Goal: Information Seeking & Learning: Learn about a topic

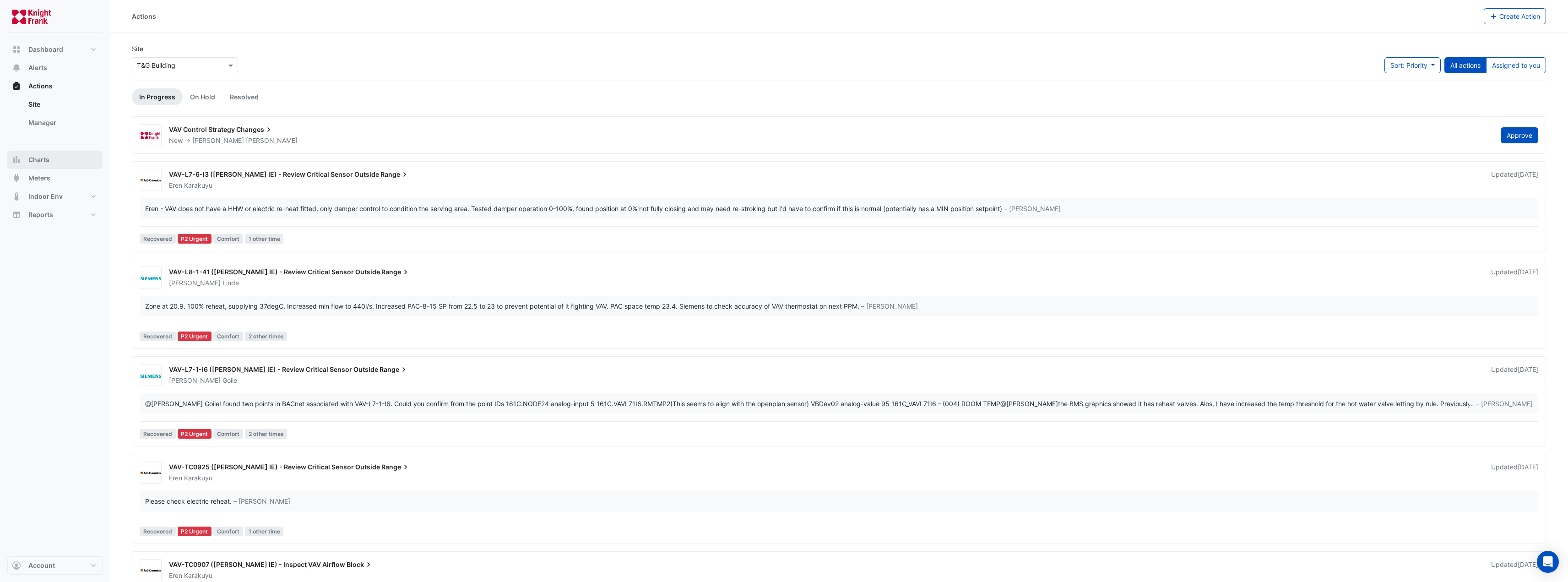
click at [39, 164] on span "Charts" at bounding box center [39, 160] width 21 height 9
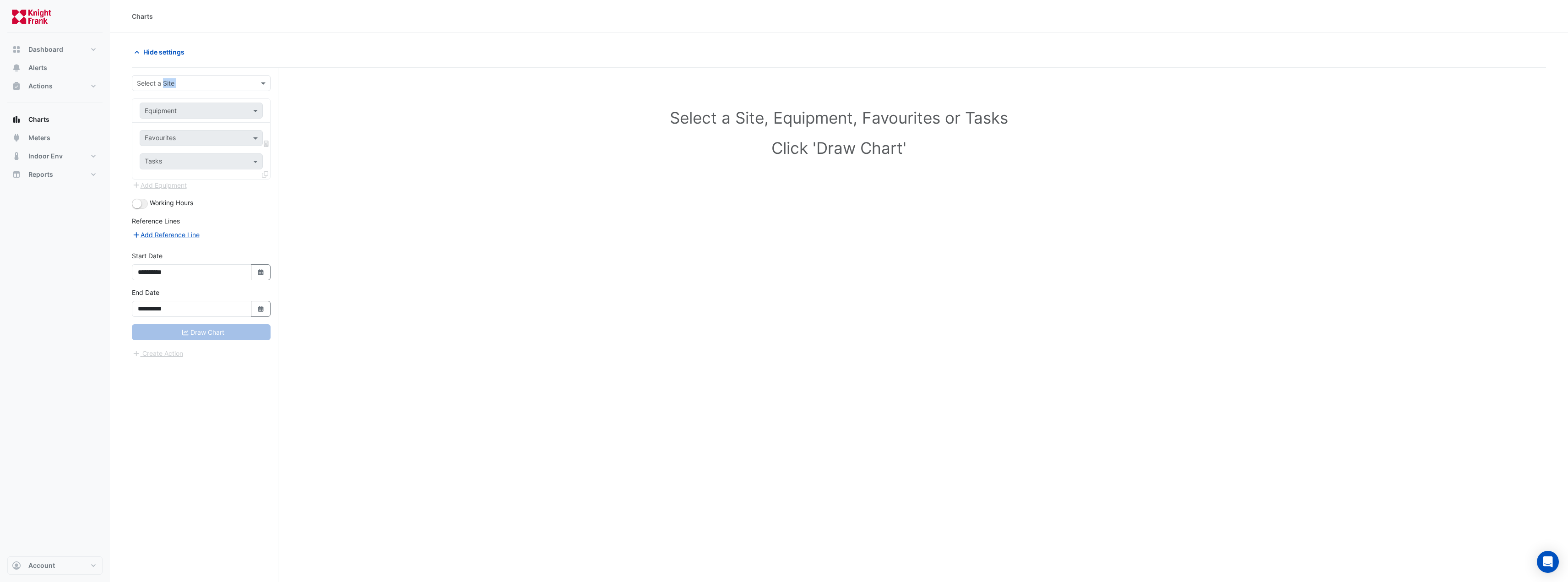
drag, startPoint x: 160, startPoint y: 92, endPoint x: 163, endPoint y: 88, distance: 5.0
click at [163, 88] on form "**********" at bounding box center [201, 217] width 139 height 284
click at [163, 87] on div "Select a Site" at bounding box center [155, 83] width 37 height 10
click at [175, 188] on span "T&G Building" at bounding box center [158, 192] width 39 height 8
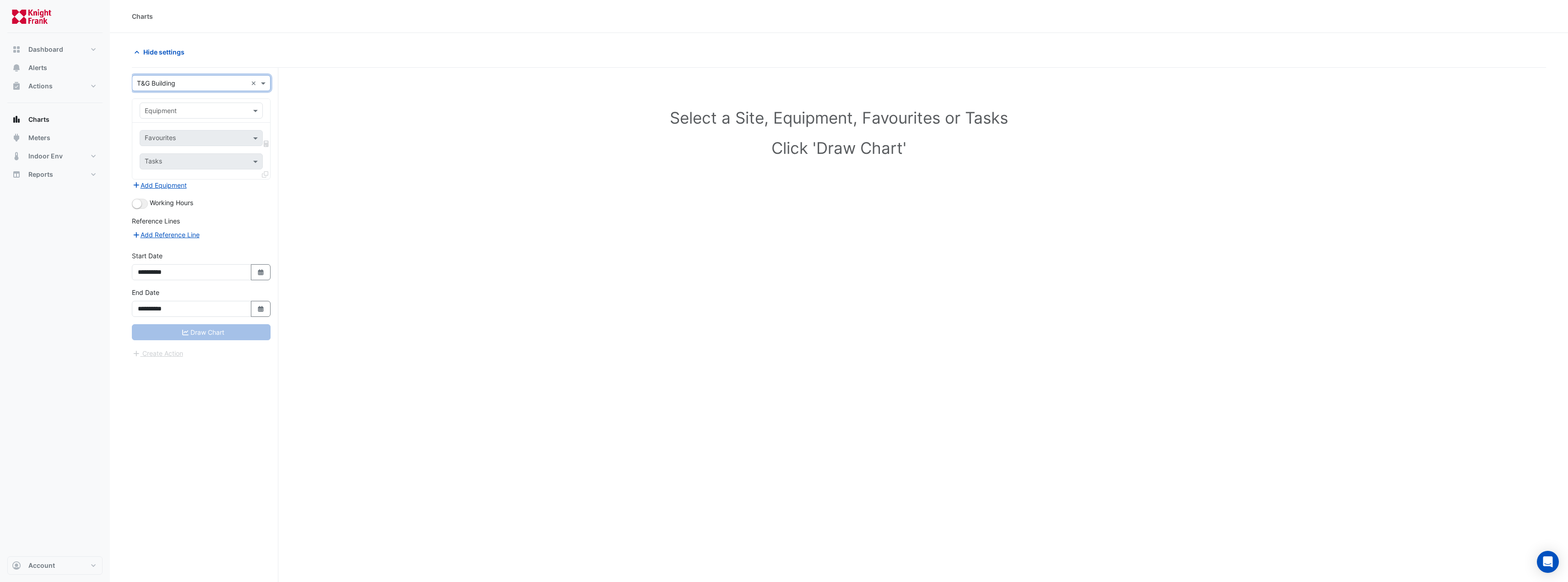
click at [186, 111] on input "text" at bounding box center [192, 111] width 95 height 10
click at [188, 185] on div "AHU-SAFP1" at bounding box center [238, 183] width 196 height 13
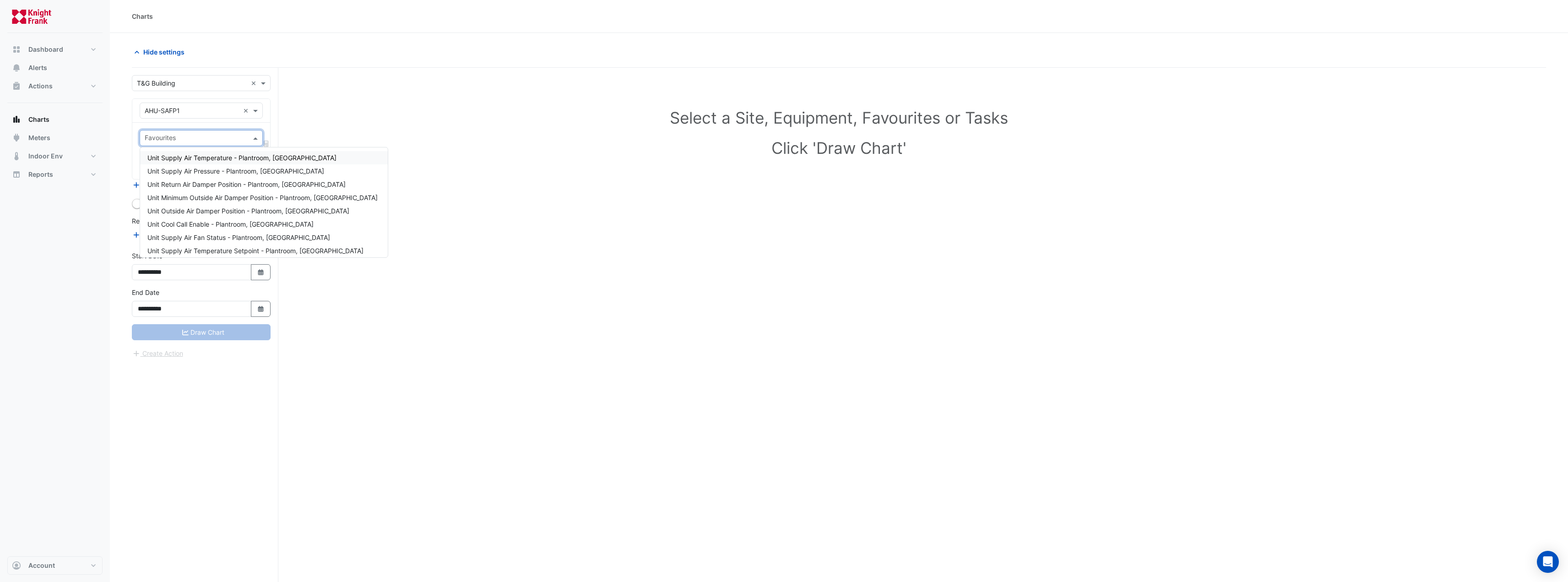
click at [194, 133] on div "Favourites" at bounding box center [193, 138] width 107 height 14
click at [282, 193] on span "Unit Supply Air Fan Status - Plantroom, [GEOGRAPHIC_DATA]" at bounding box center [238, 191] width 183 height 8
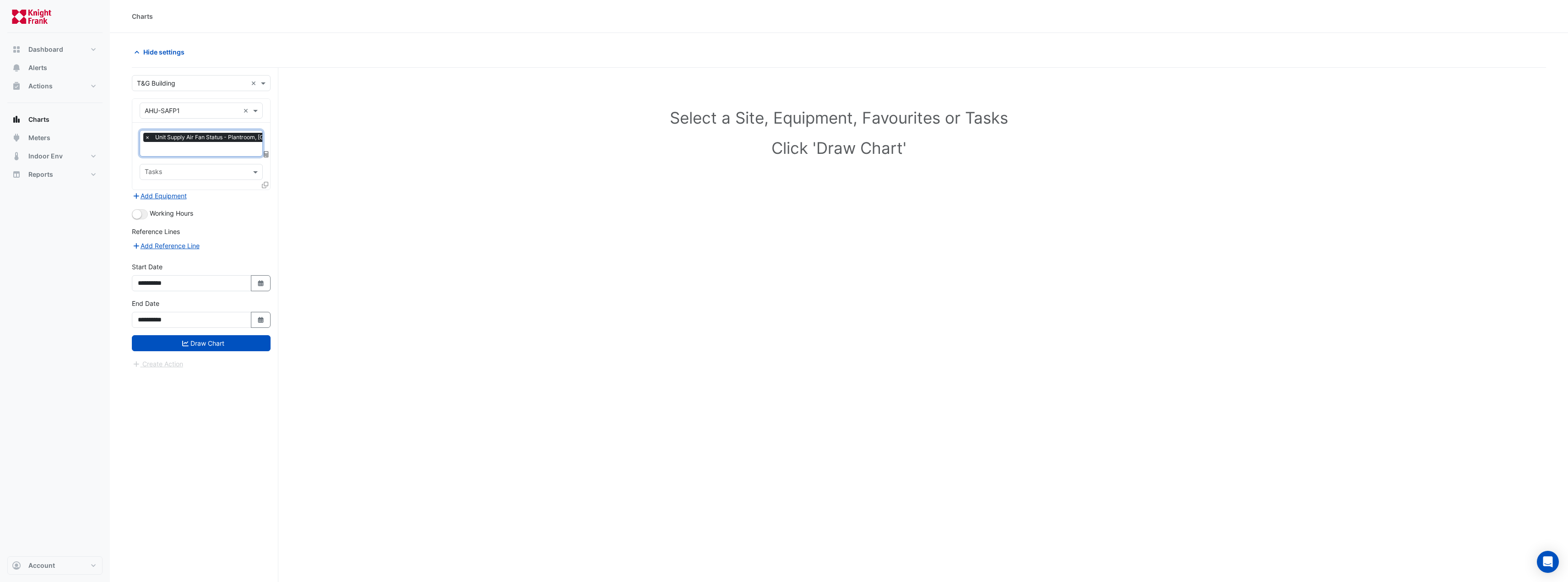
click at [230, 150] on input "text" at bounding box center [232, 150] width 174 height 10
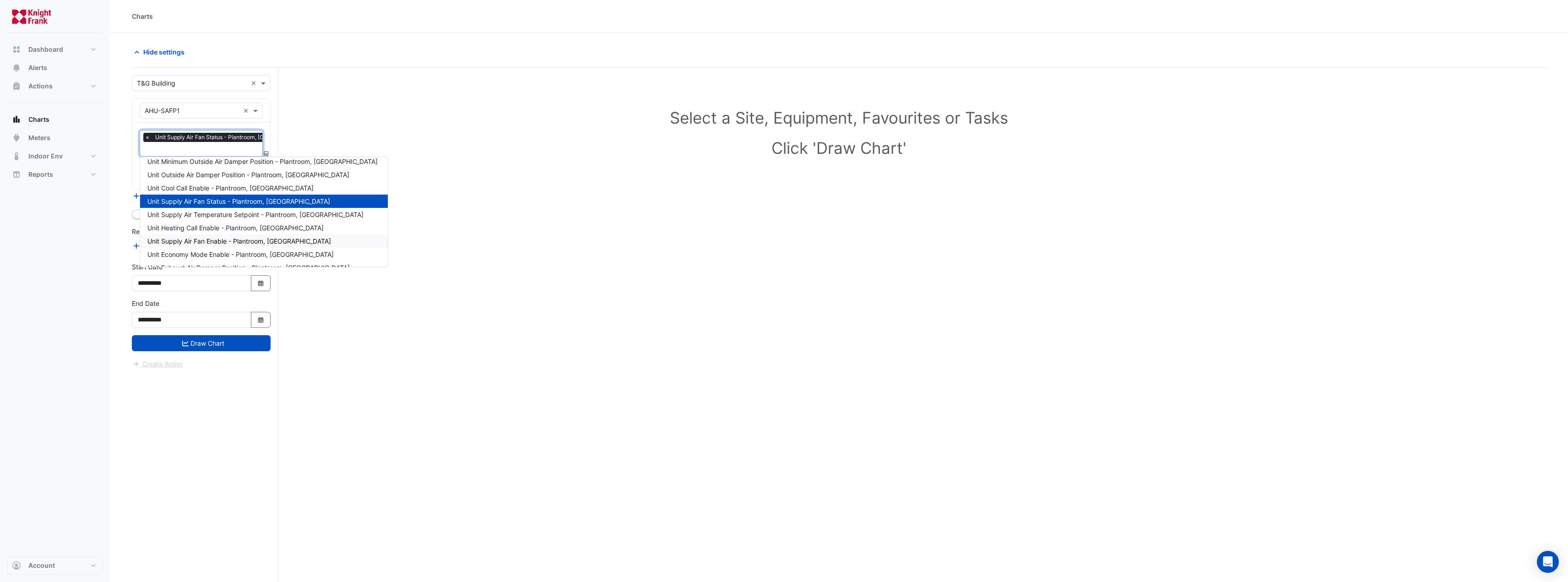
click at [257, 243] on span "Unit Supply Air Fan Enable - Plantroom, [GEOGRAPHIC_DATA]" at bounding box center [239, 241] width 183 height 8
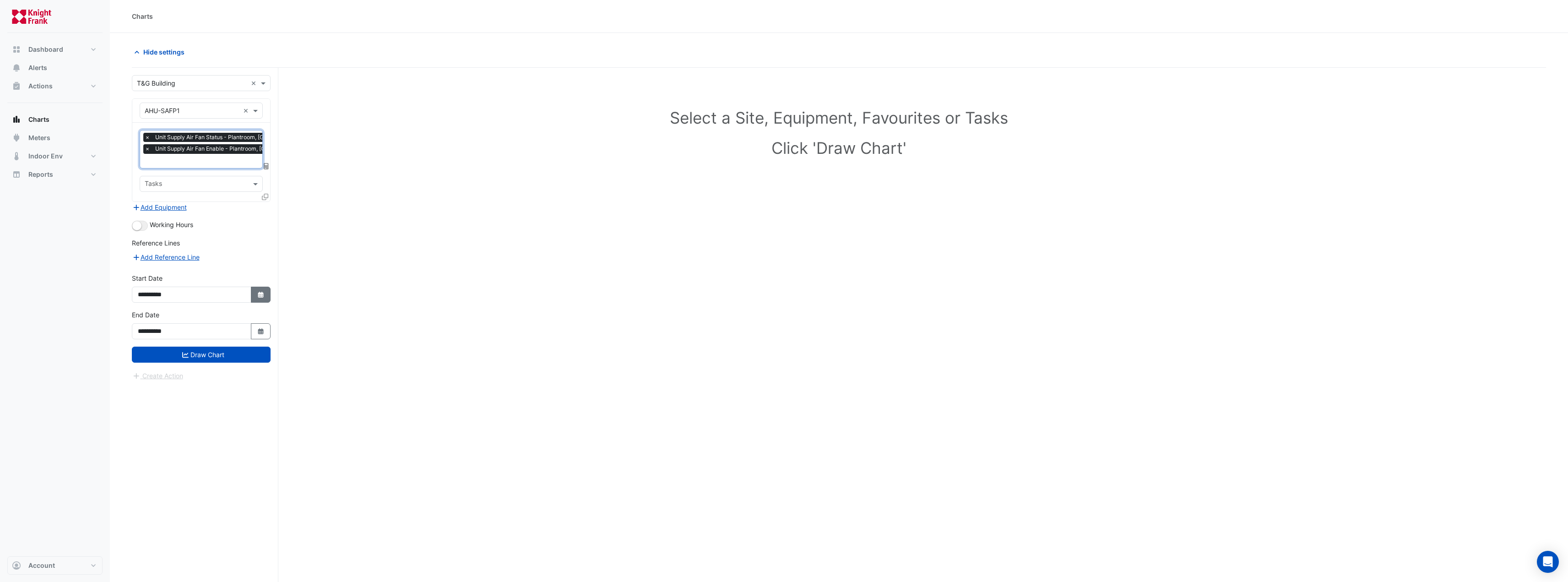
click at [259, 295] on icon "Select Date" at bounding box center [260, 295] width 8 height 6
select select "*"
select select "****"
click at [235, 169] on button "Next month" at bounding box center [235, 172] width 11 height 15
select select "**"
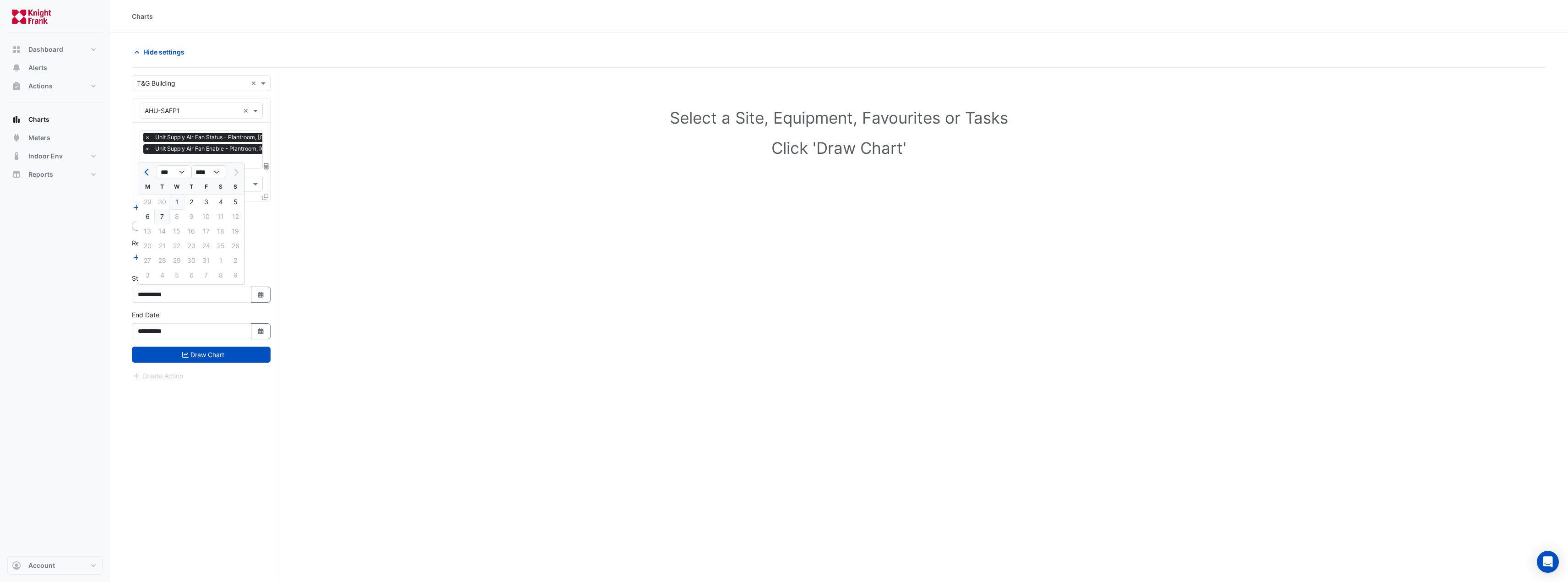
click at [163, 215] on div "7" at bounding box center [162, 216] width 15 height 15
type input "**********"
click at [253, 353] on button "Draw Chart" at bounding box center [201, 355] width 139 height 16
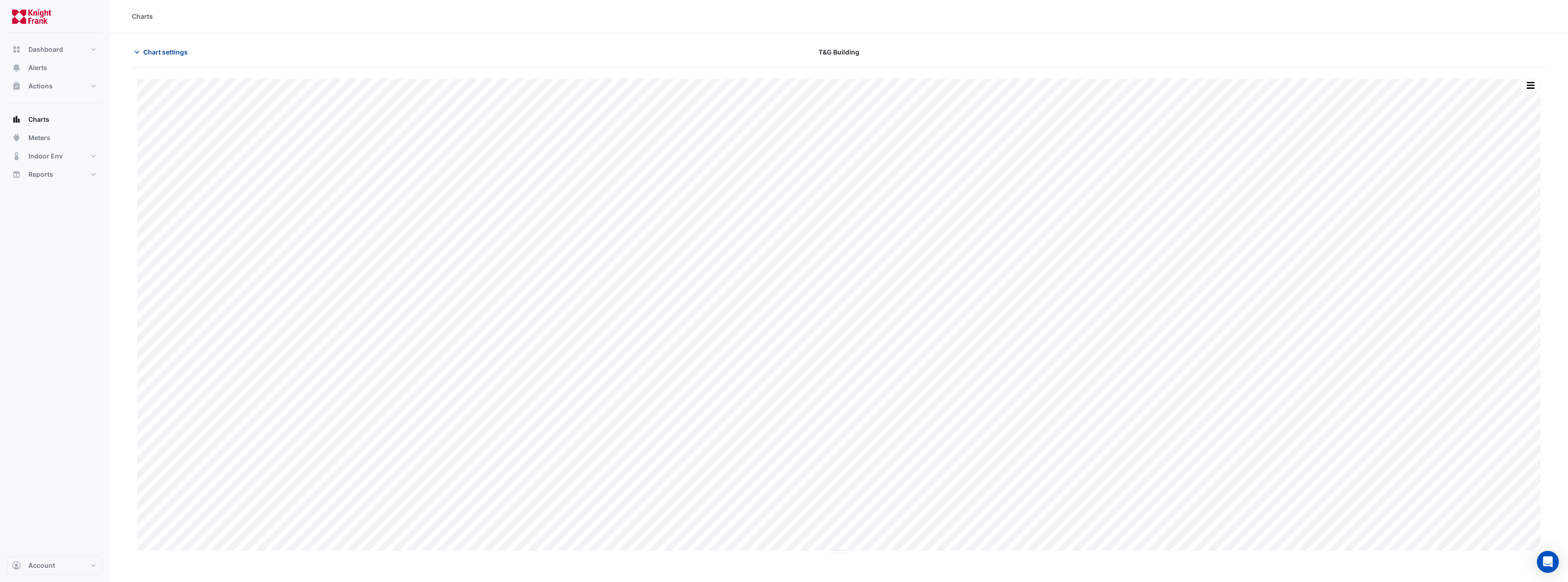
click at [164, 49] on span "Chart settings" at bounding box center [165, 52] width 45 height 10
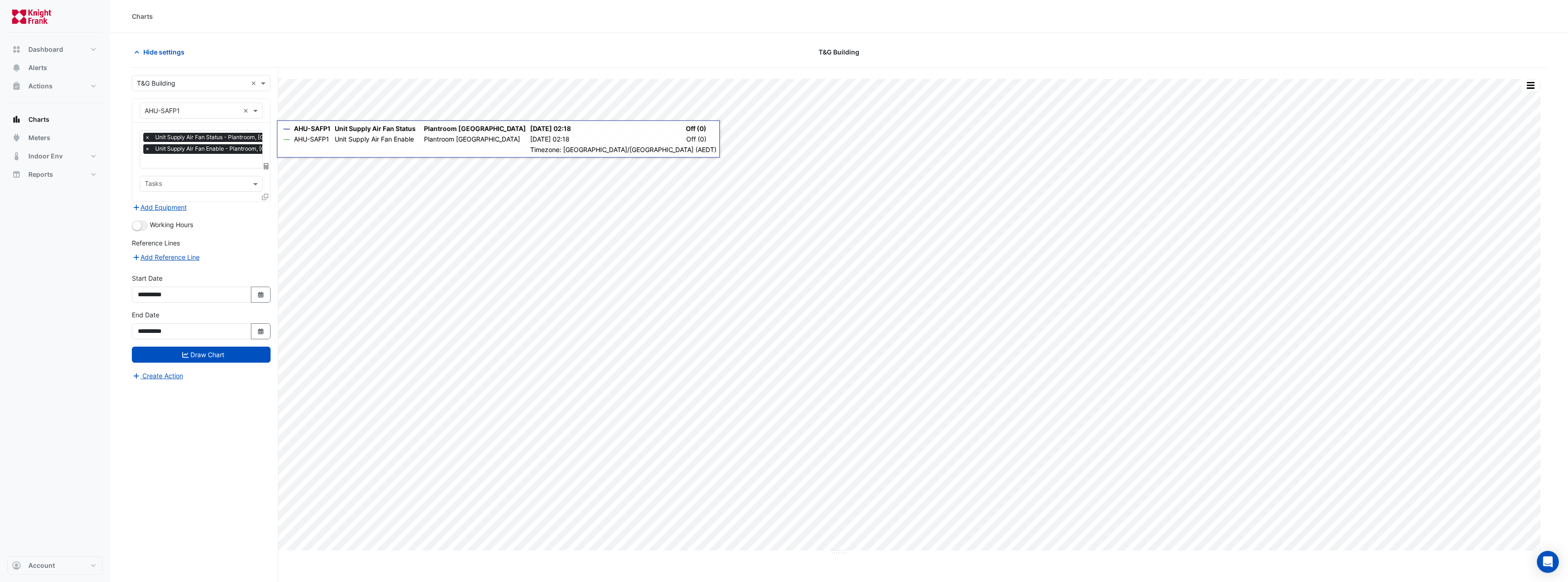
click at [265, 196] on icon at bounding box center [265, 197] width 6 height 6
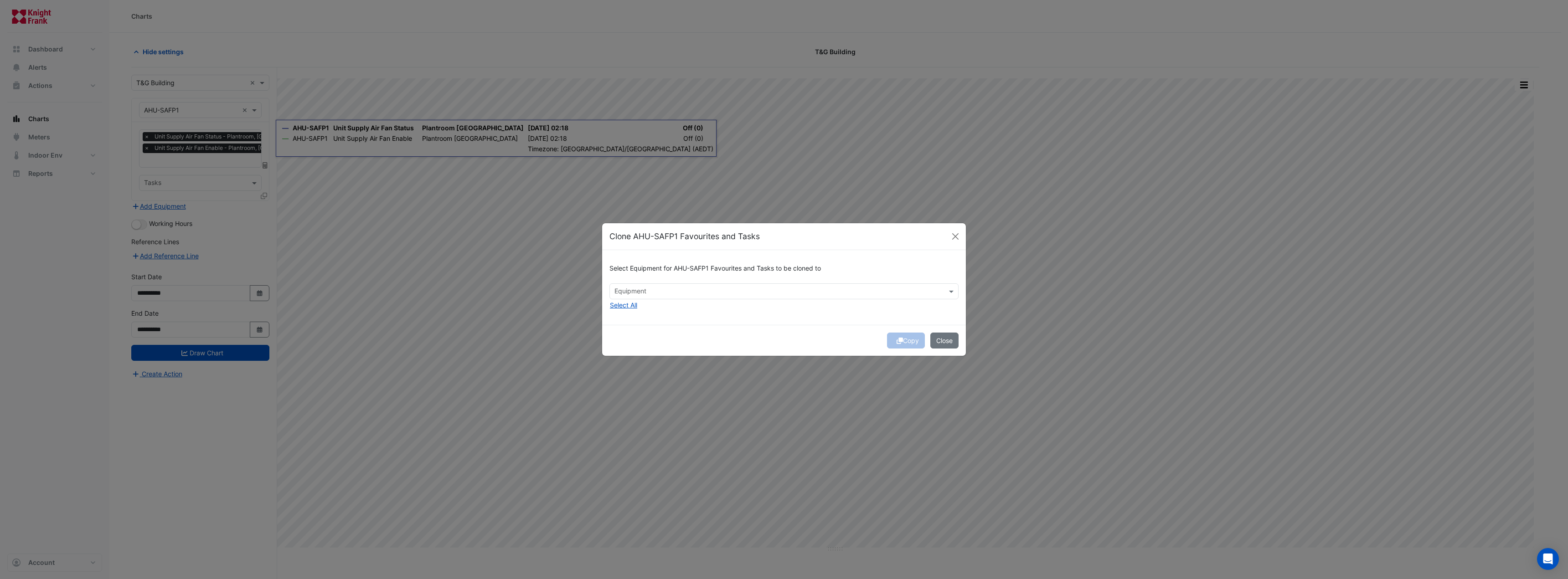
click at [727, 291] on input "text" at bounding box center [779, 293] width 329 height 10
click at [642, 335] on span "AHU-SAFP2" at bounding box center [635, 337] width 35 height 8
click at [631, 350] on span "AHU-SAFP3" at bounding box center [635, 350] width 36 height 8
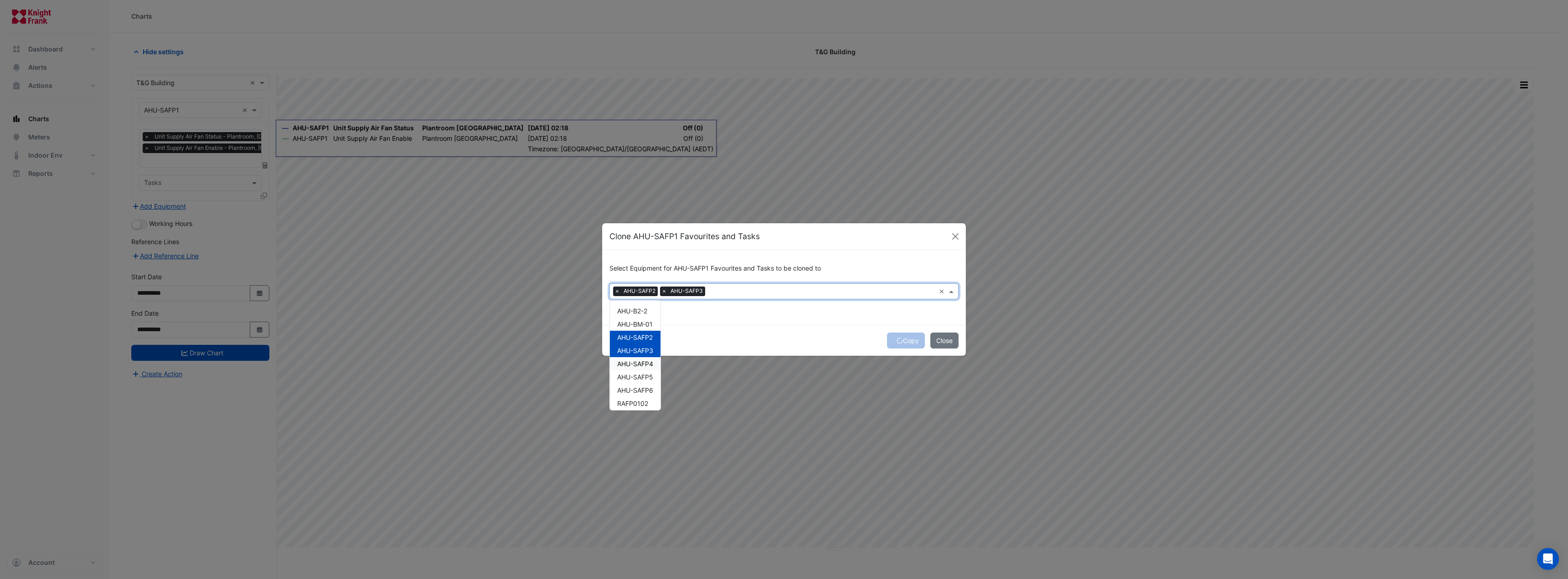
click at [629, 364] on span "AHU-SAFP4" at bounding box center [635, 364] width 36 height 8
click at [628, 379] on span "AHU-SAFP5" at bounding box center [635, 376] width 36 height 8
click at [630, 390] on span "AHU-SAFP6" at bounding box center [635, 390] width 36 height 8
click at [908, 341] on button "Copy" at bounding box center [906, 341] width 38 height 16
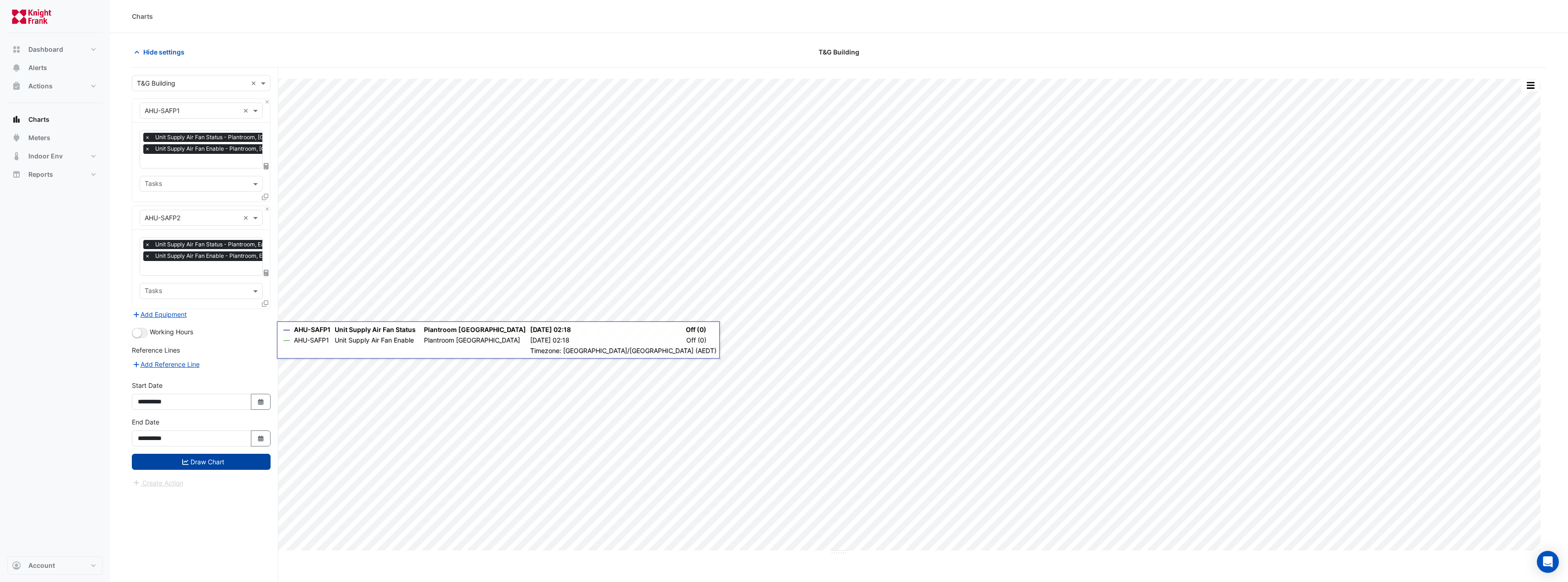
click at [232, 460] on button "Draw Chart" at bounding box center [201, 462] width 139 height 16
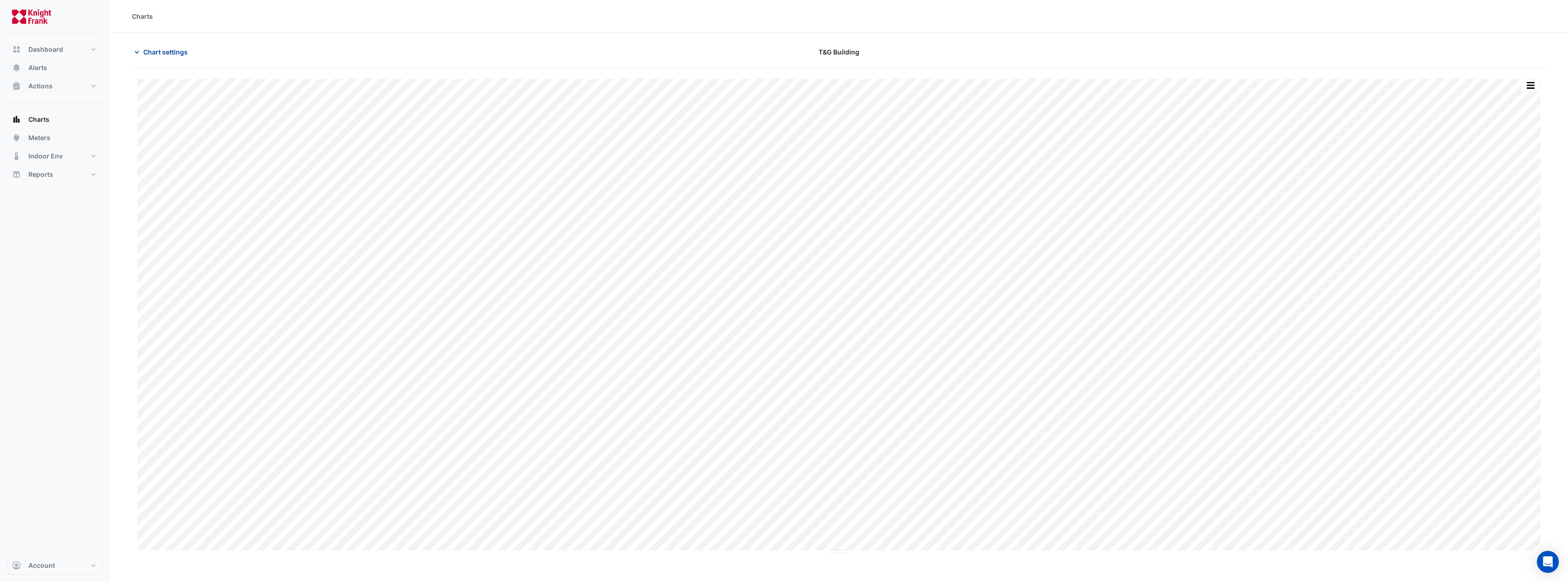
click at [162, 51] on span "Chart settings" at bounding box center [165, 52] width 45 height 10
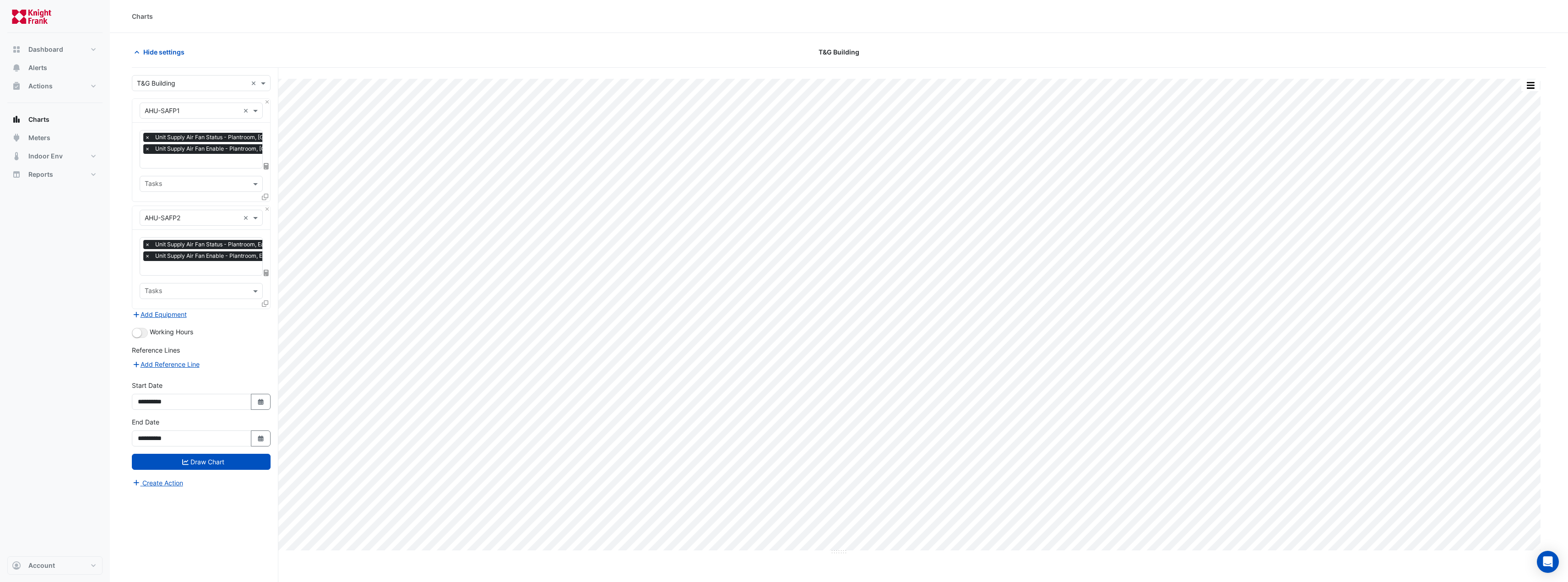
click at [265, 300] on icon at bounding box center [265, 303] width 6 height 6
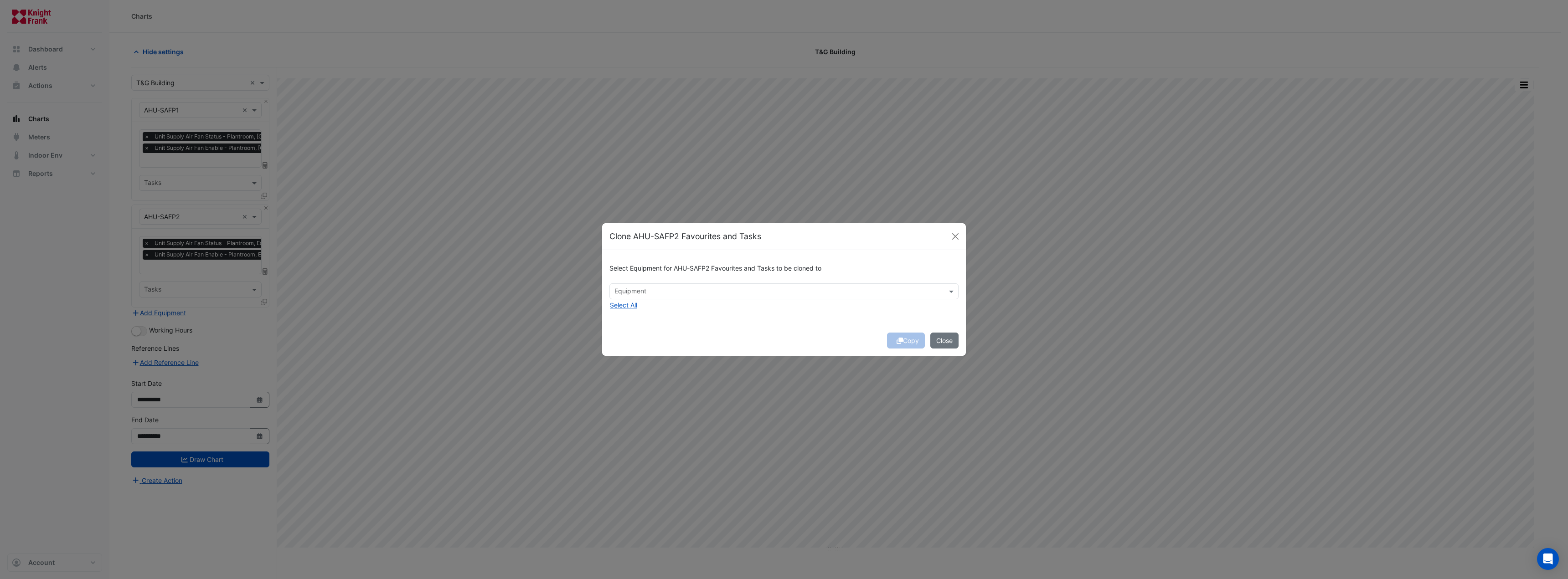
drag, startPoint x: 679, startPoint y: 272, endPoint x: 679, endPoint y: 279, distance: 7.0
click at [679, 272] on h6 "Select Equipment for AHU-SAFP2 Favourites and Tasks to be cloned to" at bounding box center [784, 268] width 349 height 8
click at [678, 291] on input "text" at bounding box center [779, 293] width 329 height 10
click at [643, 335] on span "AHU-SAFP3" at bounding box center [635, 337] width 36 height 8
click at [822, 340] on div "Copy Close" at bounding box center [784, 340] width 364 height 31
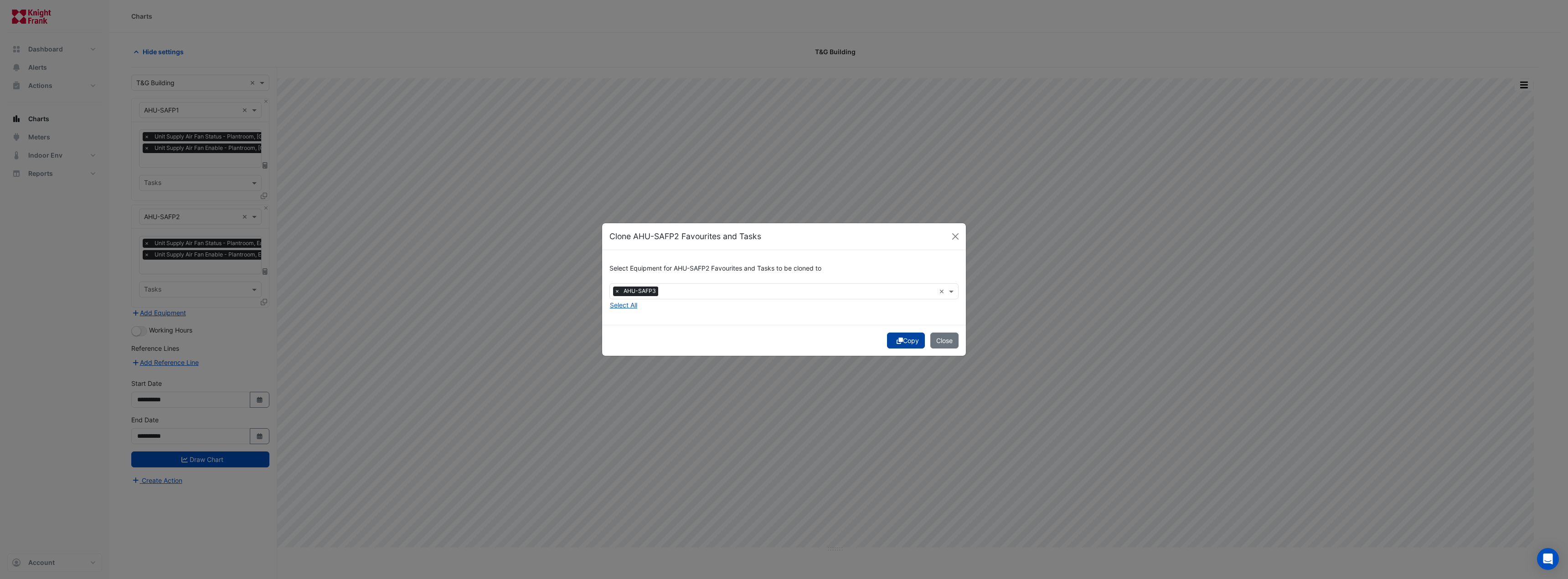
click at [890, 341] on button "Copy" at bounding box center [906, 341] width 38 height 16
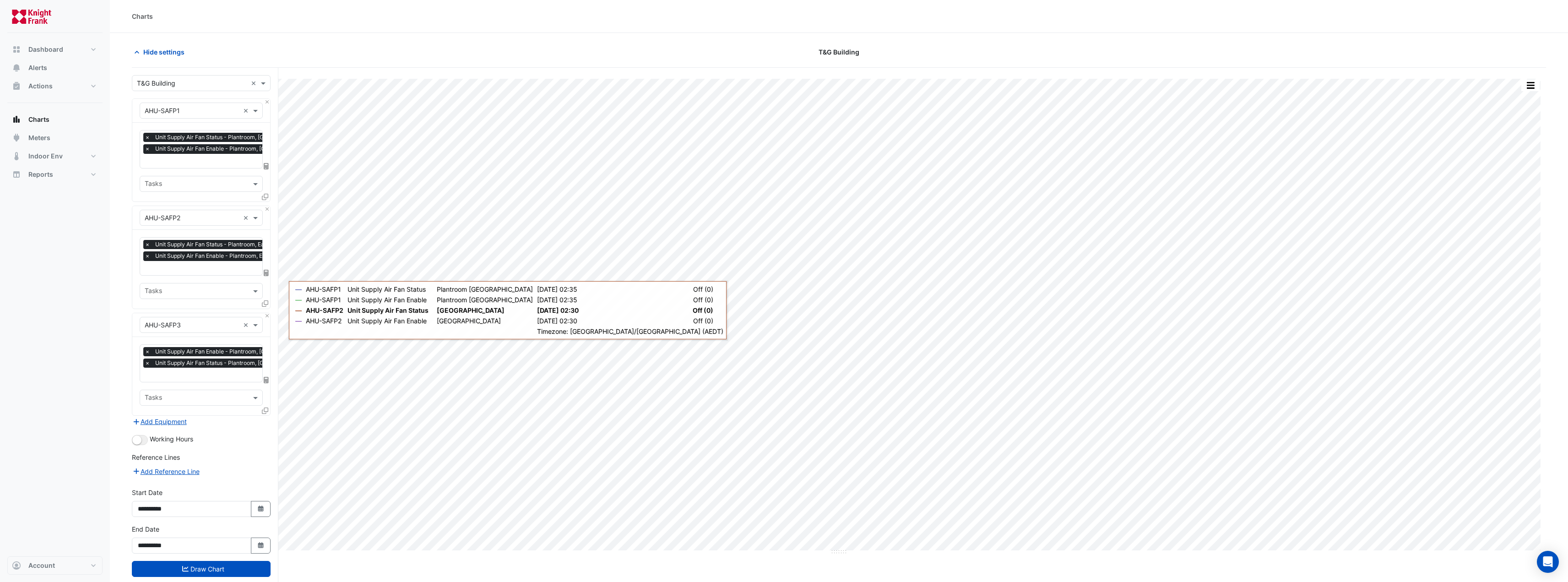
click at [268, 407] on icon at bounding box center [265, 410] width 6 height 6
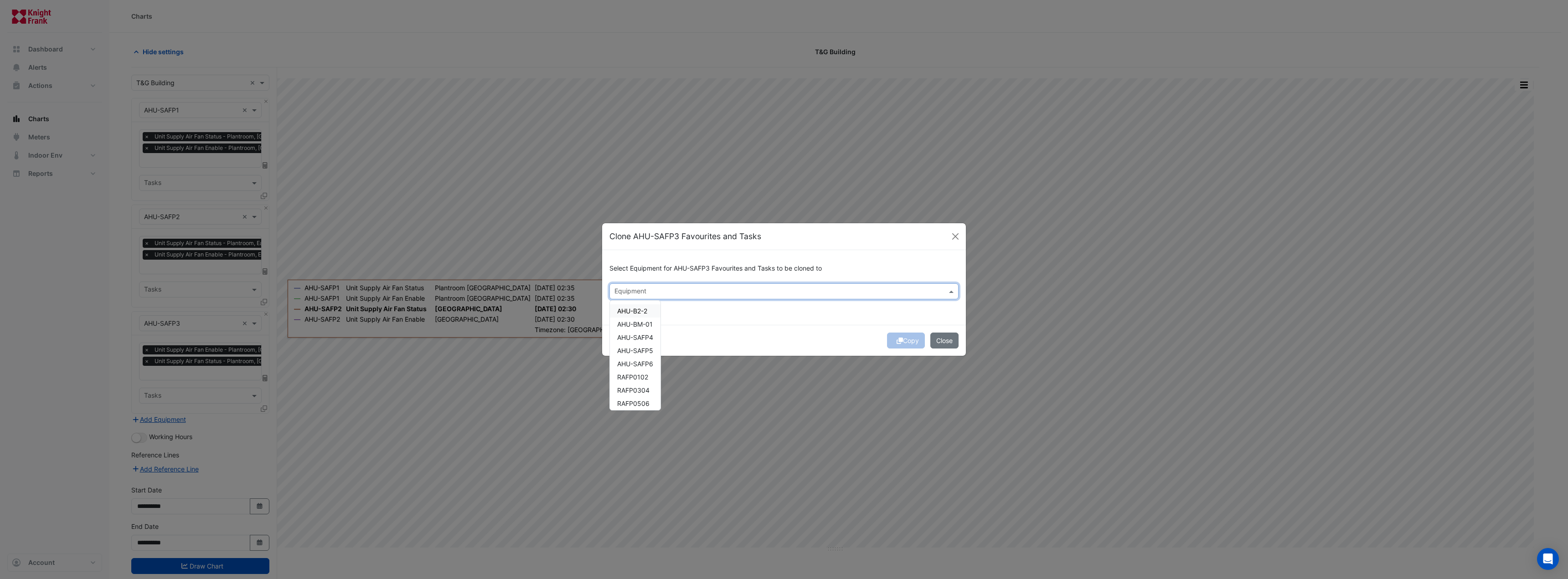
click at [638, 285] on div "Equipment" at bounding box center [776, 291] width 333 height 14
click at [644, 335] on span "AHU-SAFP4" at bounding box center [635, 337] width 36 height 8
click at [808, 329] on div "Copy Close" at bounding box center [784, 340] width 364 height 31
click at [896, 330] on div "Copy Close" at bounding box center [784, 340] width 364 height 31
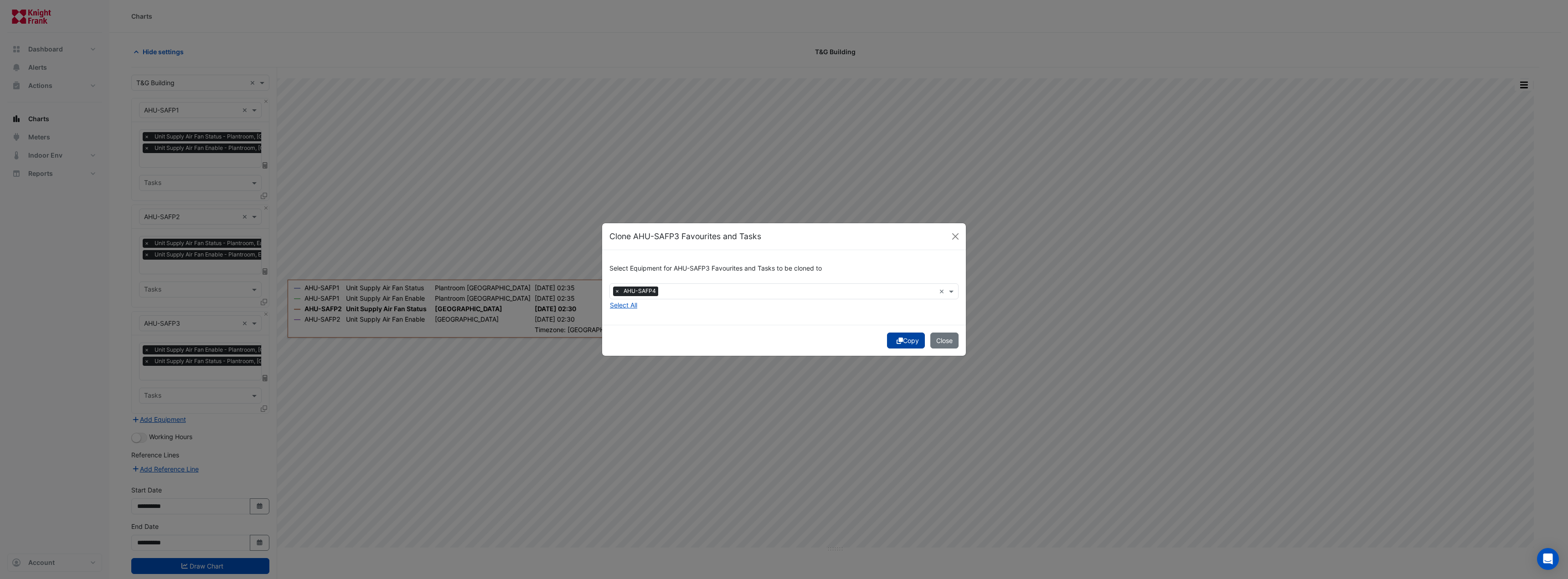
click at [903, 338] on button "Copy" at bounding box center [906, 341] width 38 height 16
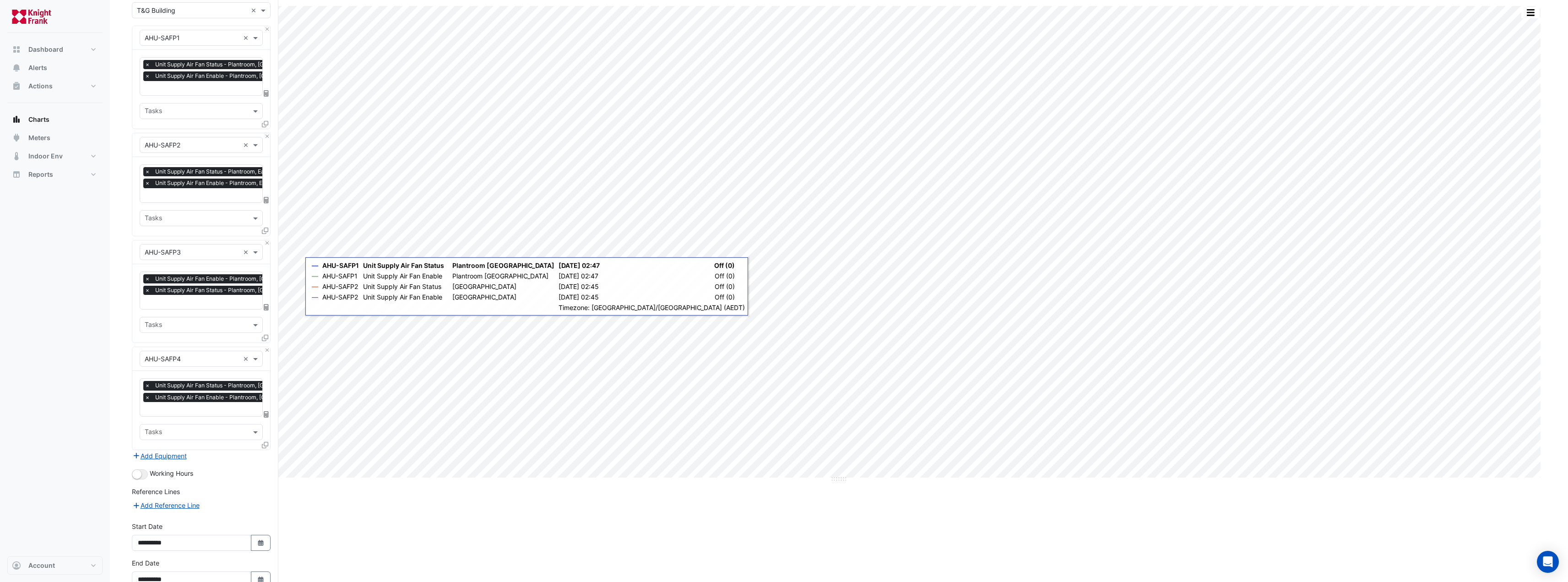
scroll to position [123, 0]
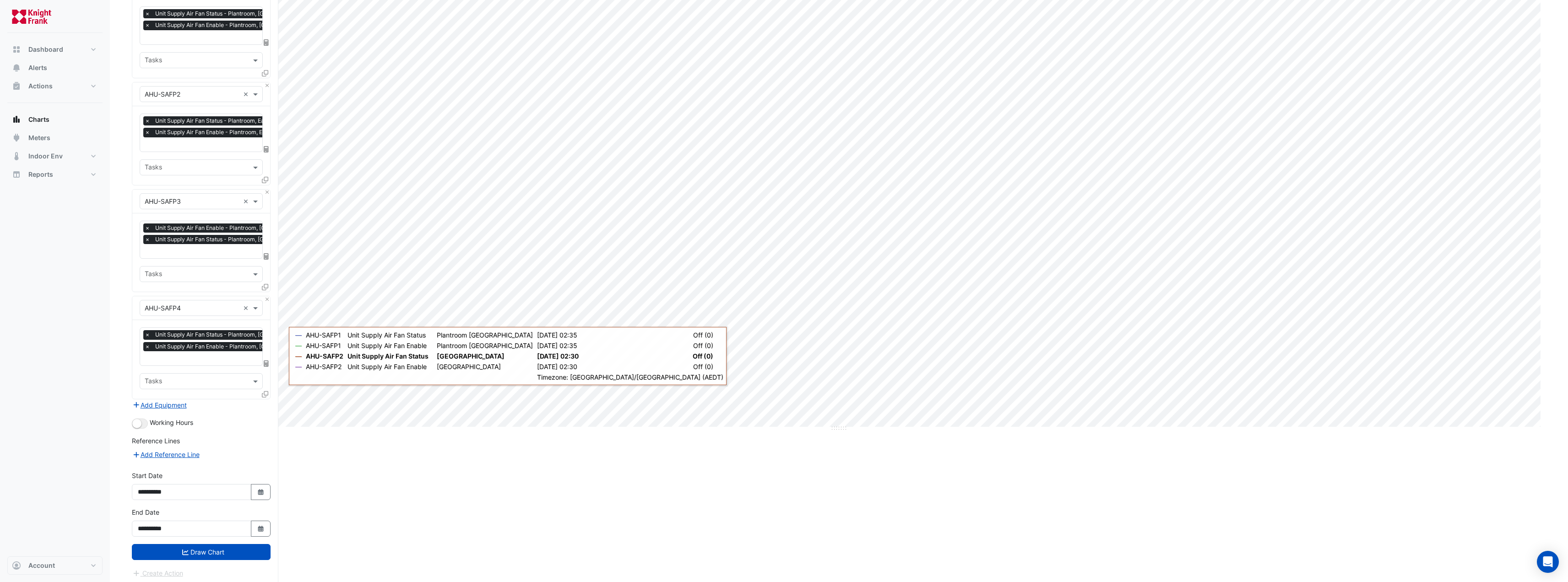
click at [265, 392] on icon at bounding box center [265, 394] width 6 height 6
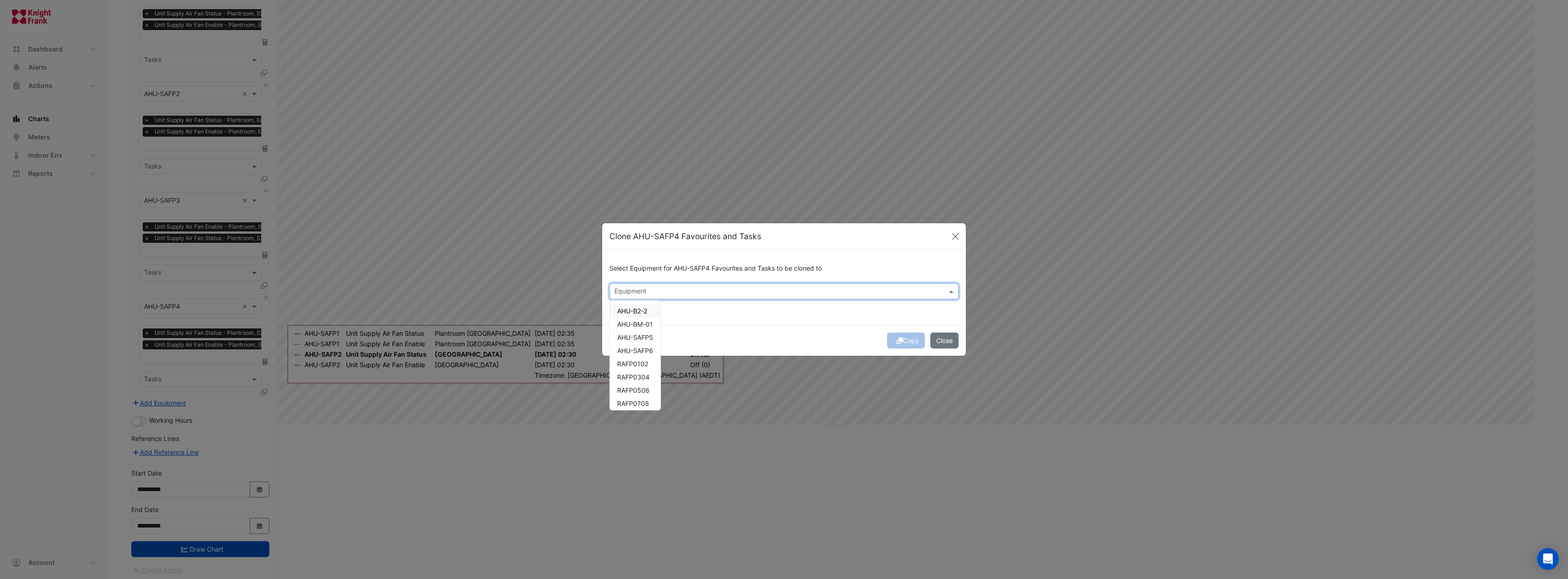
click at [652, 290] on input "text" at bounding box center [779, 293] width 329 height 10
click at [645, 341] on span "AHU-SAFP5" at bounding box center [635, 337] width 36 height 8
click at [736, 324] on div "Select Equipment for AHU-SAFP4 Favourites and Tasks to be cloned to × AHU-SAFP5…" at bounding box center [784, 287] width 364 height 74
click at [894, 336] on div "Copy Close" at bounding box center [784, 340] width 364 height 31
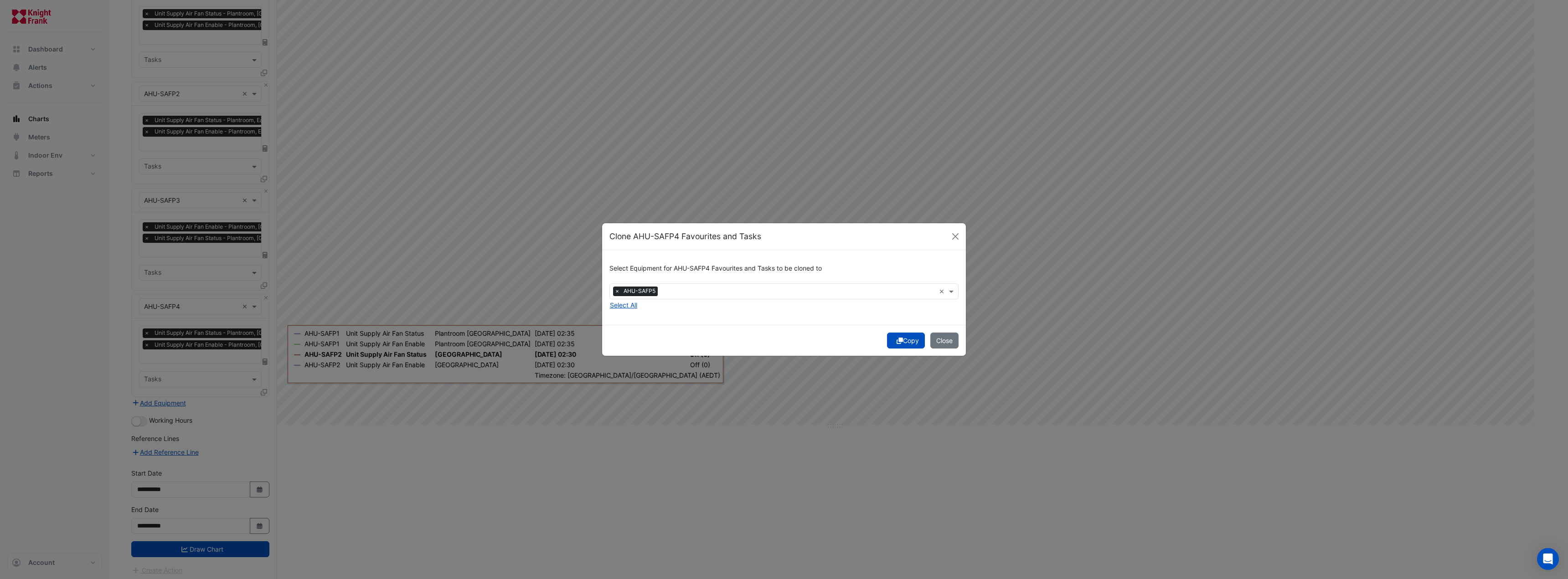
click at [880, 324] on div "Select Equipment for AHU-SAFP4 Favourites and Tasks to be cloned to × AHU-SAFP5…" at bounding box center [784, 287] width 364 height 74
click at [897, 338] on icon "submit" at bounding box center [900, 341] width 6 height 6
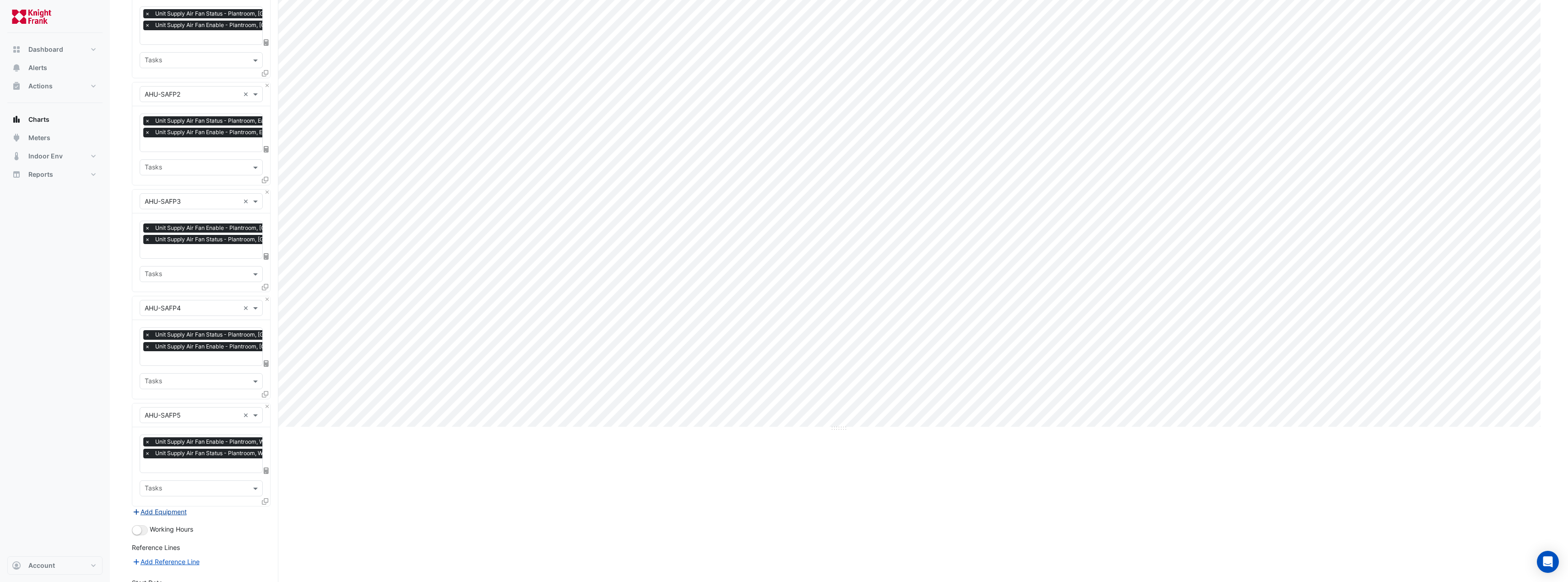
click at [166, 506] on button "Add Equipment" at bounding box center [160, 511] width 56 height 10
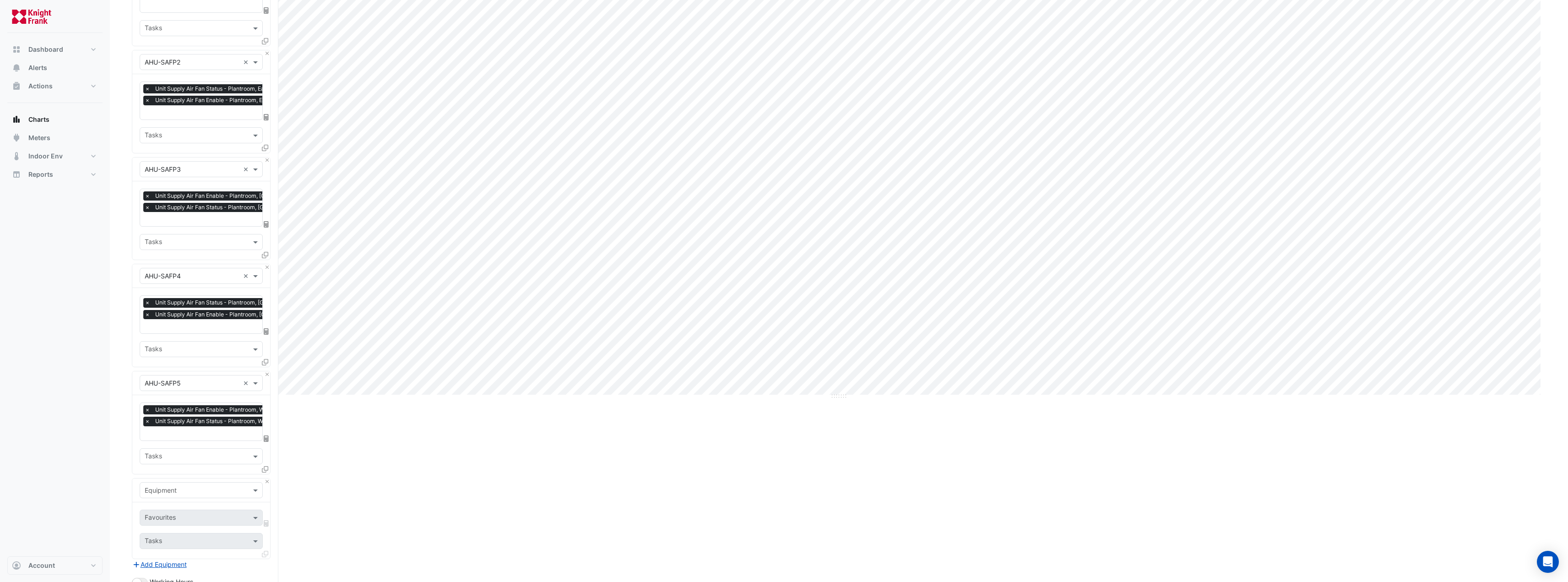
scroll to position [169, 0]
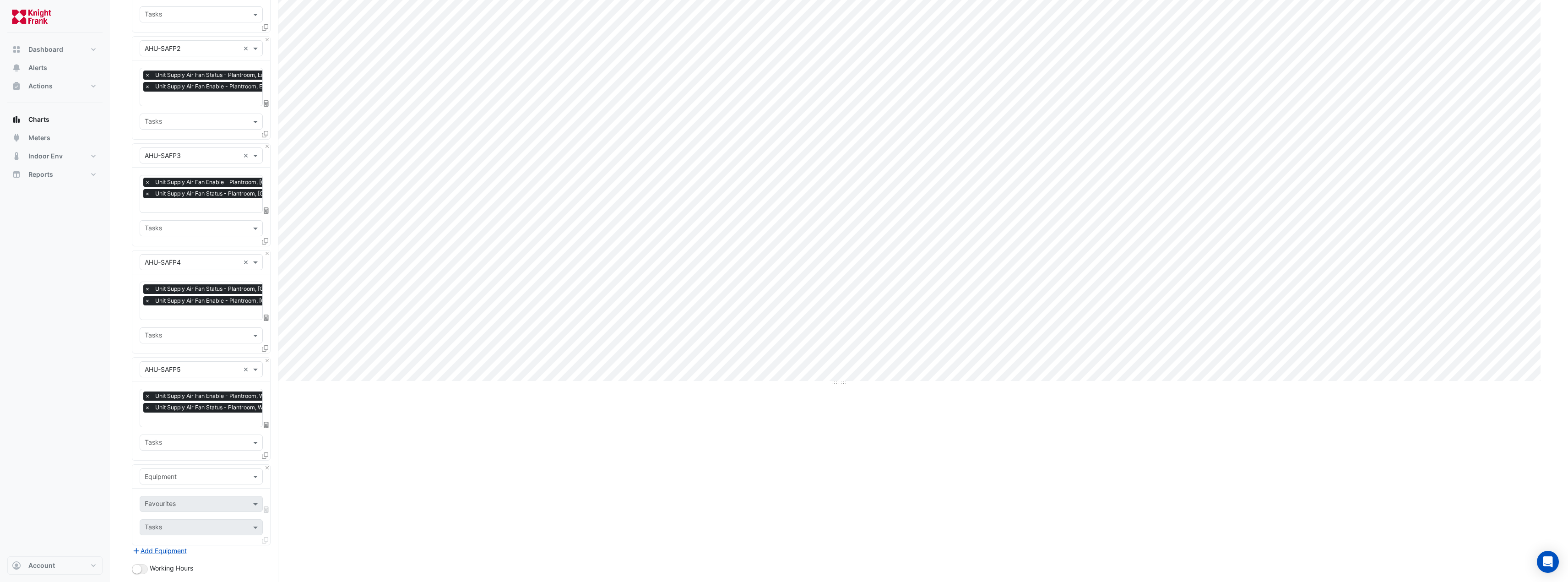
click at [195, 468] on div "Equipment" at bounding box center [201, 476] width 123 height 16
click at [203, 408] on div "AHU-SAFP6" at bounding box center [238, 411] width 196 height 13
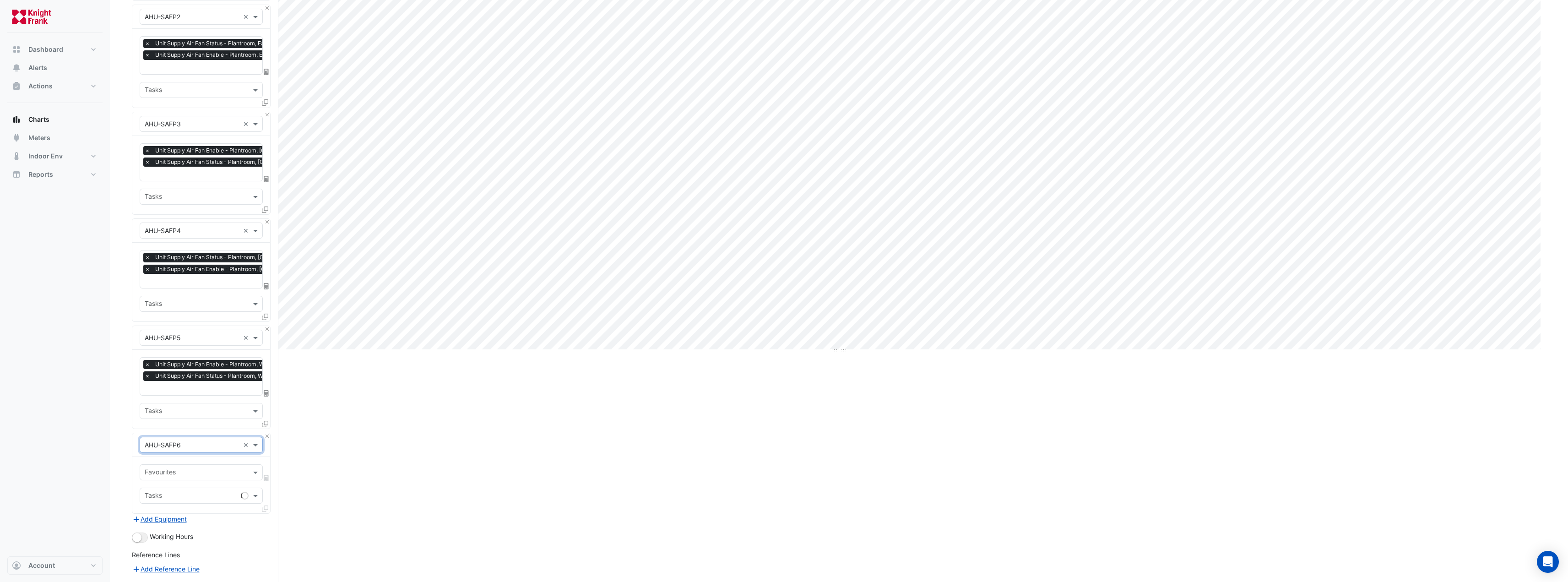
scroll to position [261, 0]
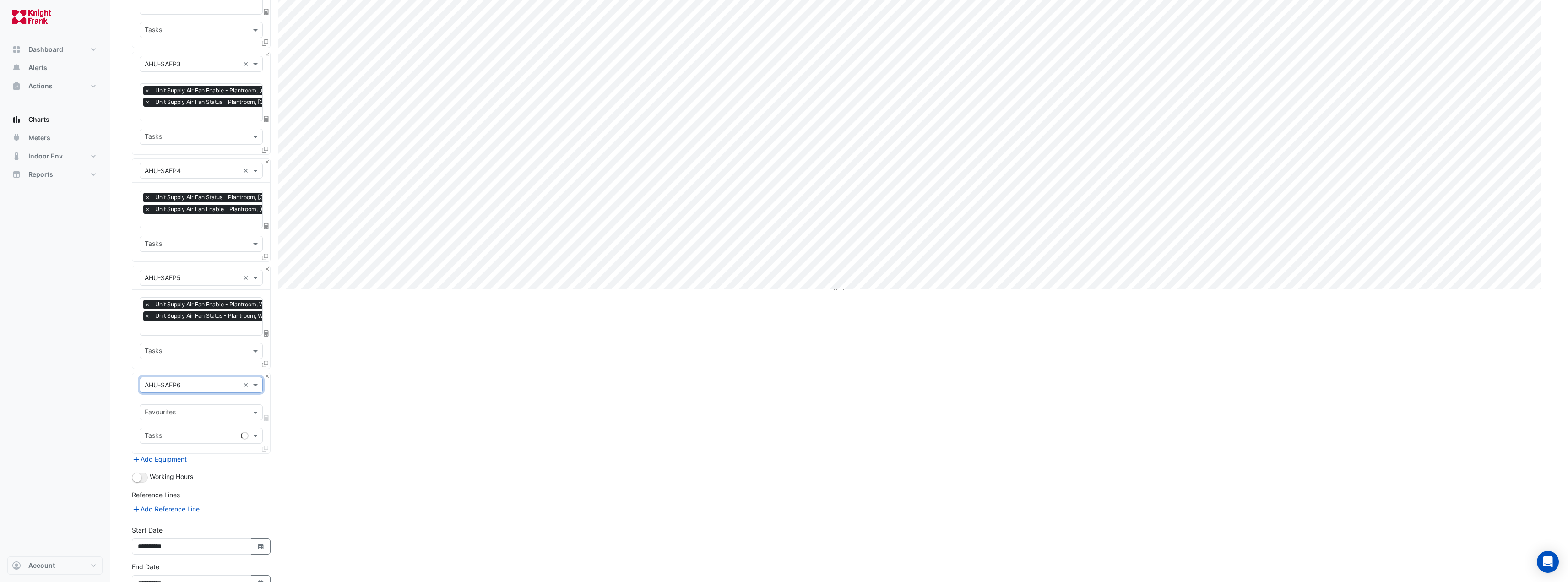
click at [193, 413] on input "text" at bounding box center [196, 413] width 103 height 10
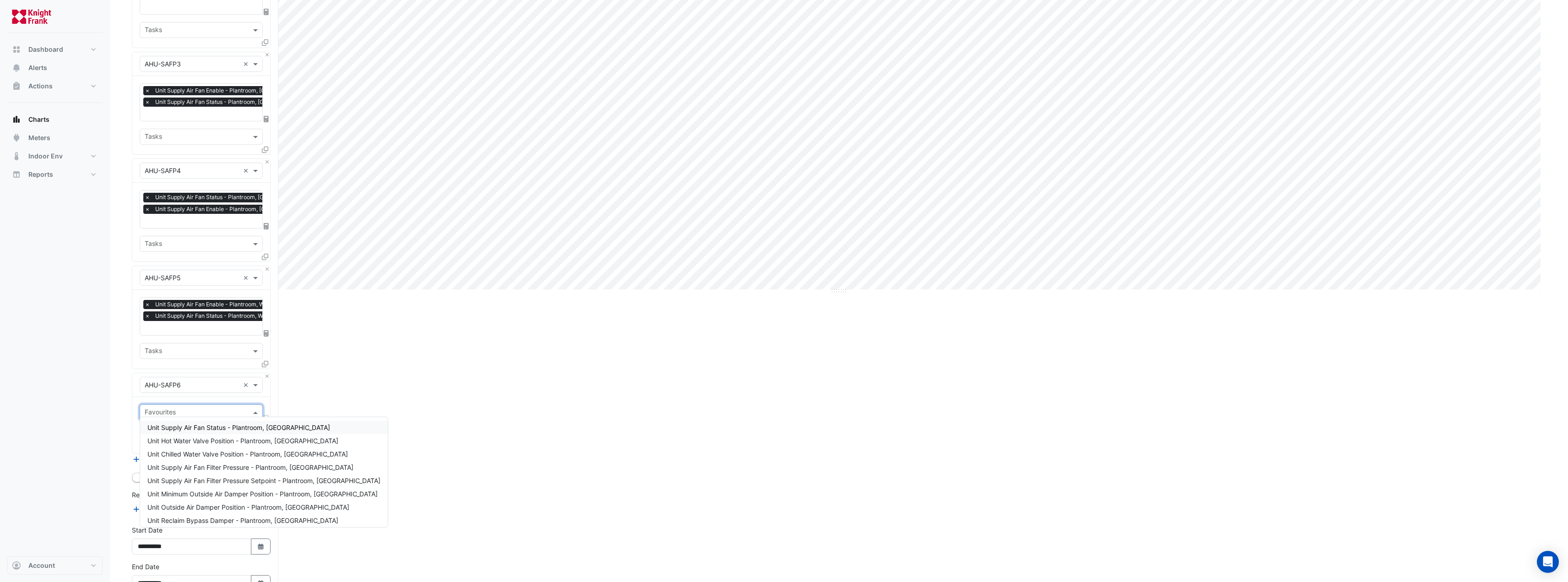
click at [262, 397] on div "Favourites Tasks" at bounding box center [201, 425] width 138 height 56
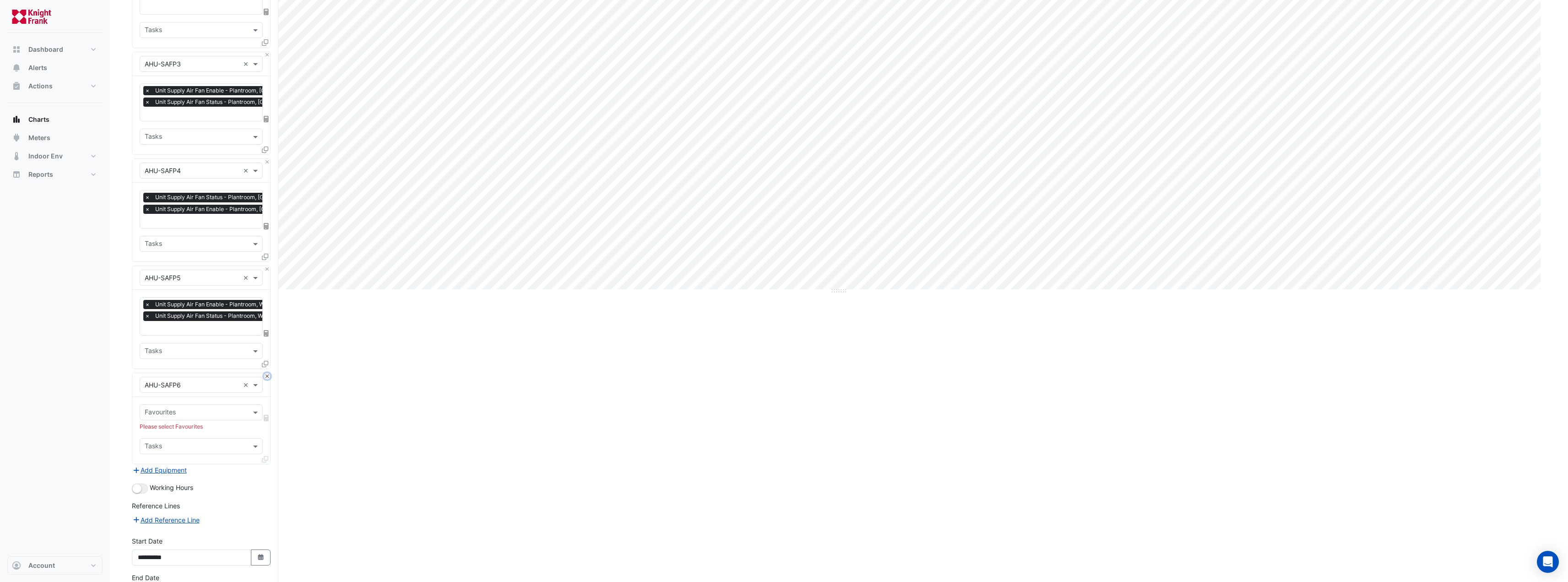
click at [266, 373] on button "Close" at bounding box center [267, 376] width 6 height 6
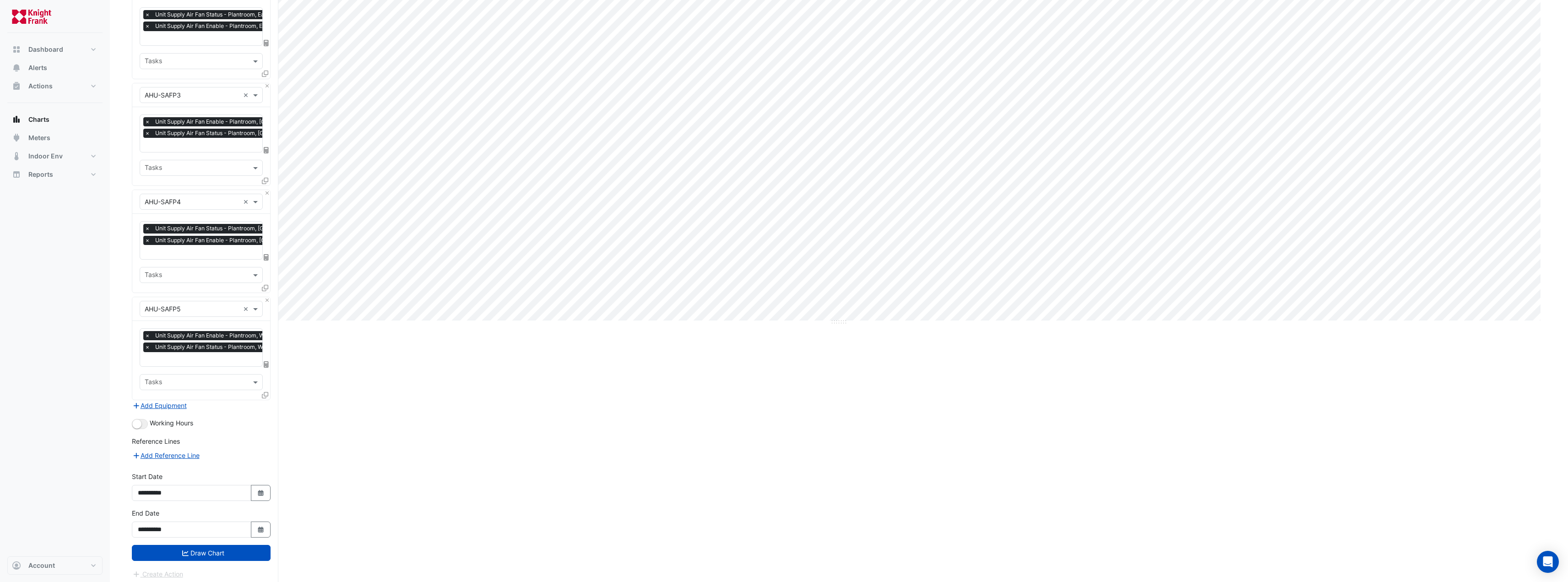
click at [266, 361] on icon at bounding box center [266, 364] width 5 height 6
click at [267, 362] on icon at bounding box center [266, 364] width 5 height 6
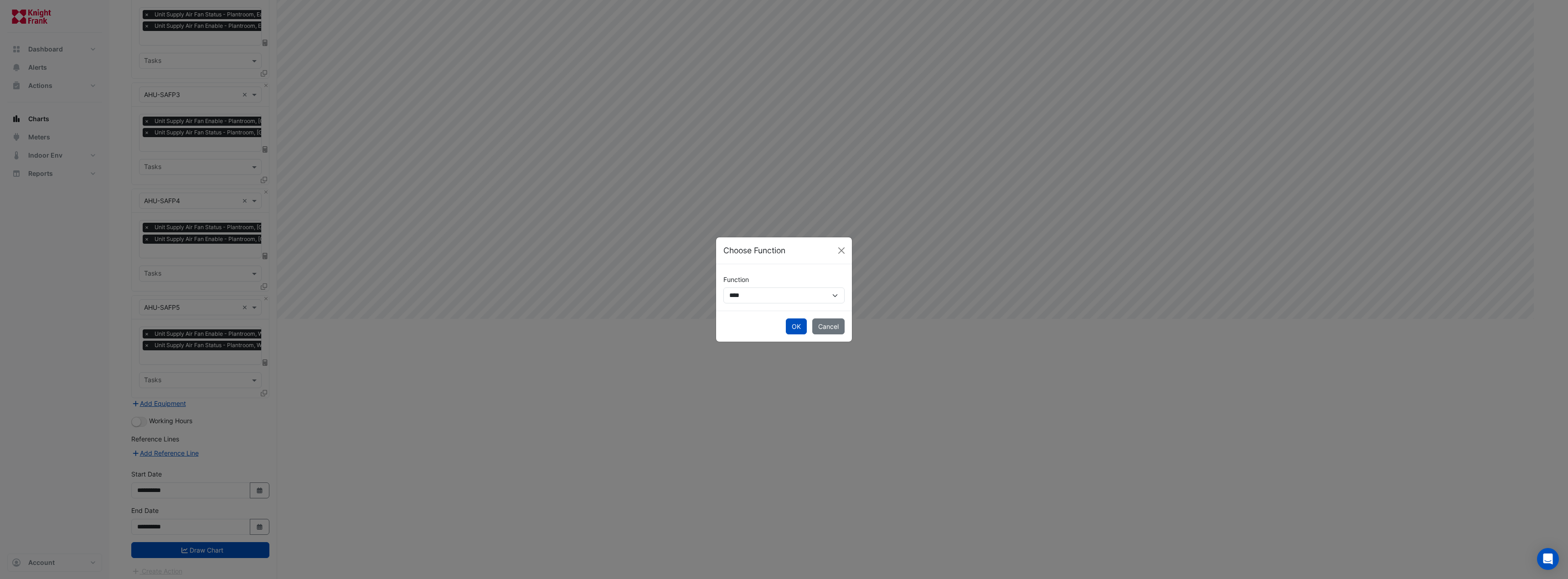
click at [760, 285] on div "**********" at bounding box center [783, 287] width 121 height 32
click at [760, 291] on select "**********" at bounding box center [783, 296] width 121 height 16
click at [836, 251] on button "Close" at bounding box center [841, 251] width 13 height 13
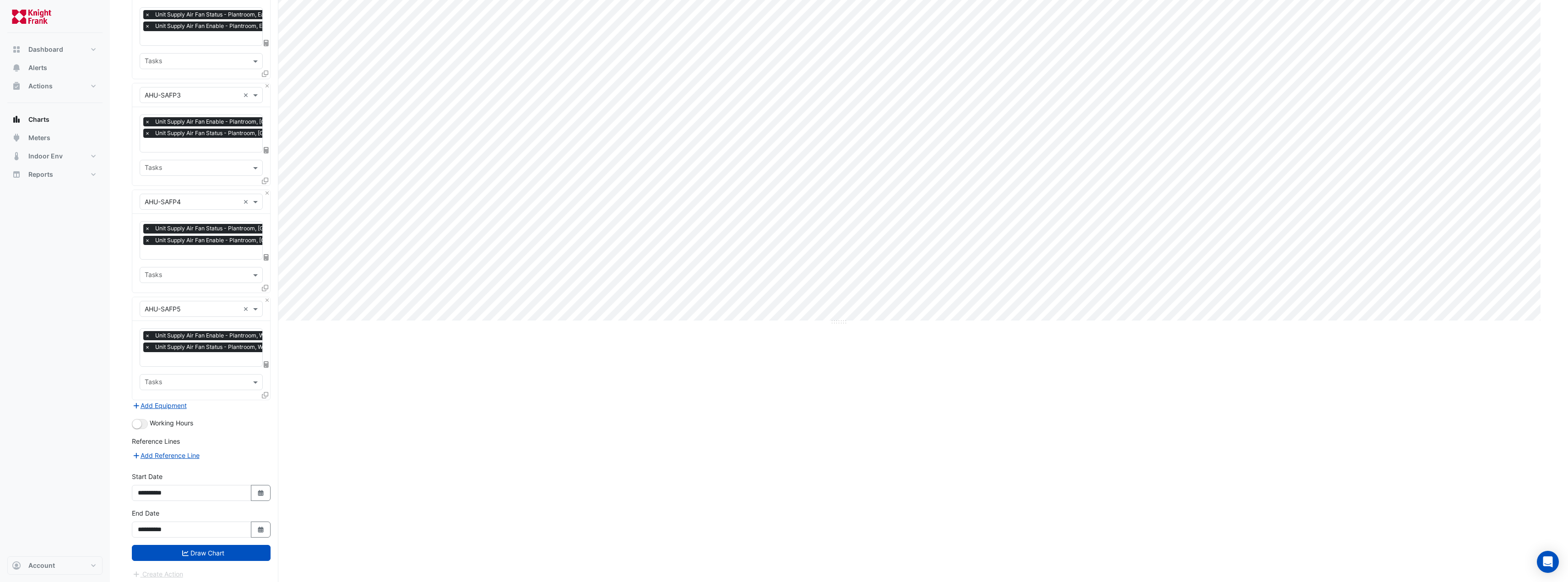
click at [270, 390] on div at bounding box center [265, 397] width 8 height 13
click at [267, 392] on icon at bounding box center [265, 395] width 6 height 6
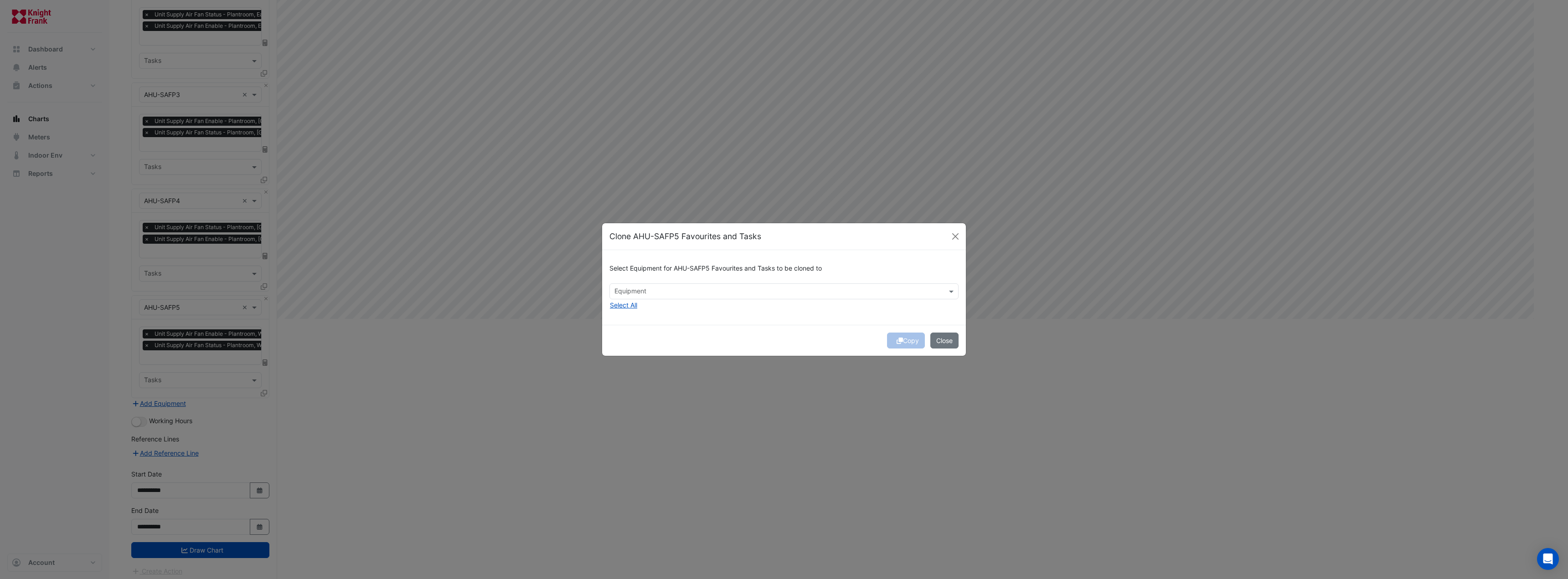
click at [662, 262] on div "Select Equipment for AHU-SAFP5 Favourites and Tasks to be cloned to Equipment S…" at bounding box center [784, 287] width 364 height 74
drag, startPoint x: 663, startPoint y: 275, endPoint x: 663, endPoint y: 293, distance: 18.0
click at [663, 276] on div "Select Equipment for AHU-SAFP5 Favourites and Tasks to be cloned to" at bounding box center [784, 270] width 349 height 26
click at [663, 296] on input "text" at bounding box center [779, 293] width 329 height 10
click at [634, 336] on span "AHU-SAFP6" at bounding box center [635, 337] width 36 height 8
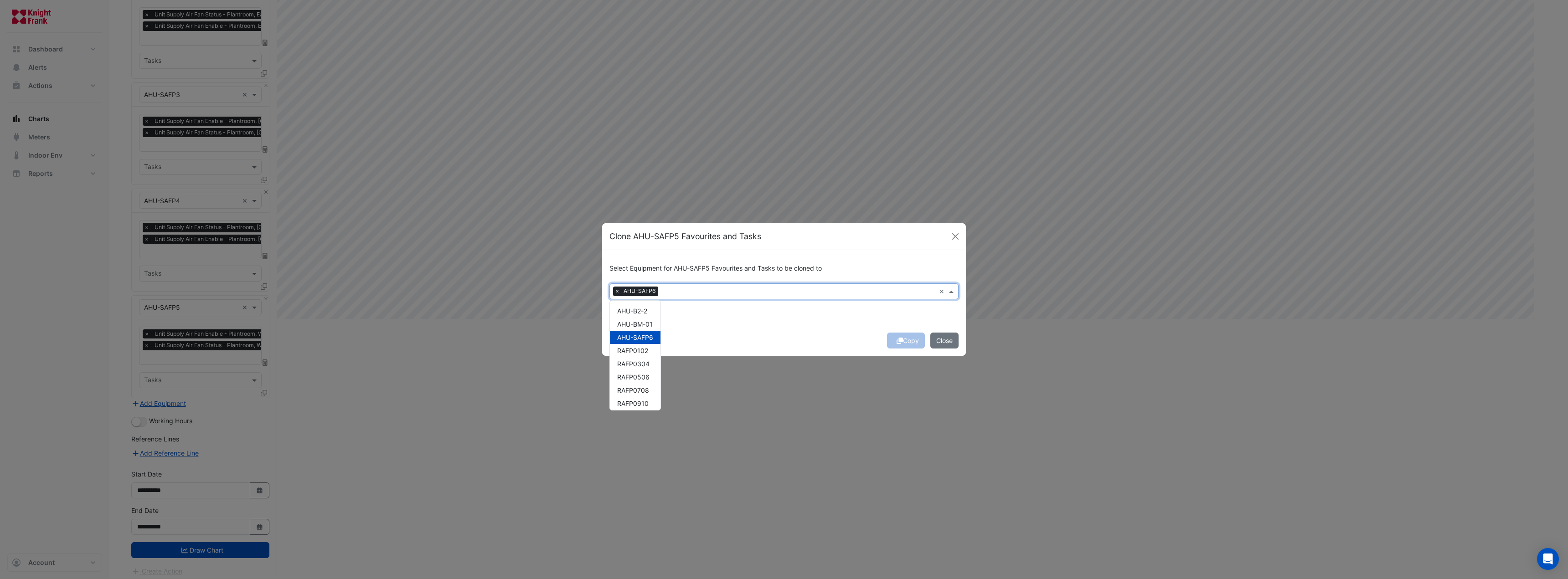
click at [752, 325] on div "Copy Close" at bounding box center [784, 340] width 364 height 31
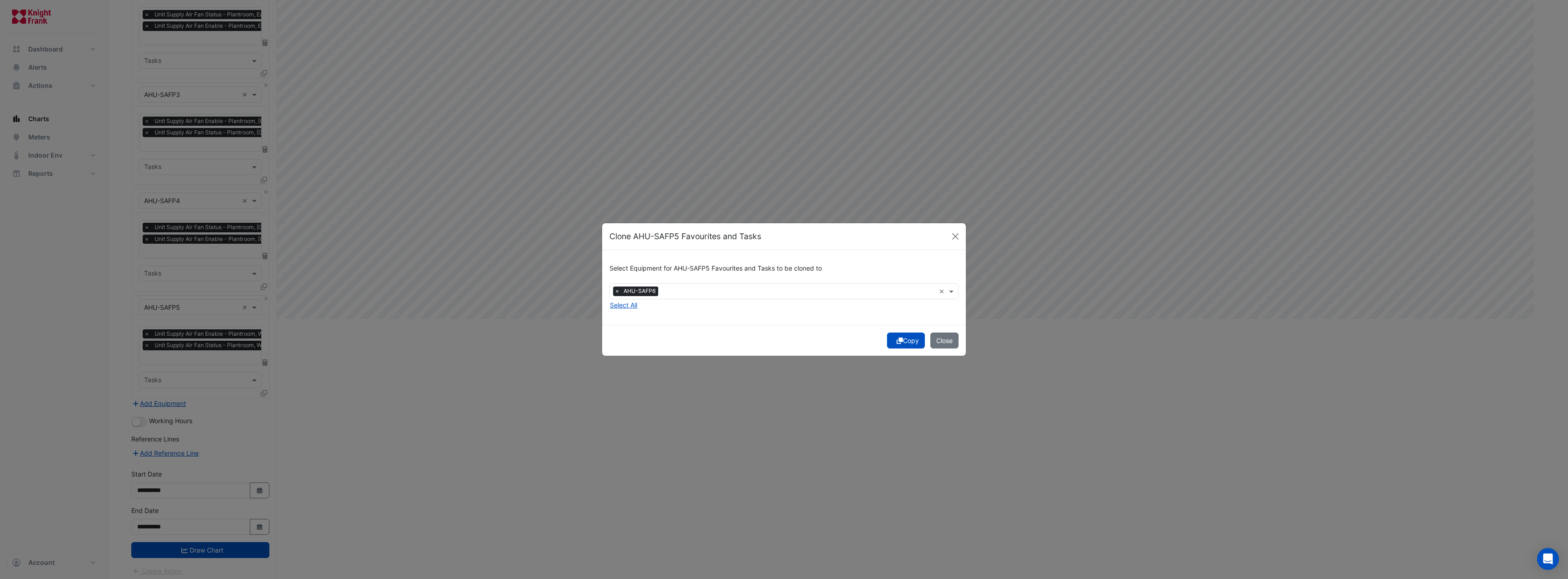
click at [903, 342] on button "Copy" at bounding box center [906, 341] width 38 height 16
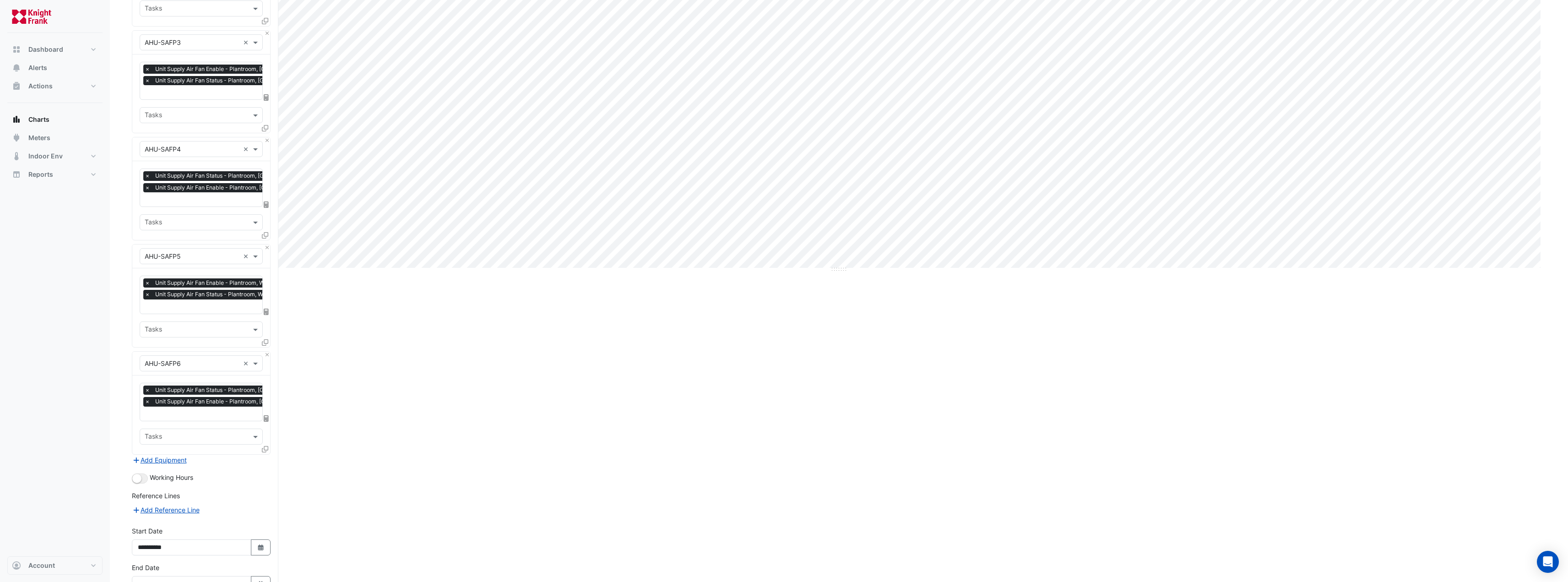
scroll to position [336, 0]
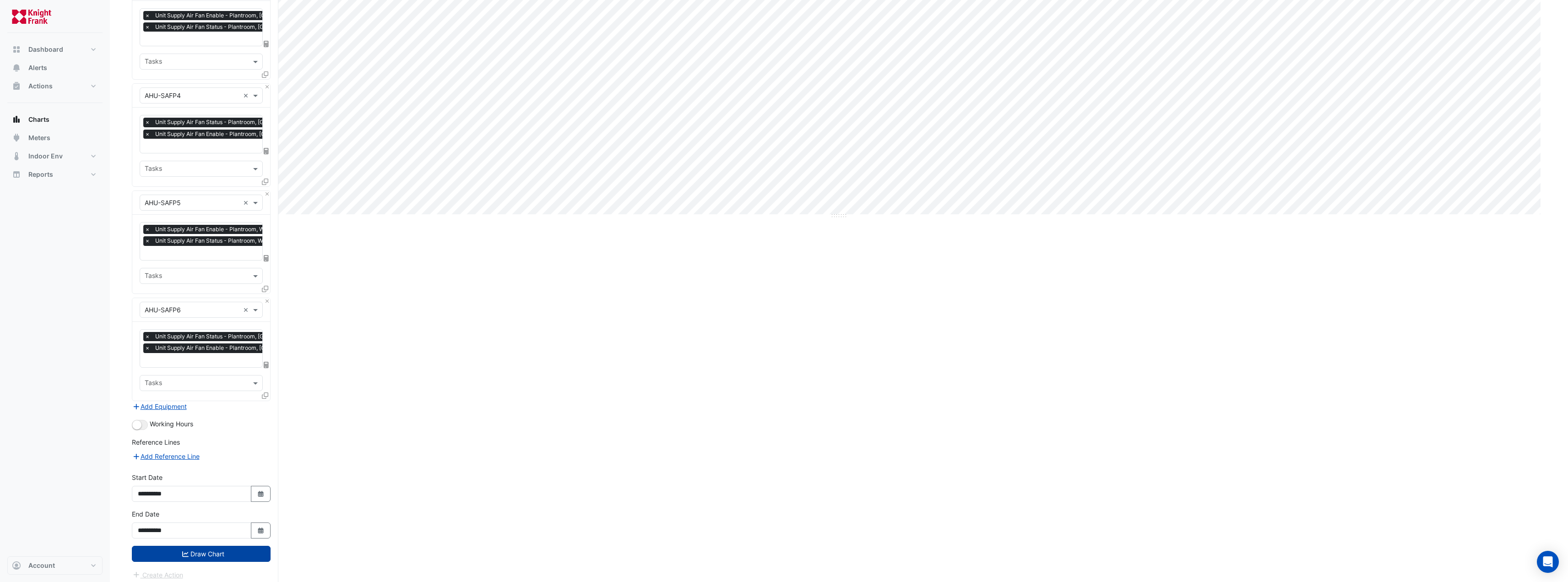
click at [205, 546] on button "Draw Chart" at bounding box center [201, 554] width 139 height 16
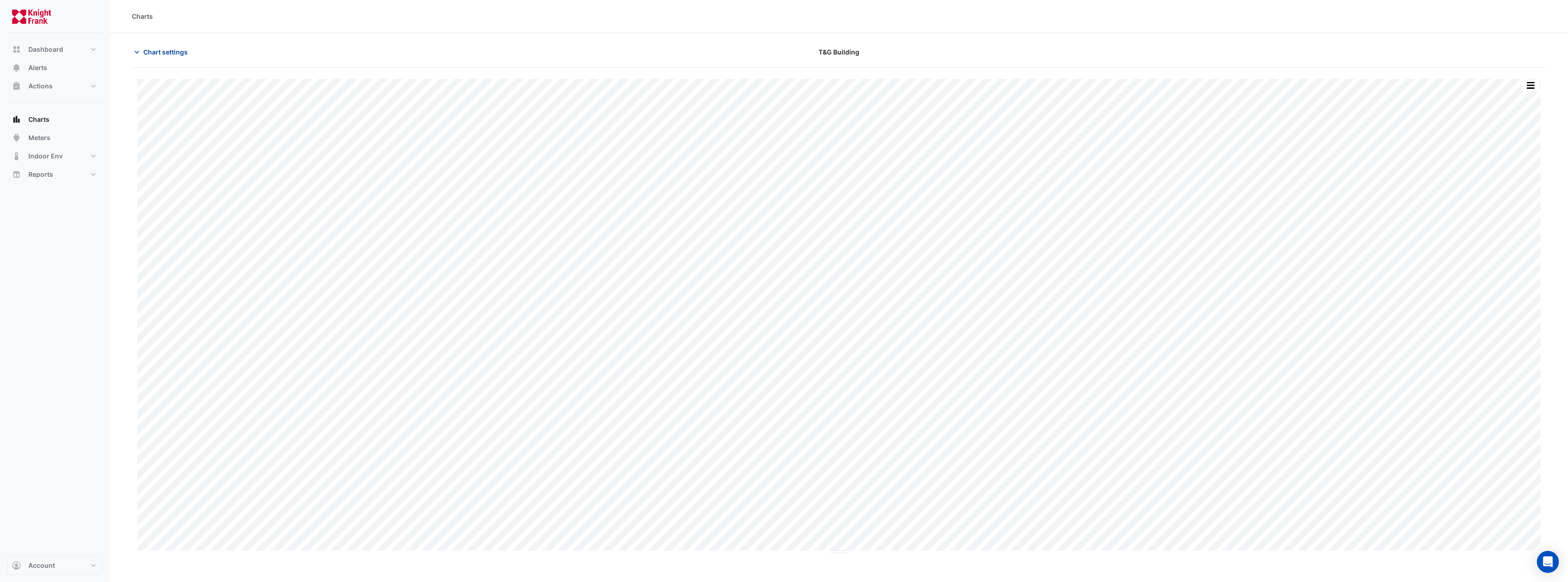
click at [159, 54] on span "Chart settings" at bounding box center [165, 52] width 45 height 10
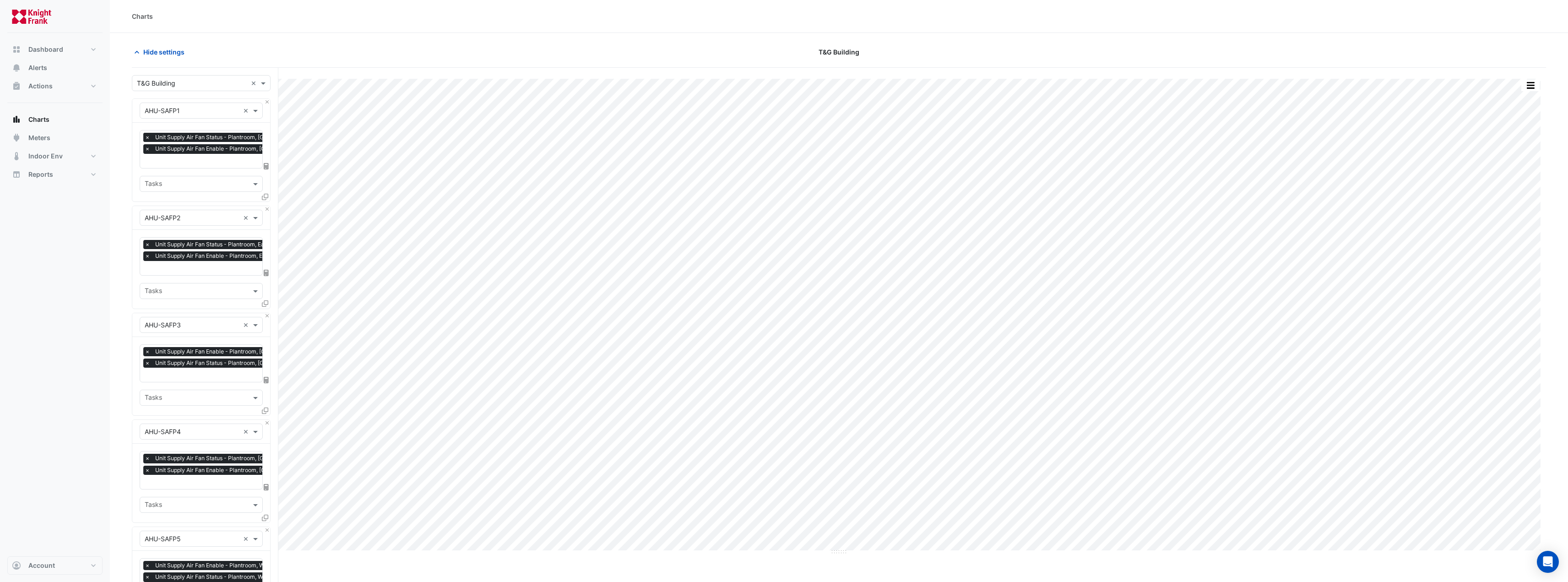
click at [145, 138] on span "×" at bounding box center [147, 137] width 8 height 9
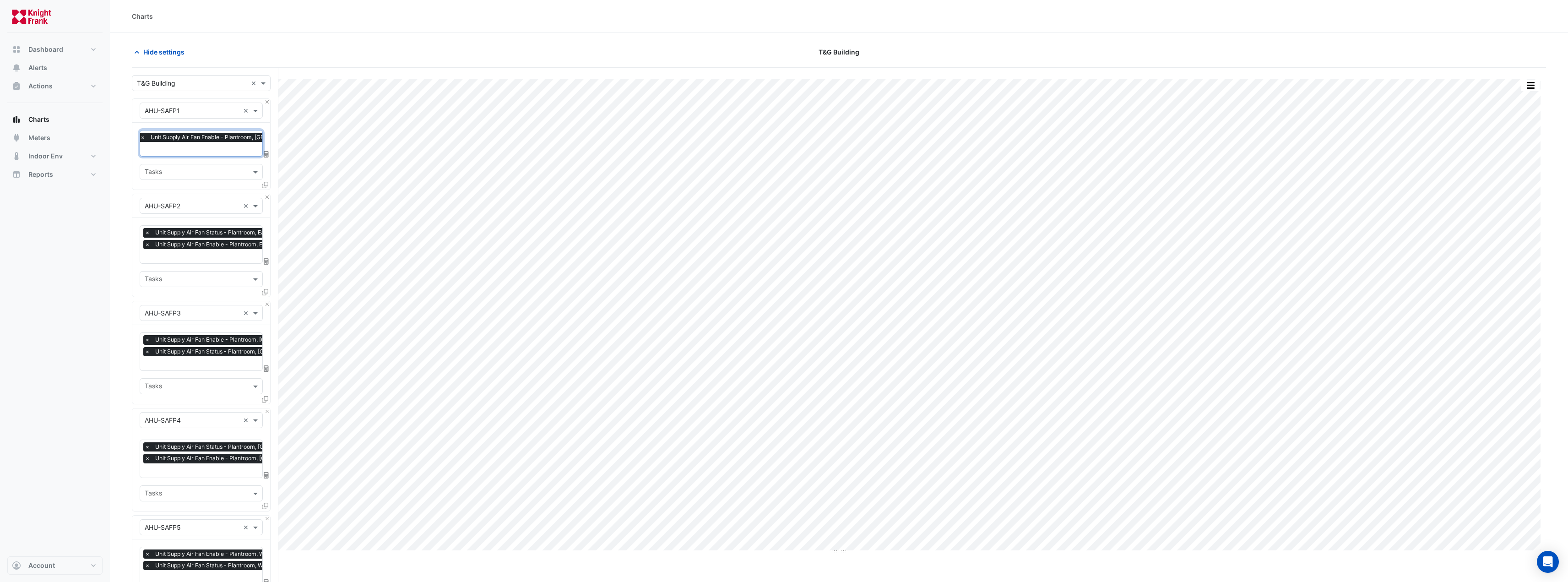
click at [148, 231] on span "×" at bounding box center [147, 232] width 8 height 9
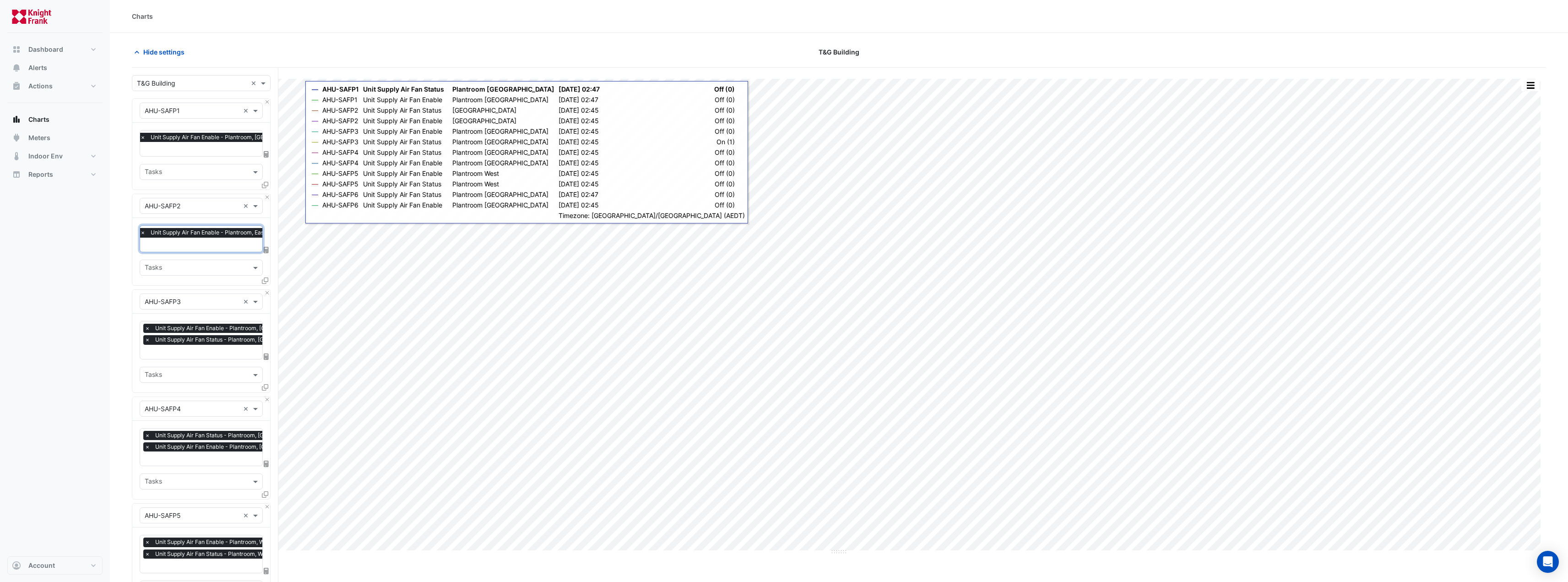
click at [223, 155] on div at bounding box center [227, 150] width 177 height 12
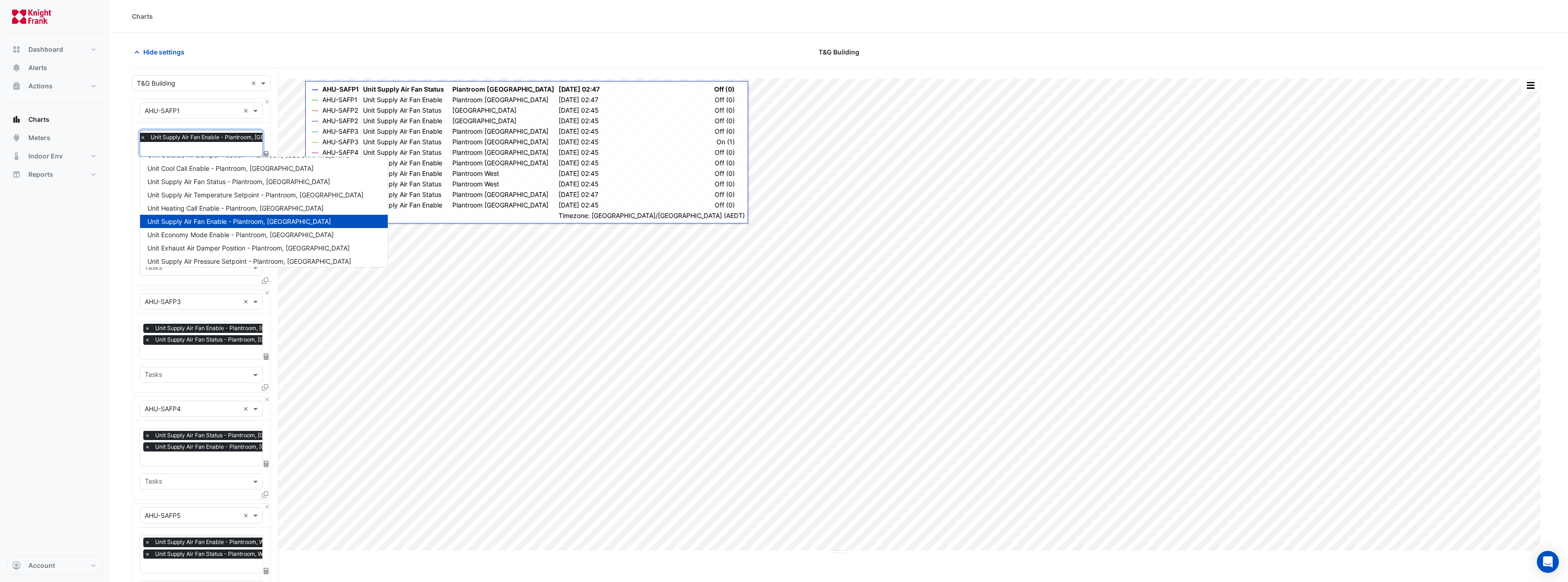
scroll to position [61, 0]
click at [262, 187] on span "Unit Supply Air Fan Status - Plantroom, [GEOGRAPHIC_DATA]" at bounding box center [238, 186] width 183 height 8
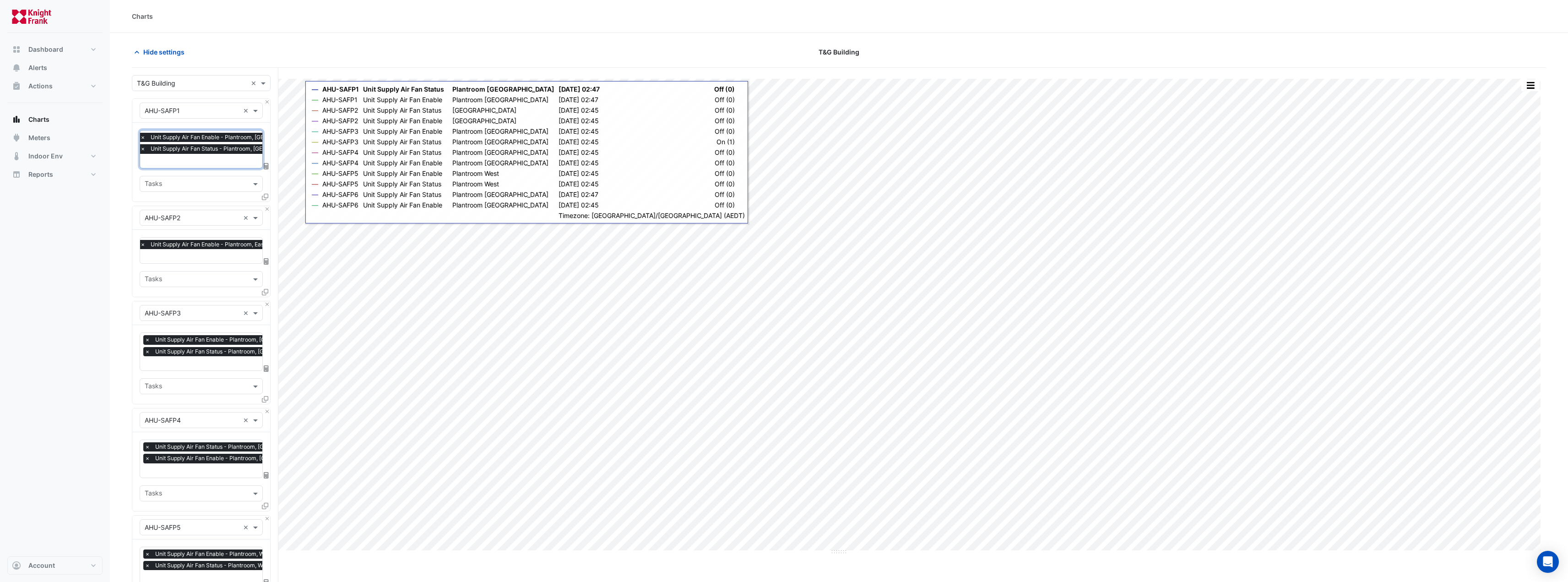
click at [199, 252] on input "text" at bounding box center [205, 257] width 130 height 10
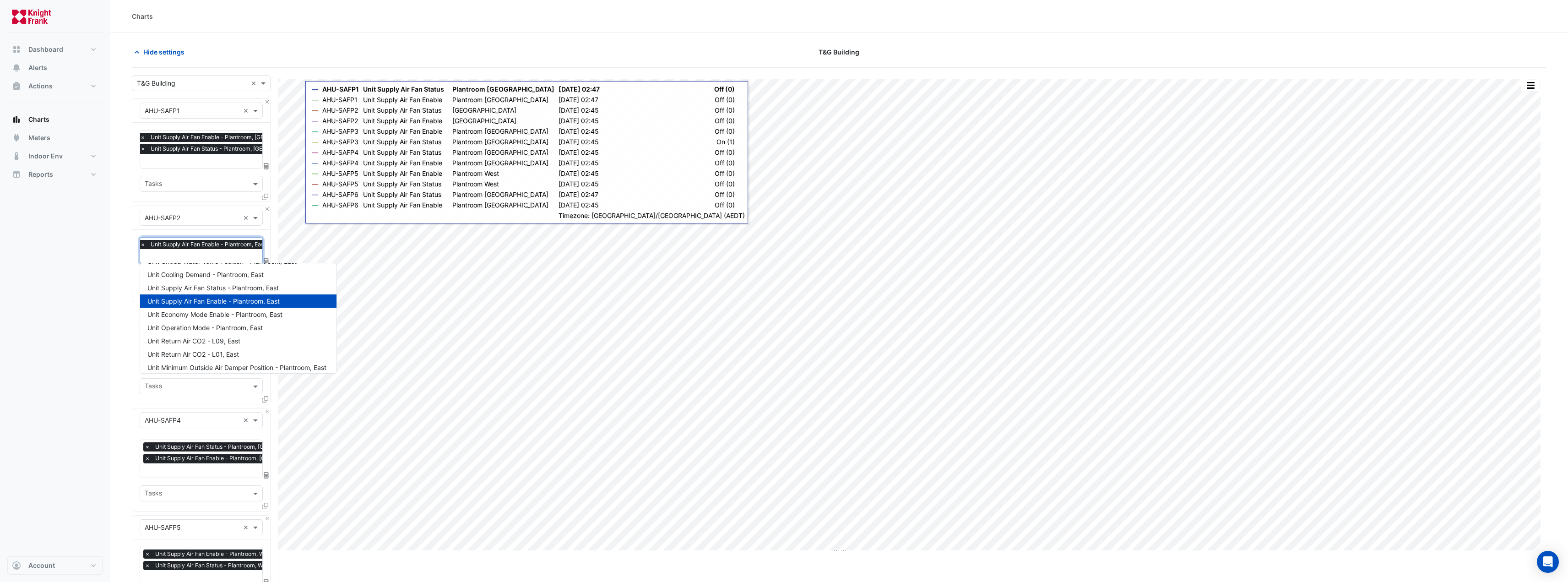
scroll to position [316, 0]
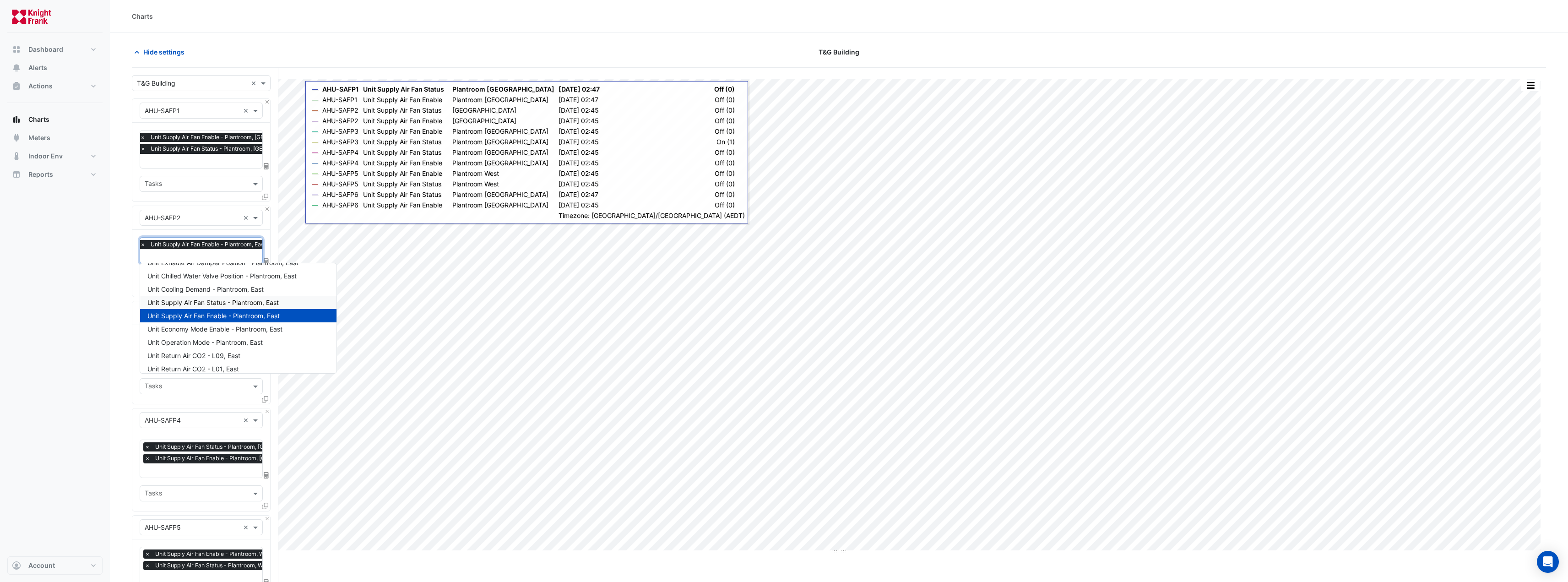
click at [245, 303] on span "Unit Supply Air Fan Status - Plantroom, East" at bounding box center [213, 302] width 131 height 8
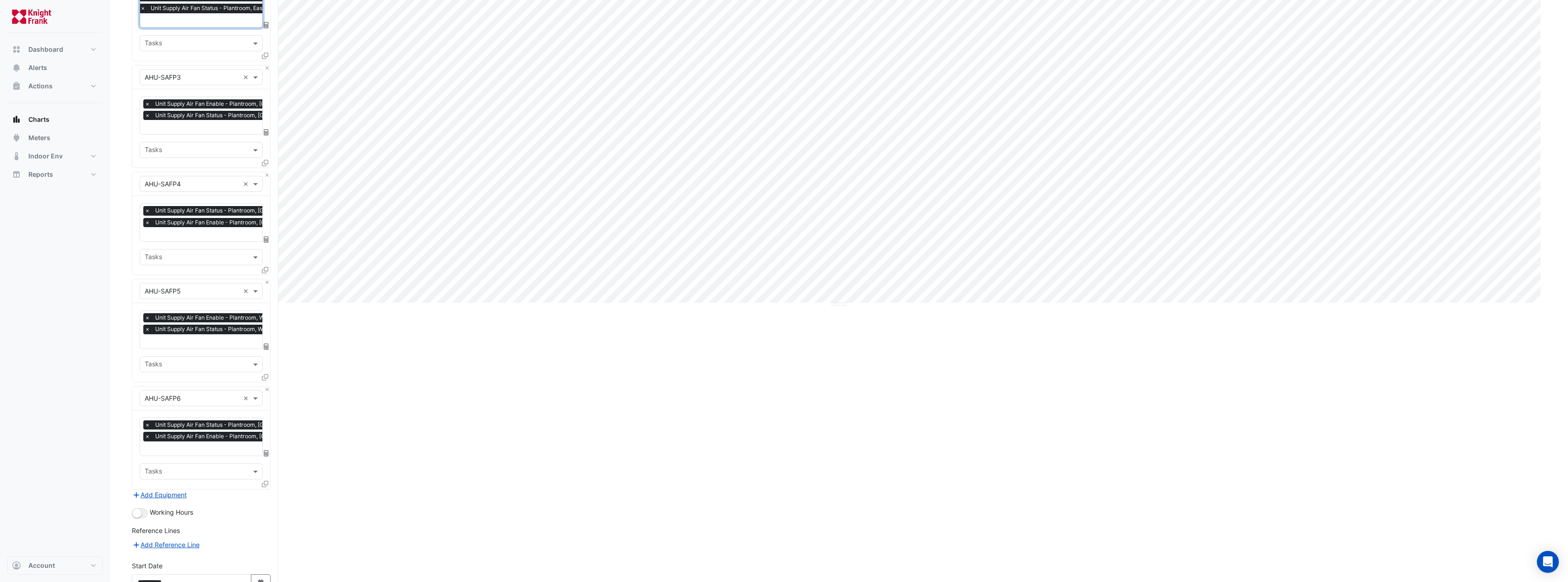
scroll to position [336, 0]
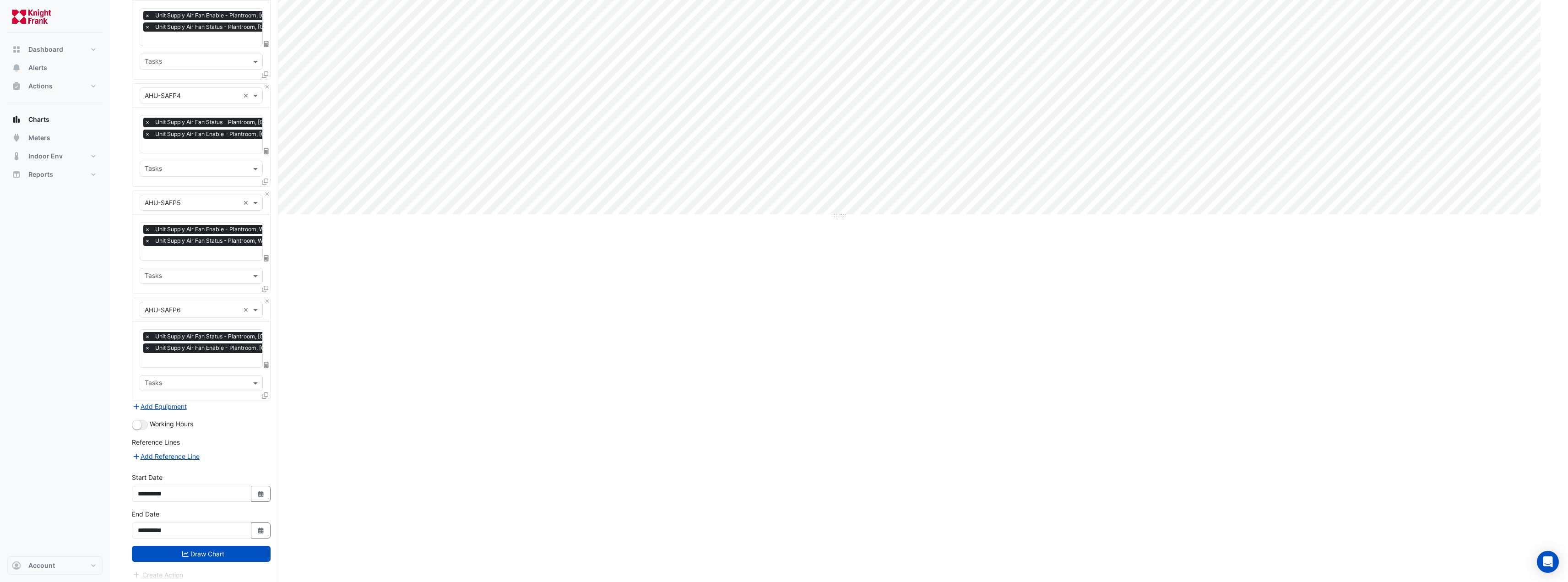
click at [196, 549] on button "Draw Chart" at bounding box center [201, 554] width 139 height 16
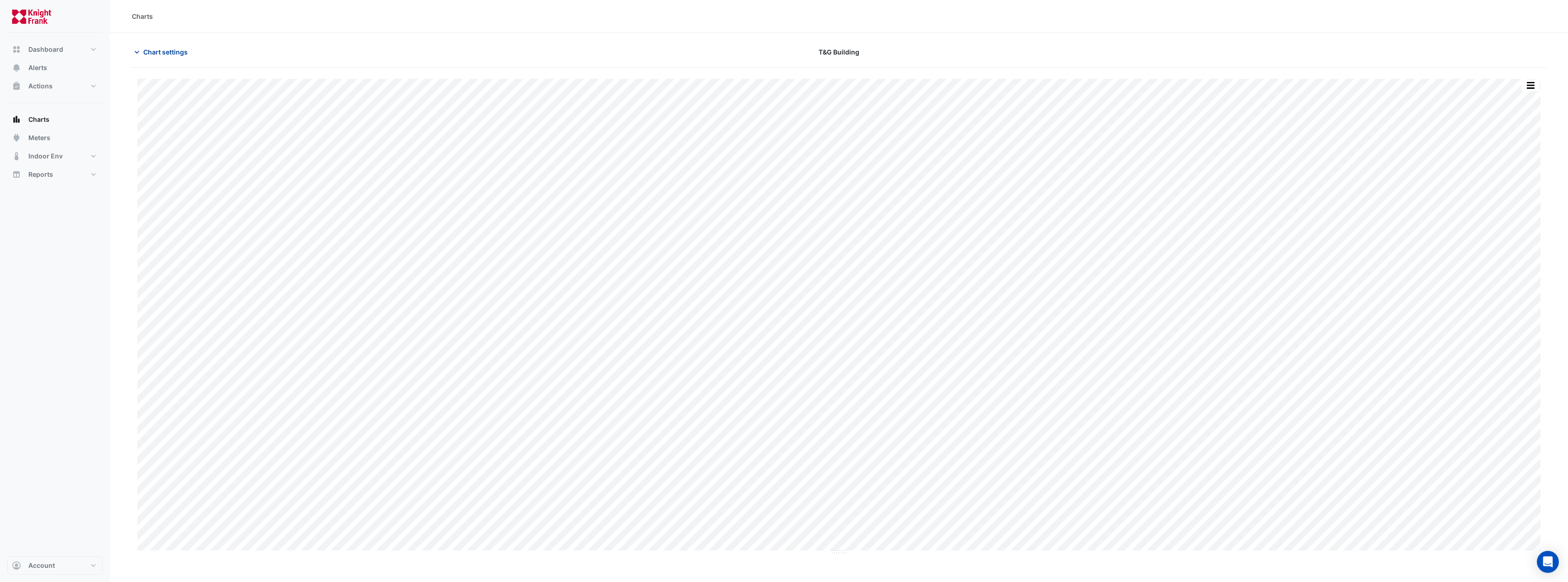
click at [136, 56] on icon "button" at bounding box center [136, 52] width 9 height 9
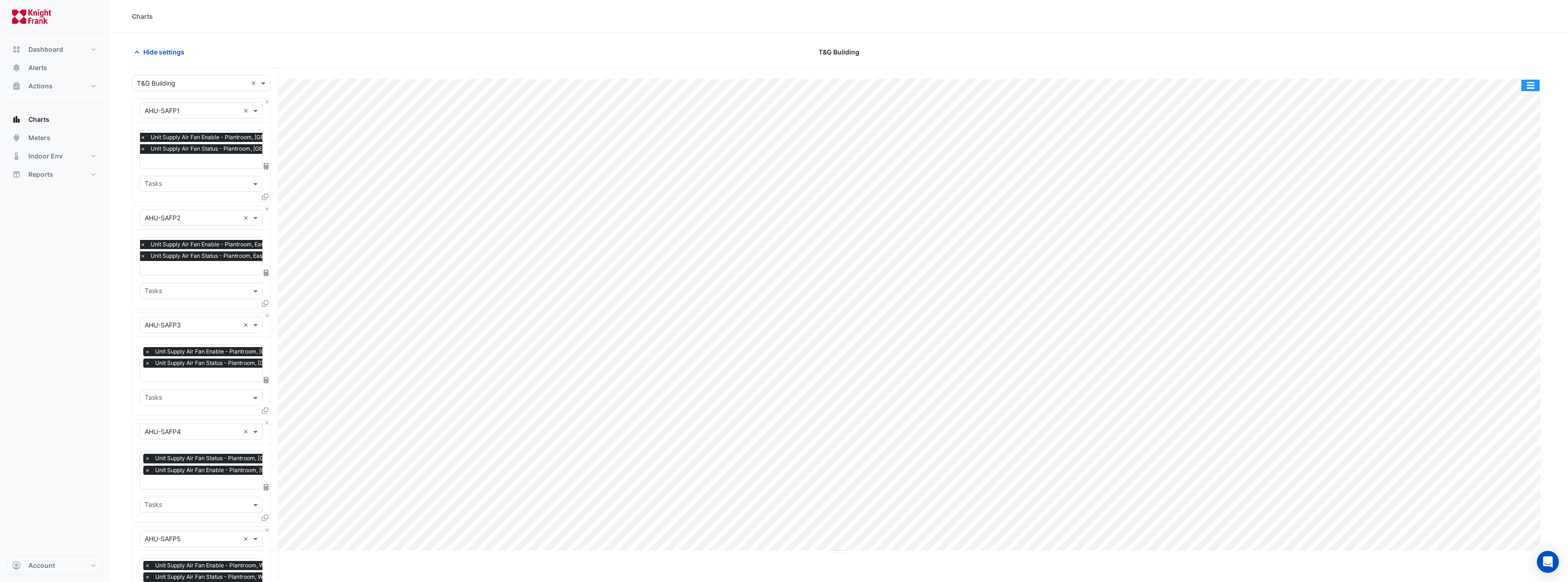
click at [1534, 85] on button "button" at bounding box center [1530, 85] width 18 height 12
click at [1518, 205] on div "Export CSV - Flat" at bounding box center [1512, 206] width 55 height 22
click at [1529, 84] on button "button" at bounding box center [1530, 85] width 18 height 12
click at [1525, 147] on div "Save as JPEG" at bounding box center [1512, 149] width 55 height 15
click at [578, 71] on div "Split by Equip Split All Print Save as JPEG Save as PNG Pivot Data Table Export…" at bounding box center [839, 496] width 1414 height 856
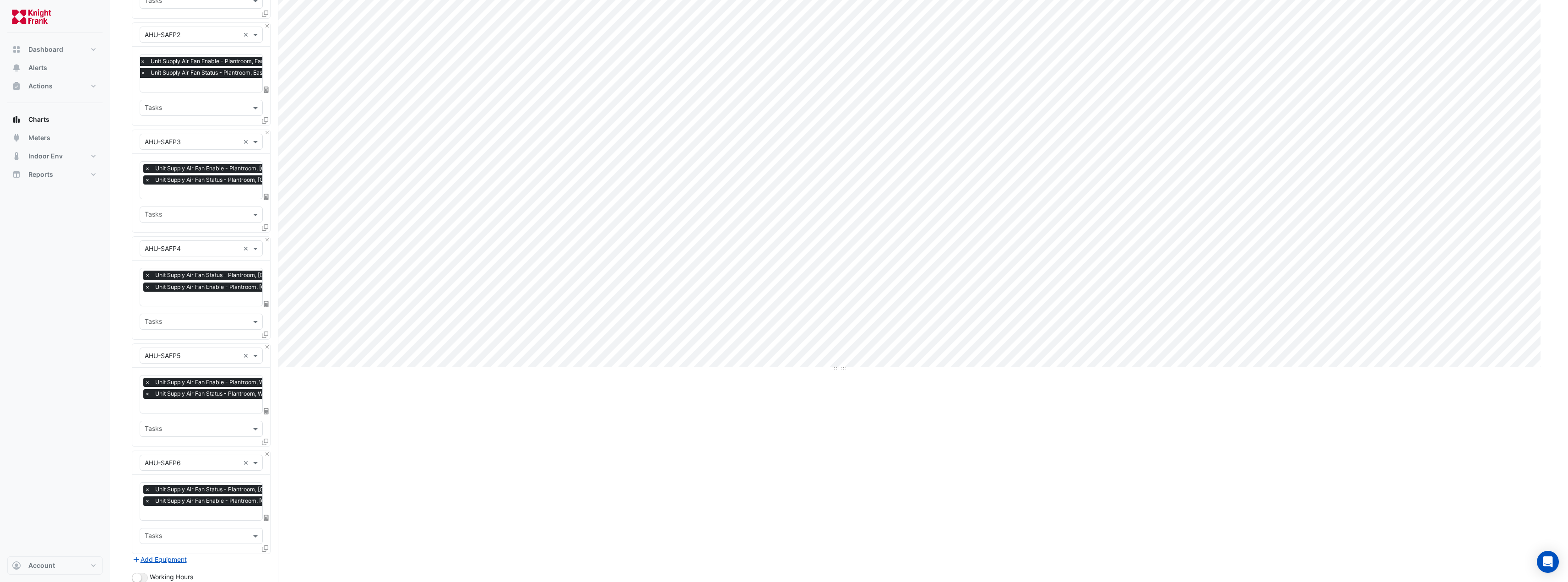
click at [551, 422] on div "Split by Equip Split All Print Save as JPEG Save as PNG Pivot Data Table Export…" at bounding box center [839, 312] width 1414 height 856
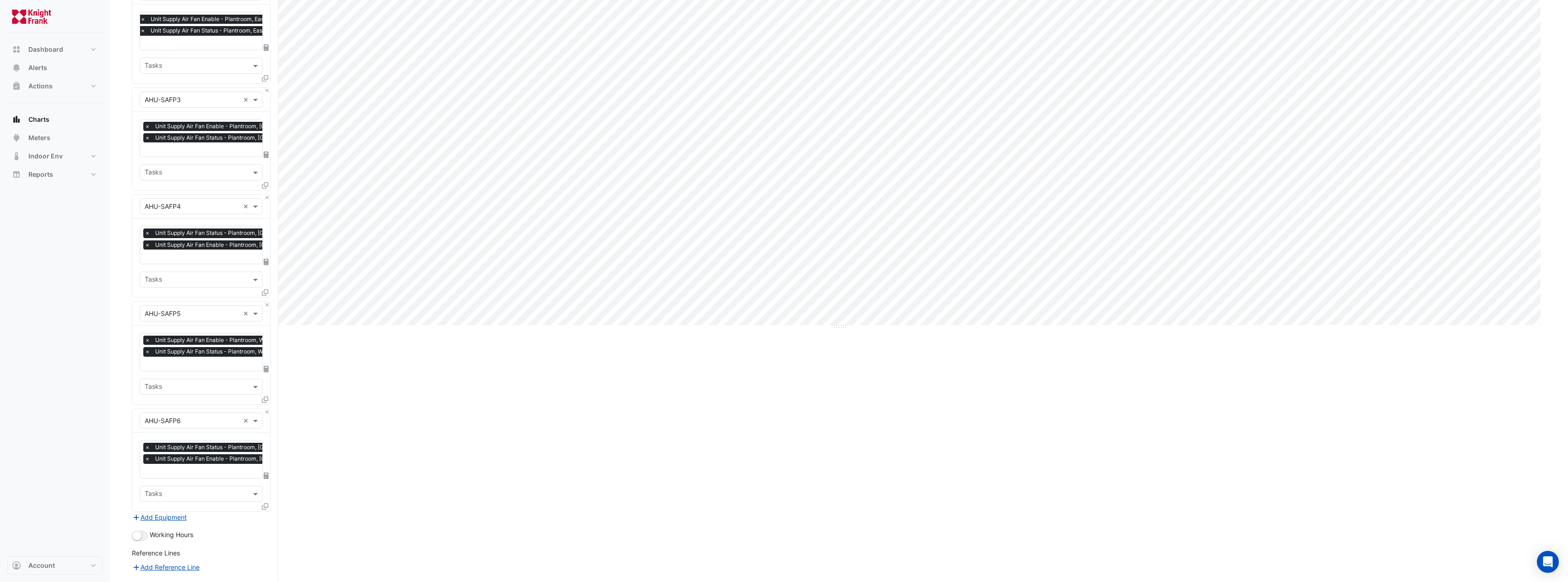
scroll to position [336, 0]
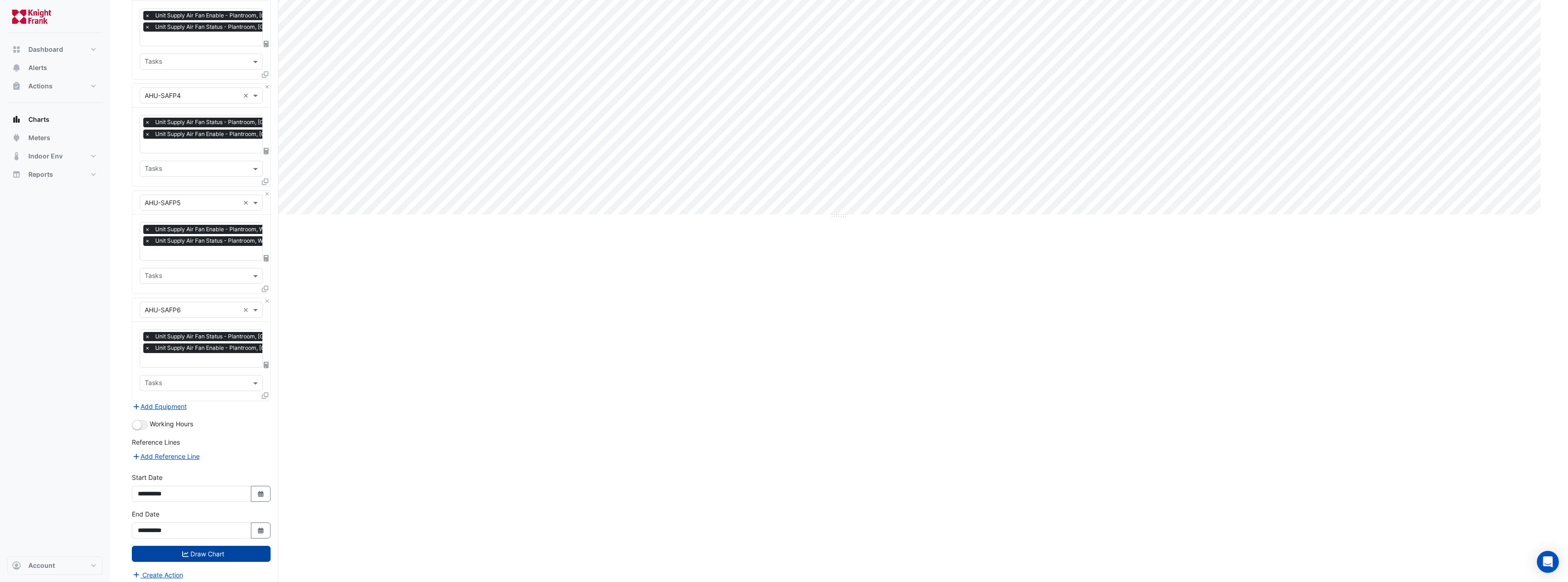
click at [216, 546] on button "Draw Chart" at bounding box center [201, 554] width 139 height 16
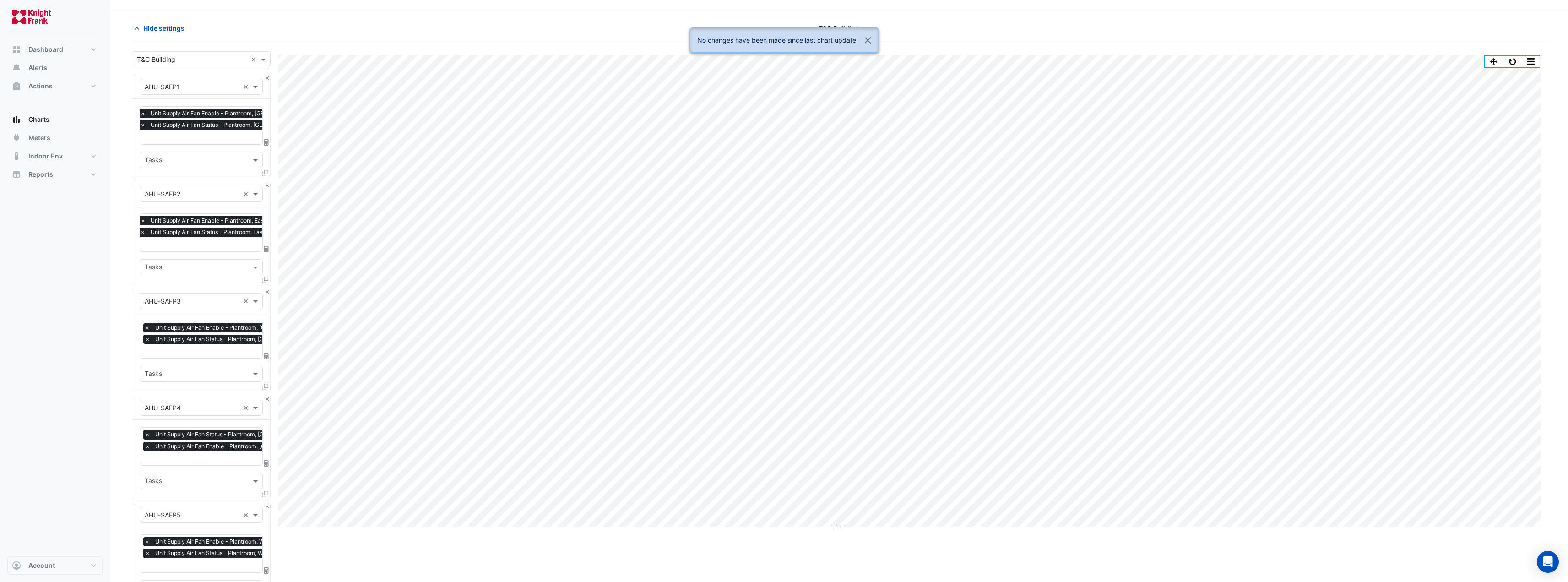
scroll to position [0, 0]
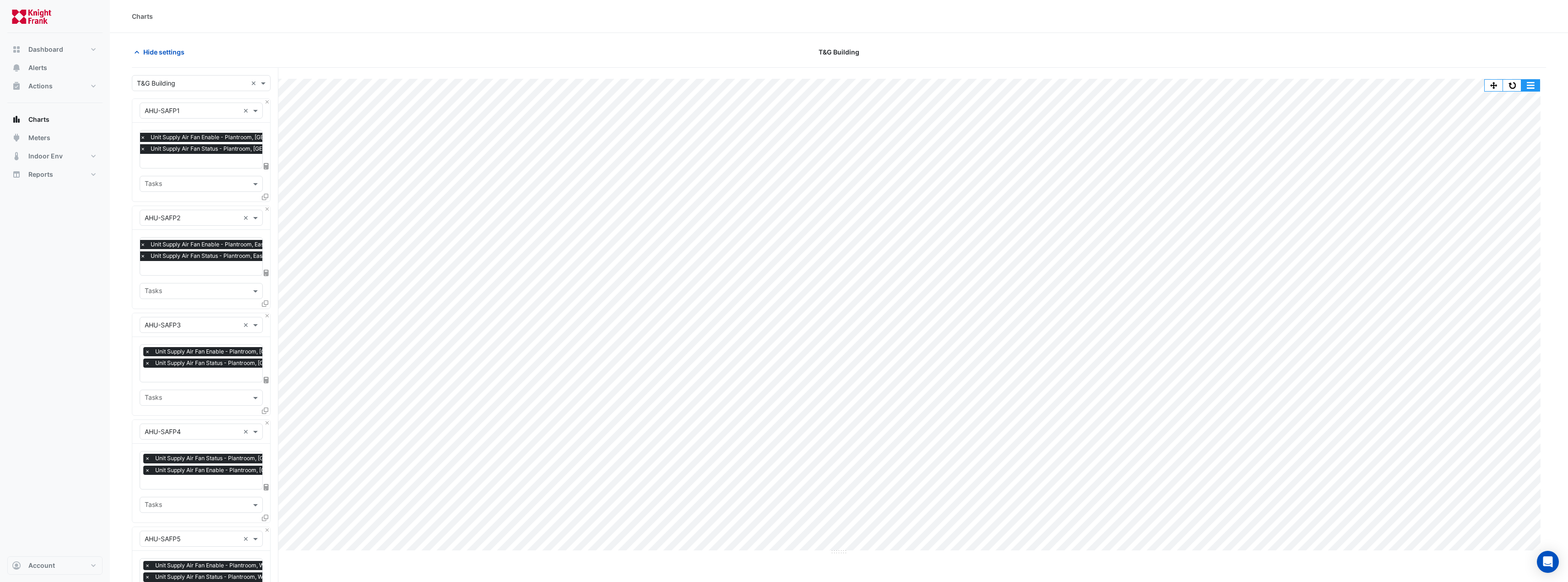
click at [1532, 83] on button "button" at bounding box center [1530, 85] width 18 height 12
click at [1517, 207] on div "Export CSV - Flat" at bounding box center [1512, 206] width 55 height 22
click at [1512, 229] on div "Export CSV - Pivot" at bounding box center [1512, 228] width 55 height 22
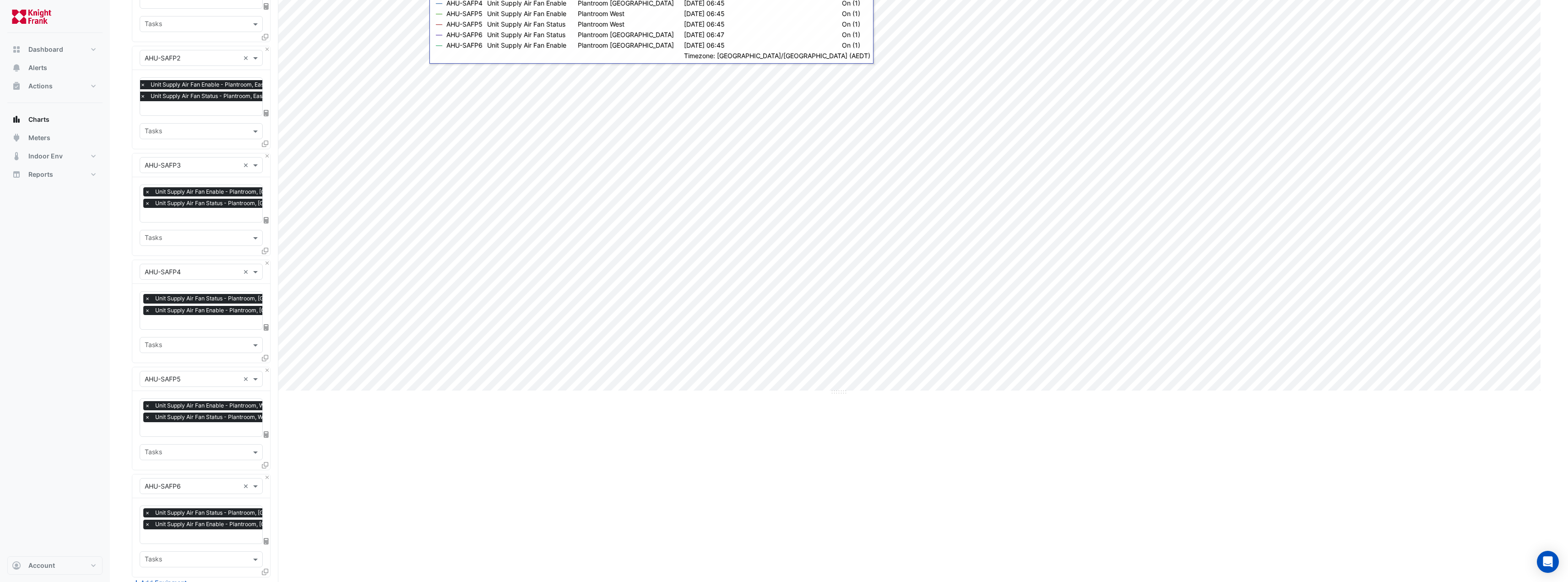
scroll to position [336, 0]
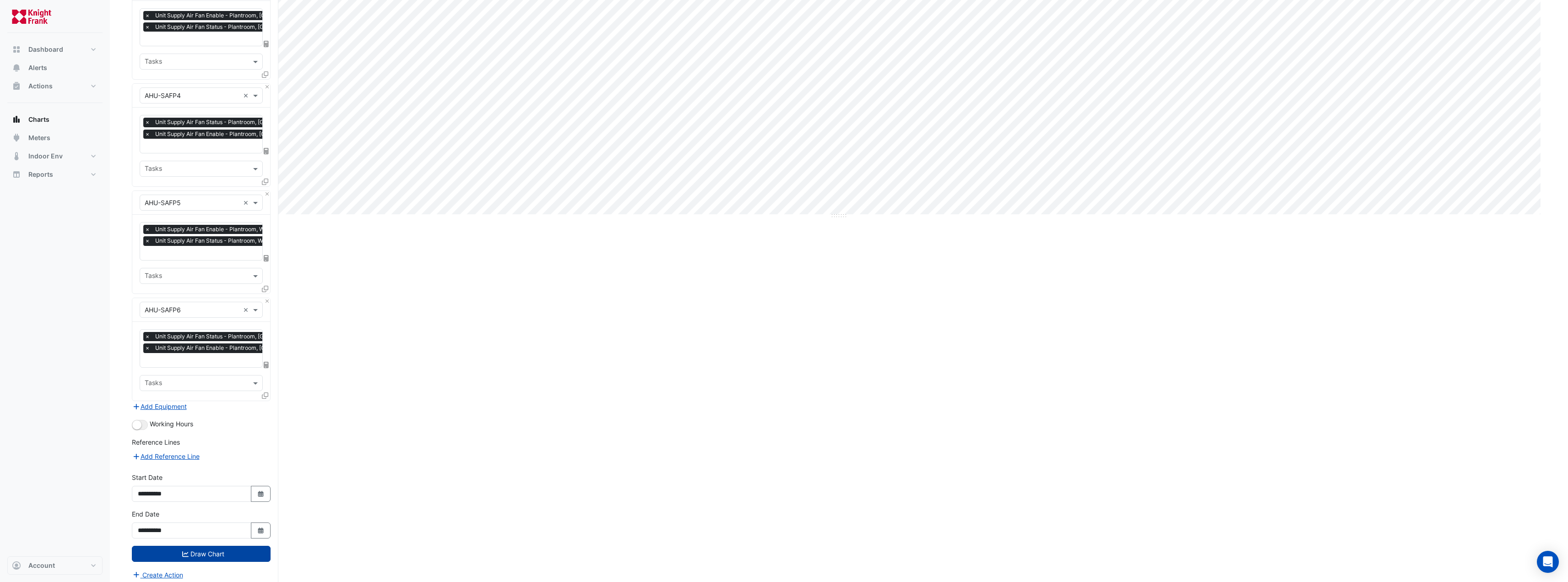
click at [205, 551] on button "Draw Chart" at bounding box center [201, 554] width 139 height 16
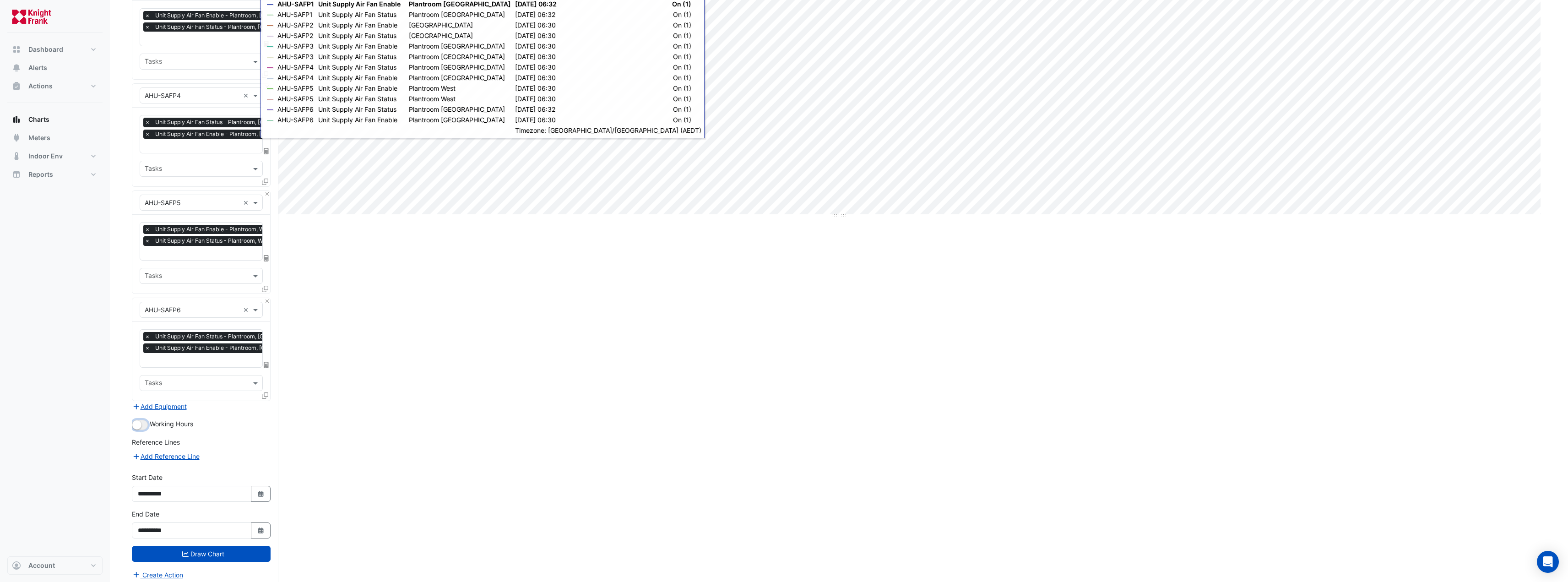
click at [141, 420] on small "button" at bounding box center [136, 424] width 9 height 9
click at [194, 546] on button "Draw Chart" at bounding box center [201, 554] width 139 height 16
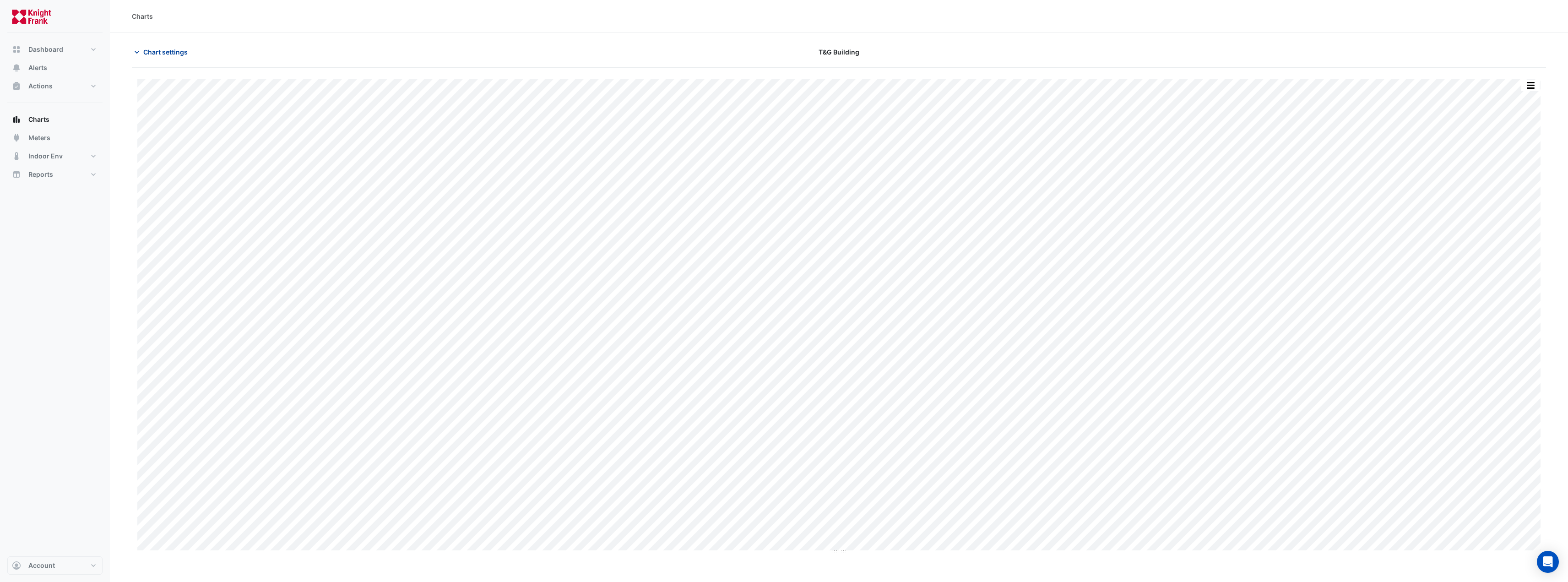
click at [160, 56] on span "Chart settings" at bounding box center [165, 52] width 45 height 10
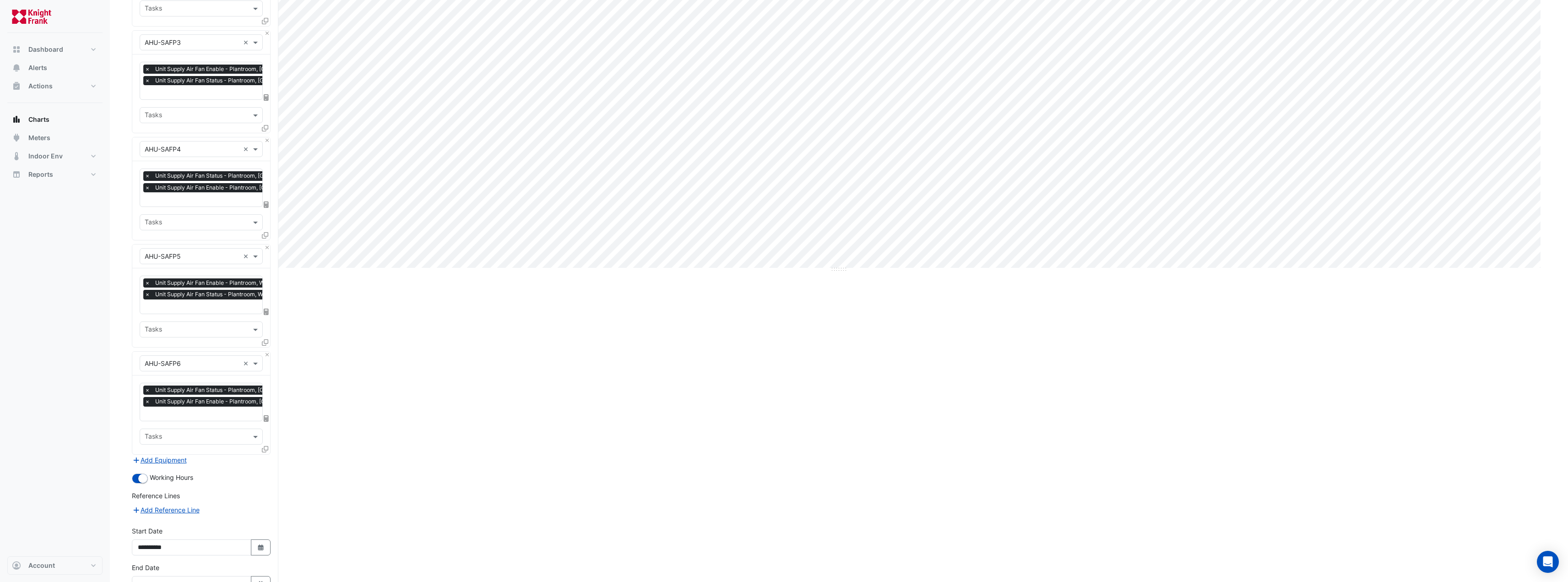
scroll to position [336, 0]
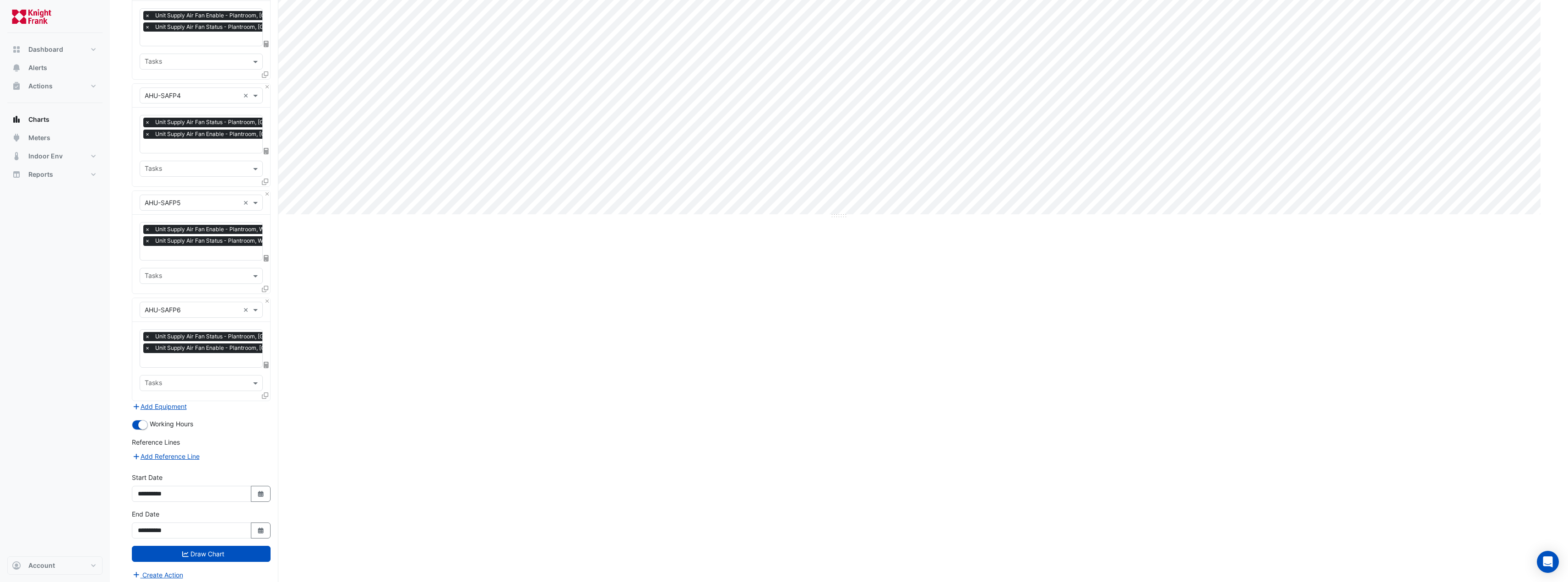
click at [139, 431] on form "× T&G Building × × AHU-SAFP1 × × Unit Supply Air Fan Enable - Plantroom, [GEOGR…" at bounding box center [201, 160] width 139 height 841
click at [142, 420] on small "button" at bounding box center [142, 424] width 9 height 9
click at [180, 548] on button "Draw Chart" at bounding box center [201, 554] width 139 height 16
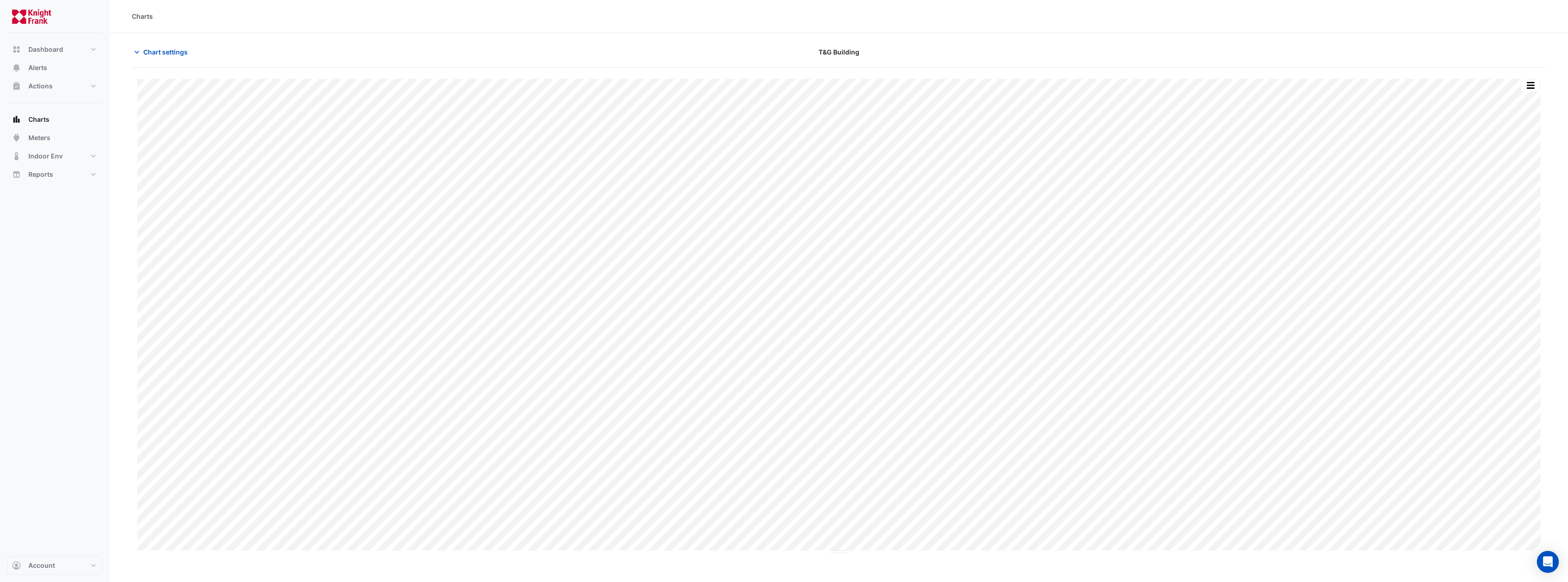
click at [1530, 88] on button "button" at bounding box center [1530, 85] width 18 height 12
click at [1521, 205] on div "Export CSV - Flat" at bounding box center [1512, 206] width 55 height 22
click at [1534, 76] on div "Split by Equip Split All Print Save as JPEG Save as PNG Pivot Data Table Export…" at bounding box center [839, 496] width 1414 height 856
click at [1532, 85] on button "button" at bounding box center [1530, 85] width 18 height 12
click at [1504, 183] on div "Pivot Data Table" at bounding box center [1512, 184] width 55 height 22
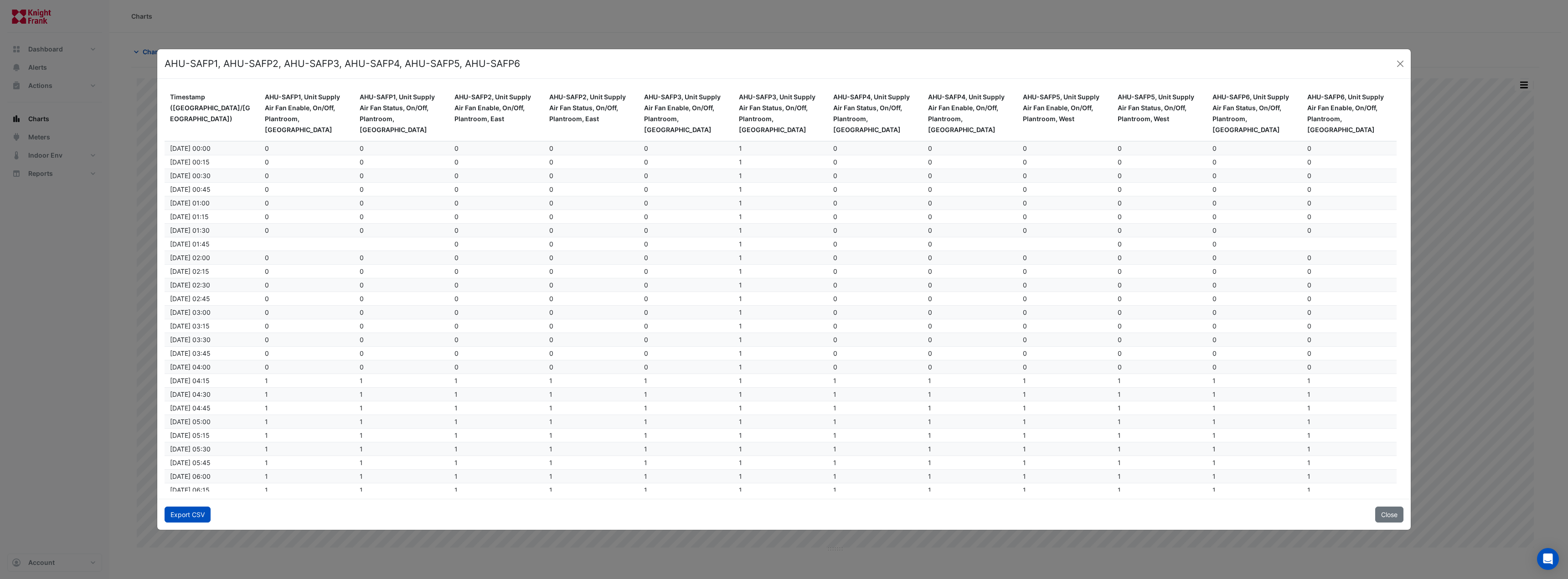
click at [191, 509] on button "Export CSV" at bounding box center [187, 515] width 46 height 16
drag, startPoint x: 1390, startPoint y: 66, endPoint x: 1396, endPoint y: 65, distance: 6.1
click at [1390, 66] on div "AHU-SAFP1, AHU-SAFP2, AHU-SAFP3, AHU-SAFP4, AHU-SAFP5, AHU-SAFP6" at bounding box center [783, 64] width 1253 height 30
click at [1402, 64] on button "Close" at bounding box center [1400, 64] width 13 height 13
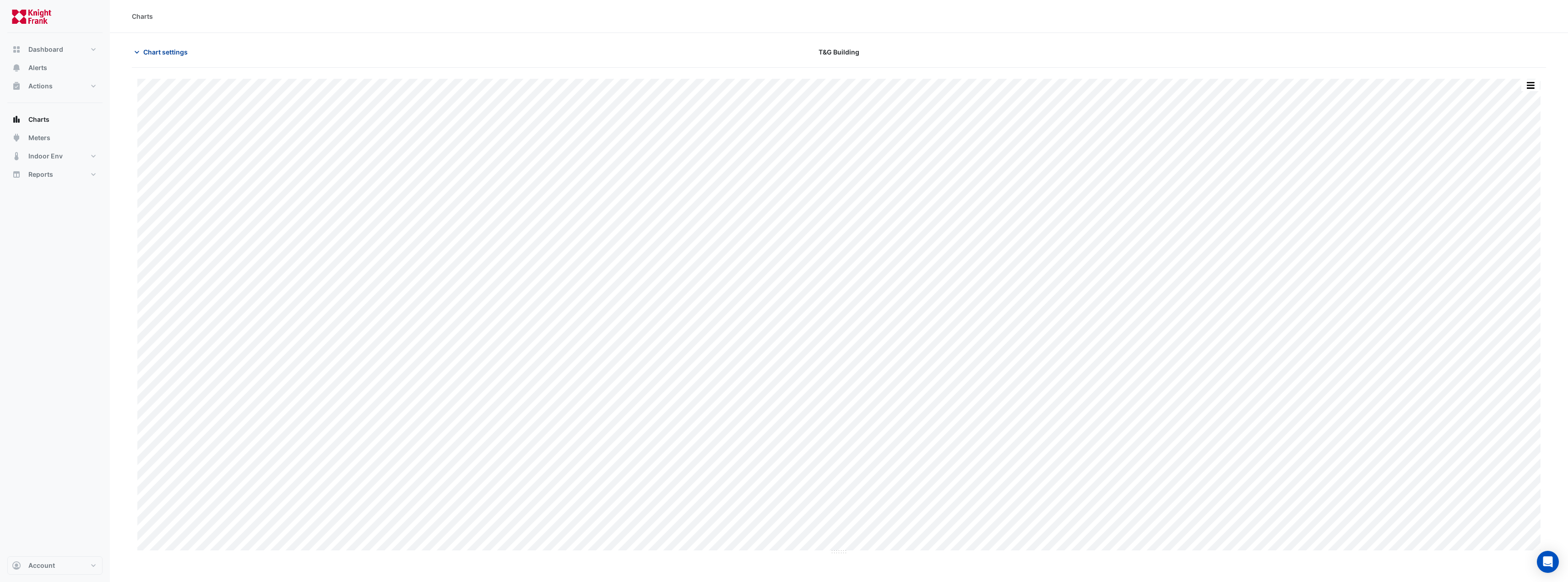
click at [172, 57] on button "Chart settings" at bounding box center [163, 52] width 62 height 16
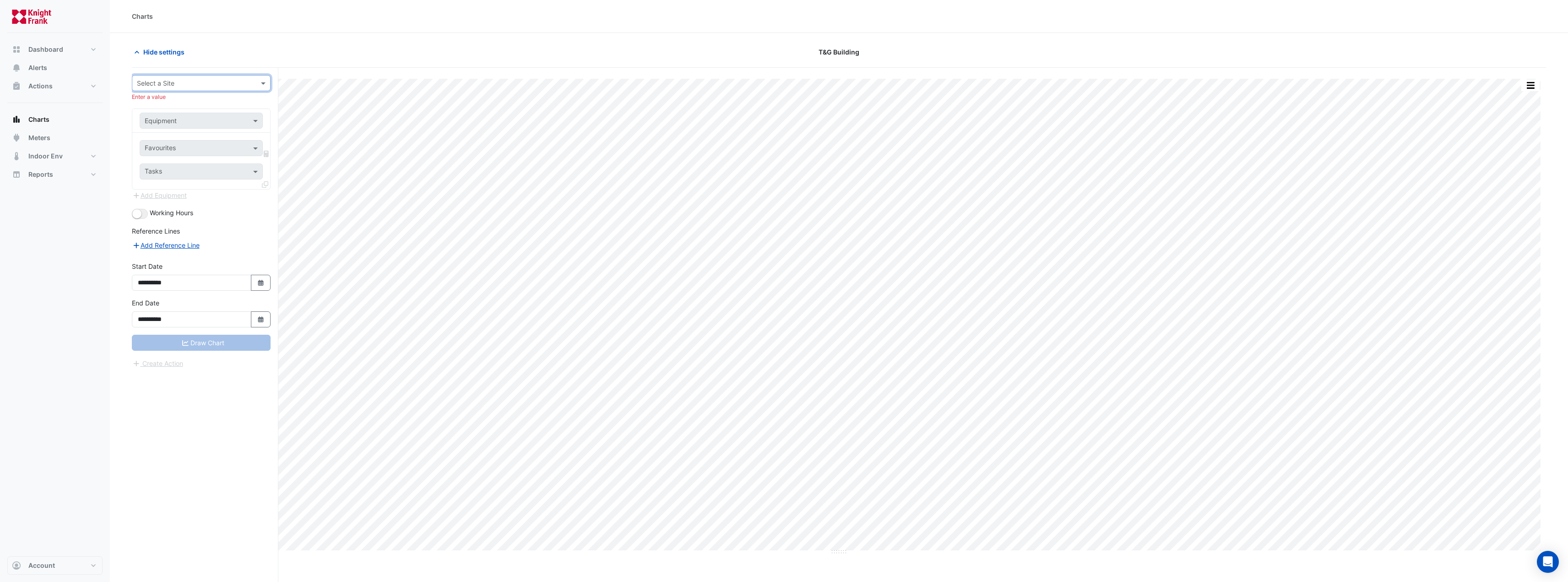
type input "*"
click at [199, 183] on div "SAPOL" at bounding box center [201, 179] width 138 height 13
click at [218, 79] on input "text" at bounding box center [192, 84] width 110 height 10
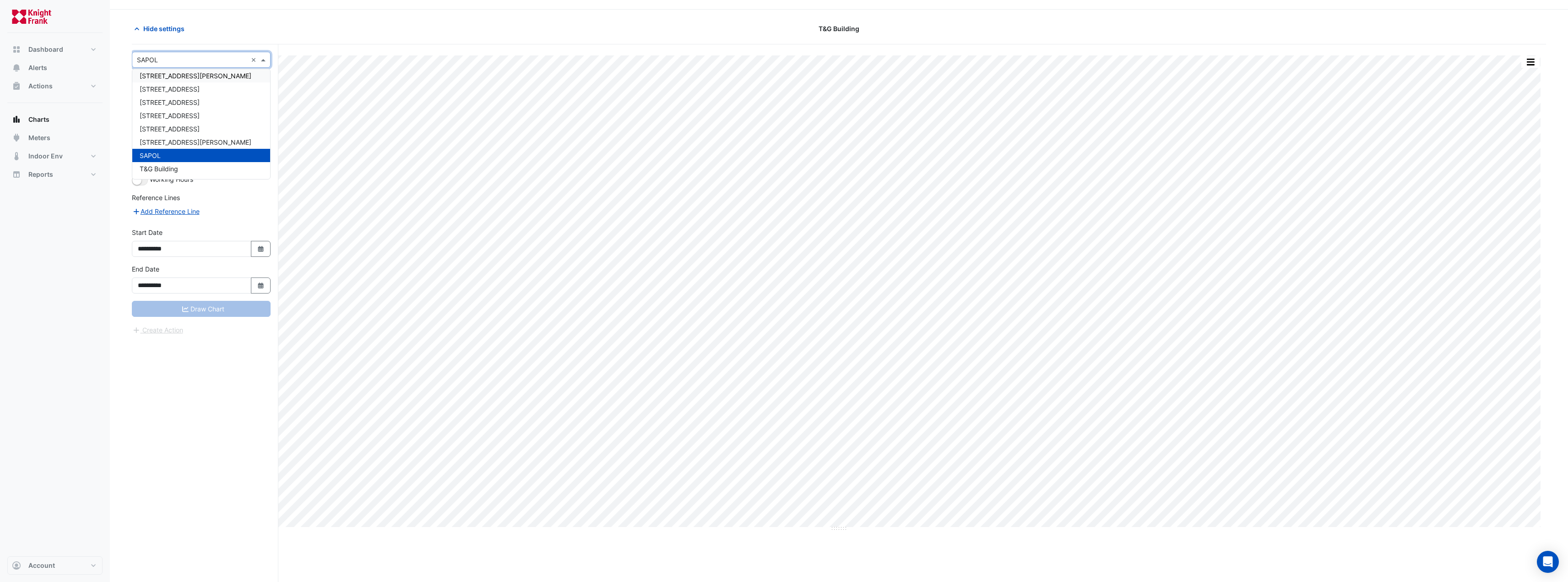
scroll to position [35, 0]
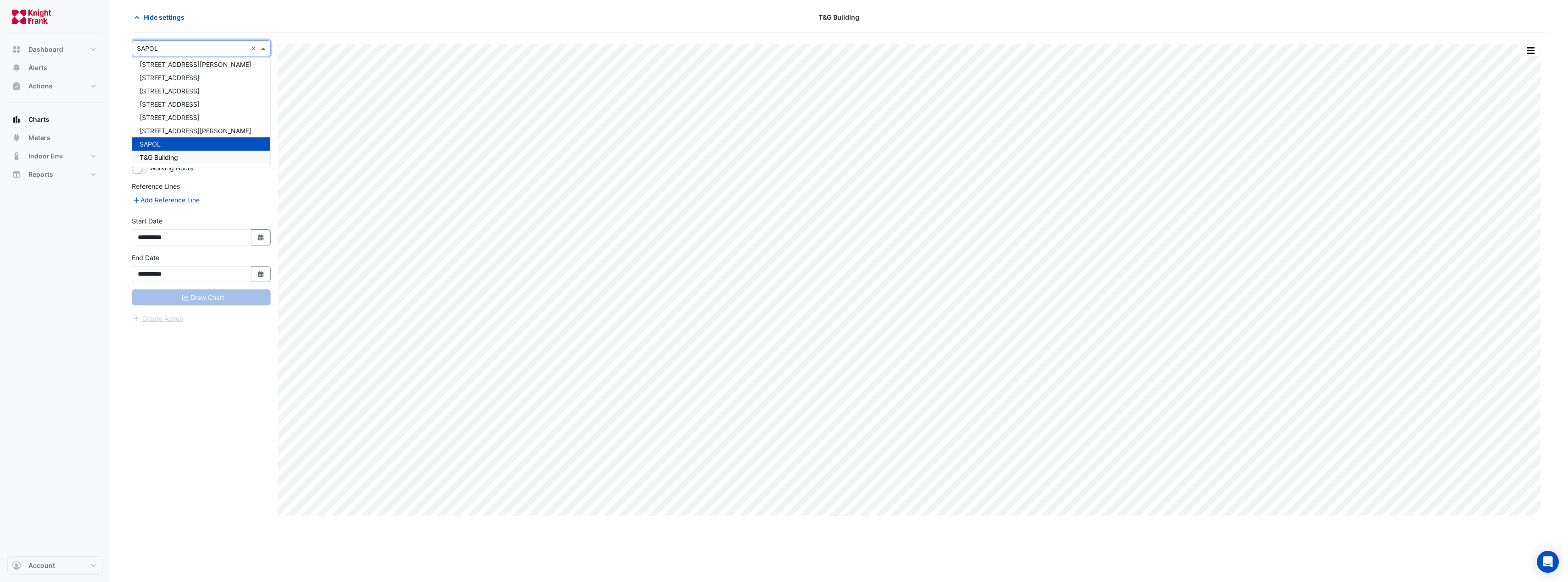
click at [192, 152] on div "T&G Building" at bounding box center [201, 157] width 138 height 13
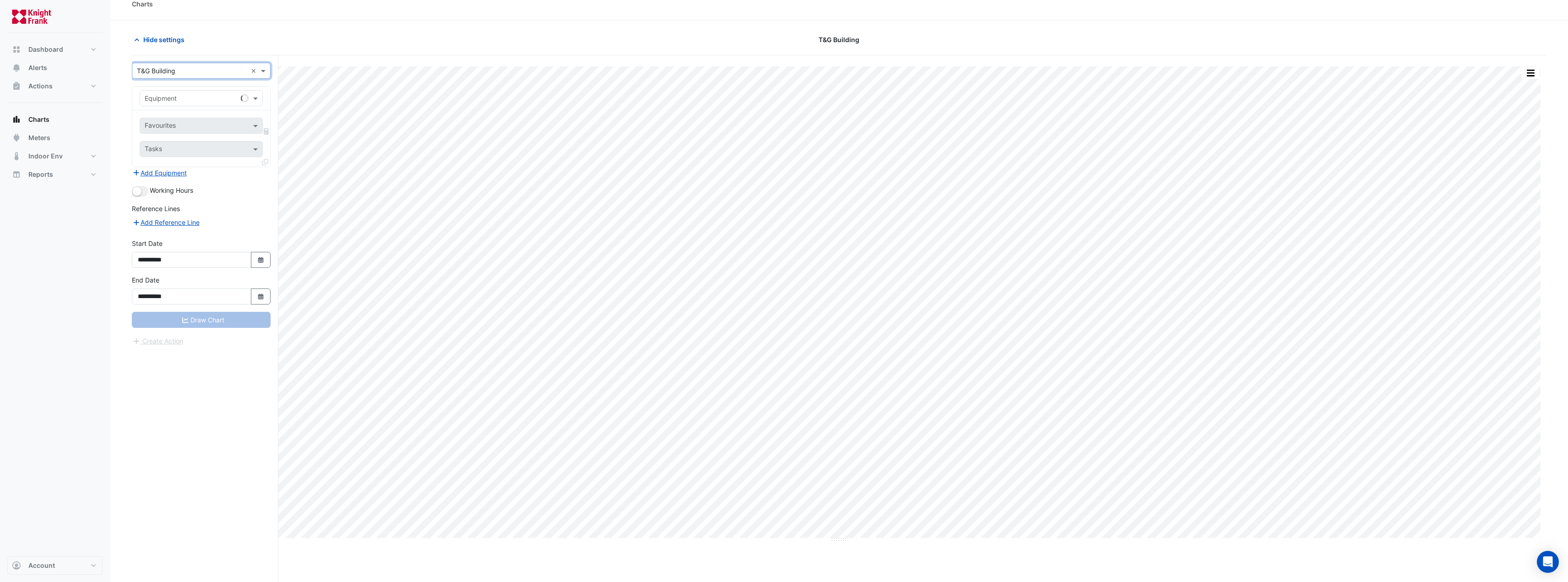
scroll to position [0, 0]
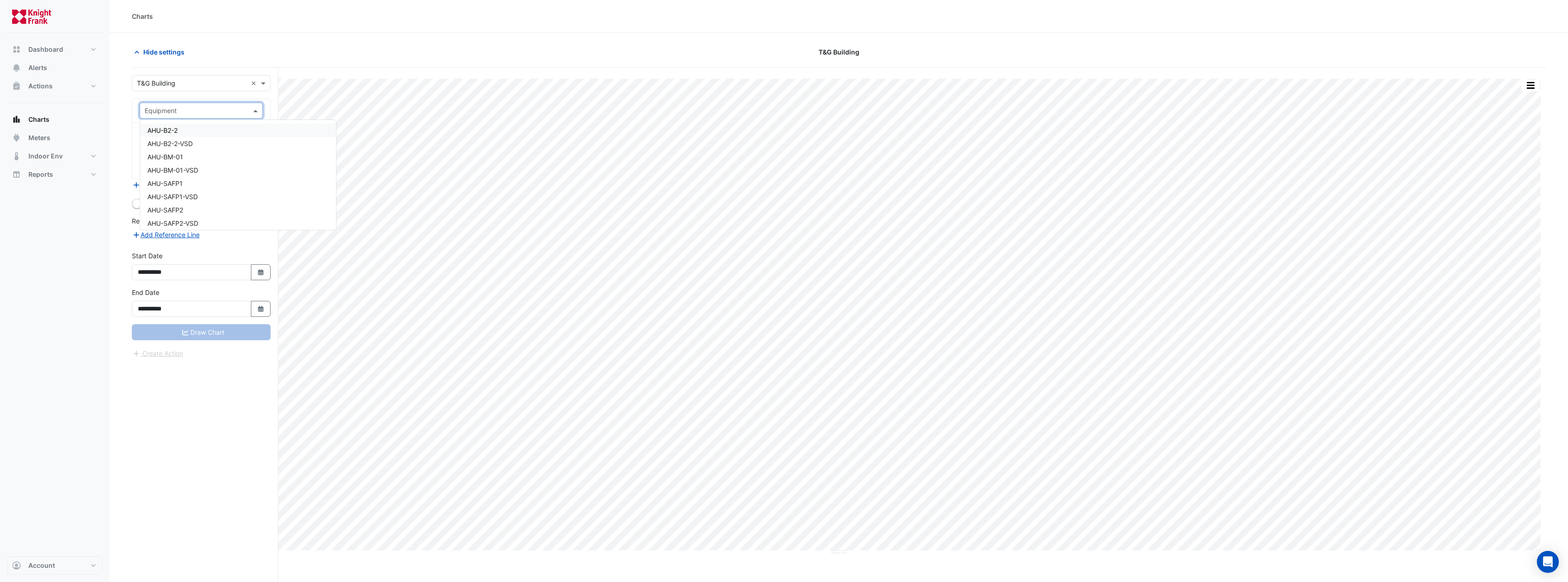
click at [199, 114] on input "text" at bounding box center [192, 111] width 95 height 10
type input "**********"
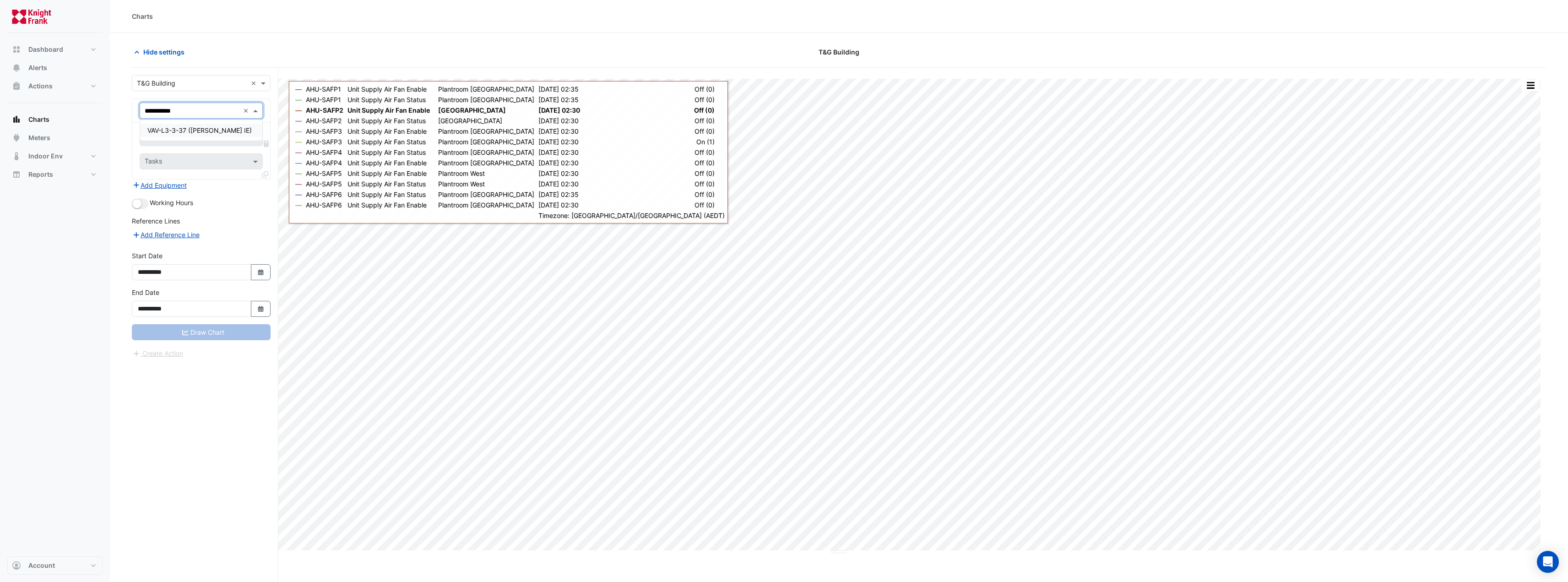
click at [216, 128] on span "VAV-L3-3-37 ([PERSON_NAME] IE)" at bounding box center [199, 130] width 105 height 8
click at [178, 137] on input "text" at bounding box center [196, 139] width 103 height 10
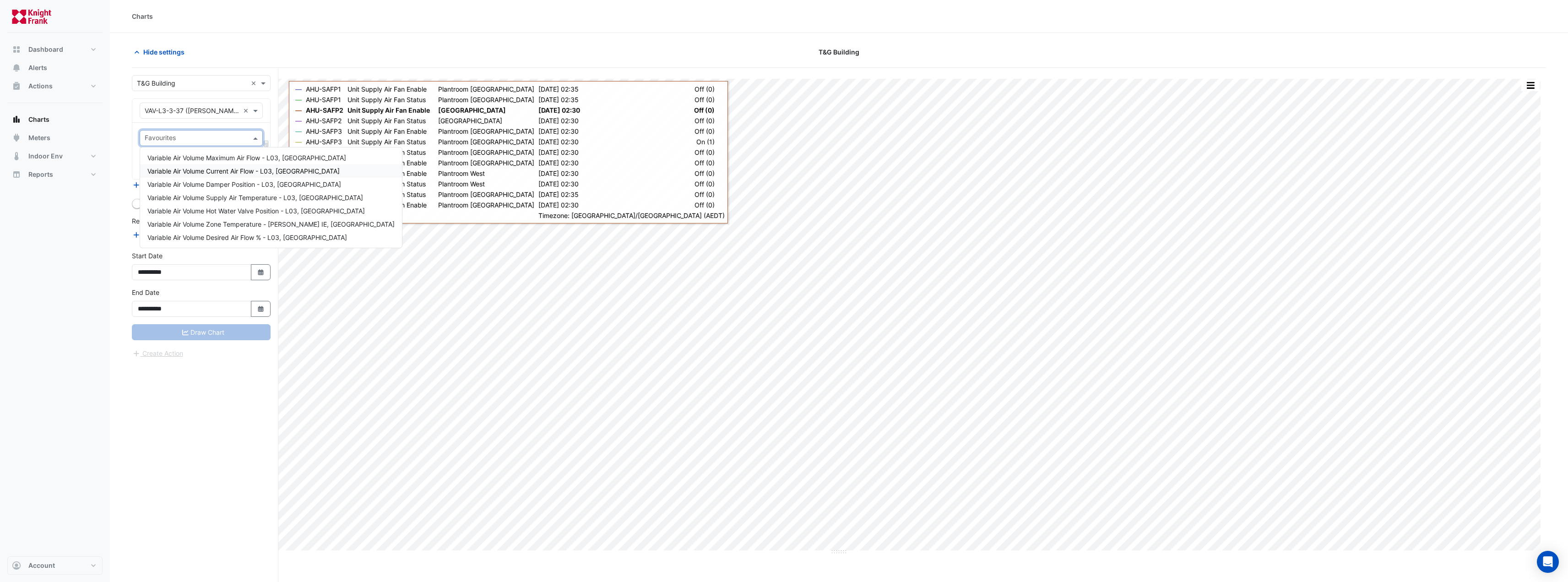
click at [236, 166] on div "Variable Air Volume Current Air Flow - L03, [GEOGRAPHIC_DATA]" at bounding box center [271, 171] width 262 height 13
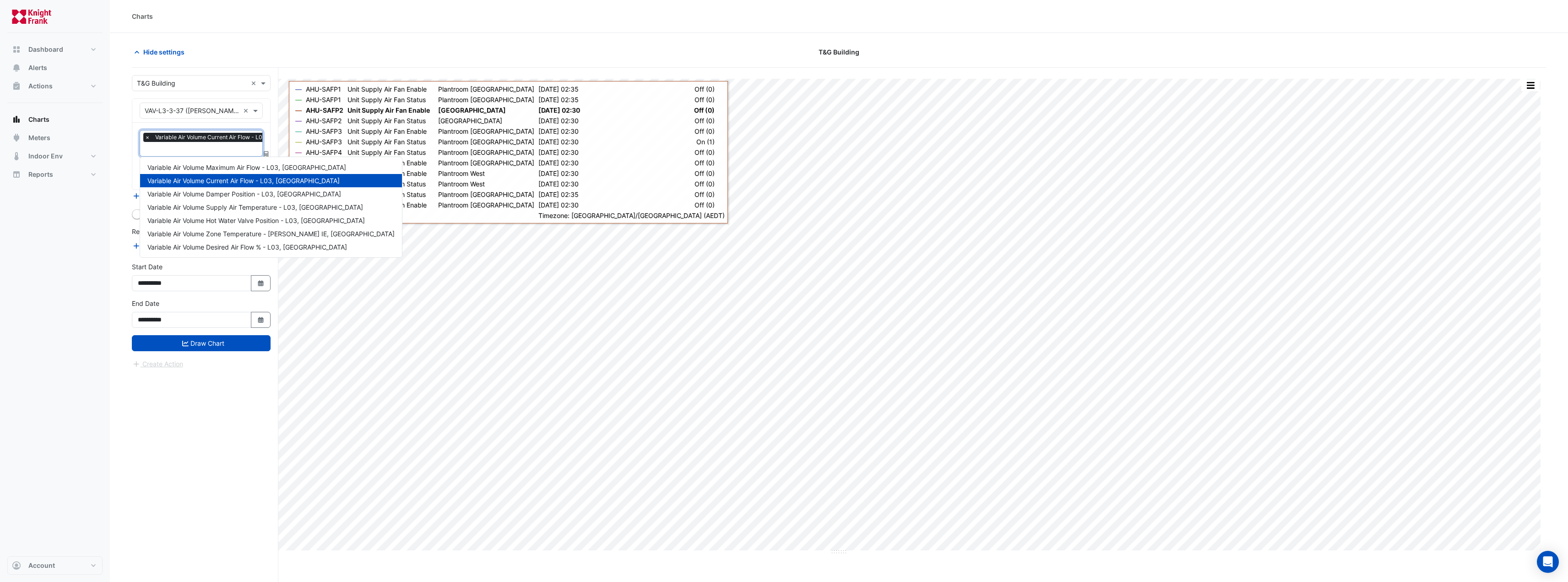
click at [211, 149] on input "text" at bounding box center [237, 150] width 185 height 10
click at [220, 246] on span "Variable Air Volume Desired Air Flow % - L03, [GEOGRAPHIC_DATA]" at bounding box center [247, 247] width 199 height 8
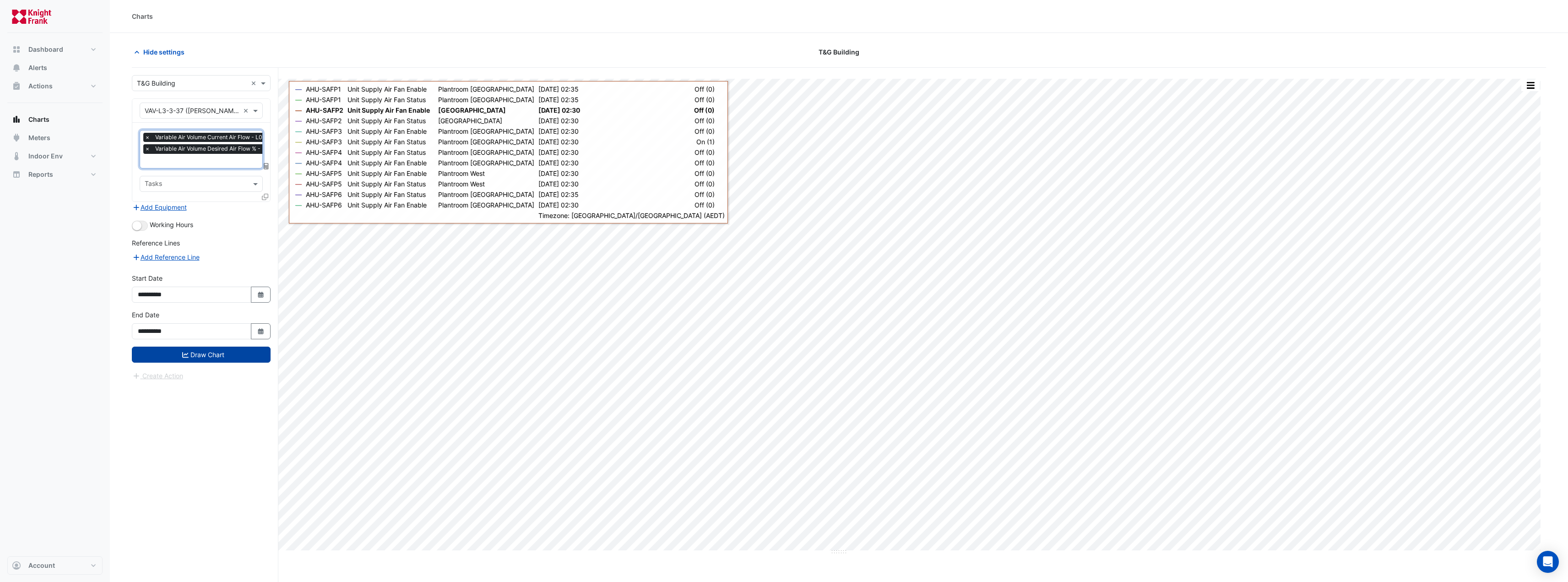
click at [187, 347] on button "Draw Chart" at bounding box center [201, 355] width 139 height 16
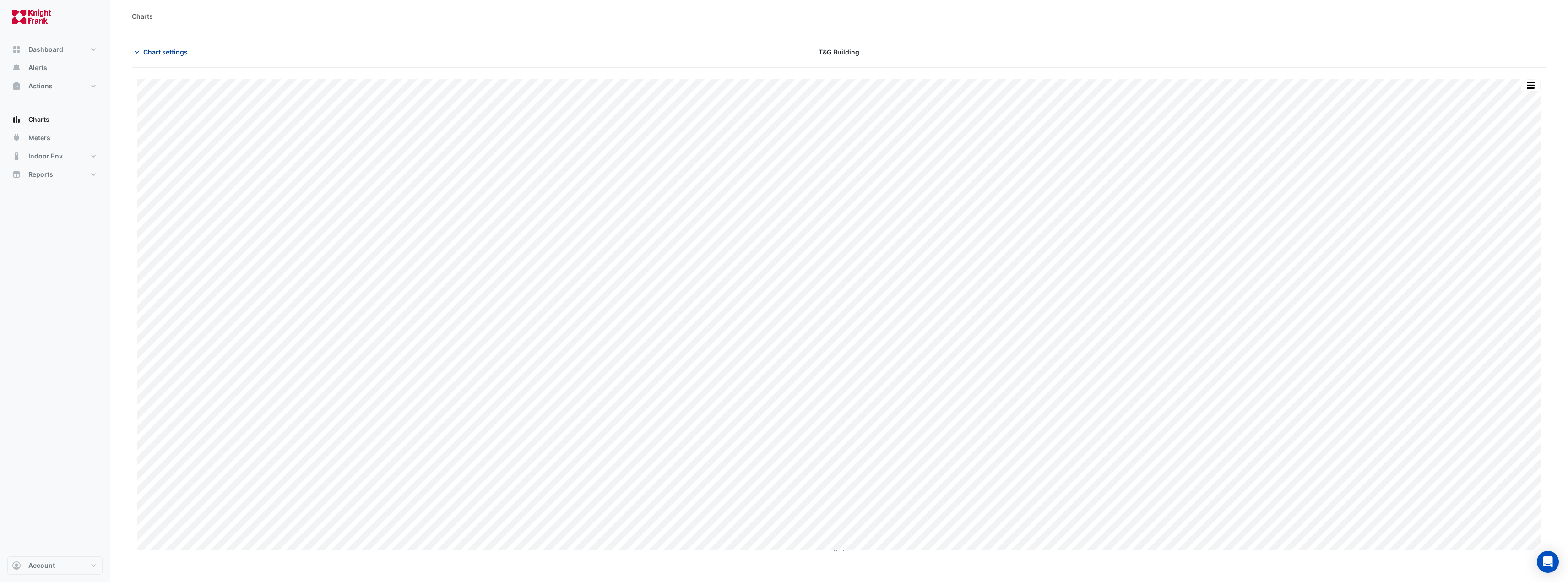
click at [137, 50] on icon "button" at bounding box center [136, 52] width 9 height 9
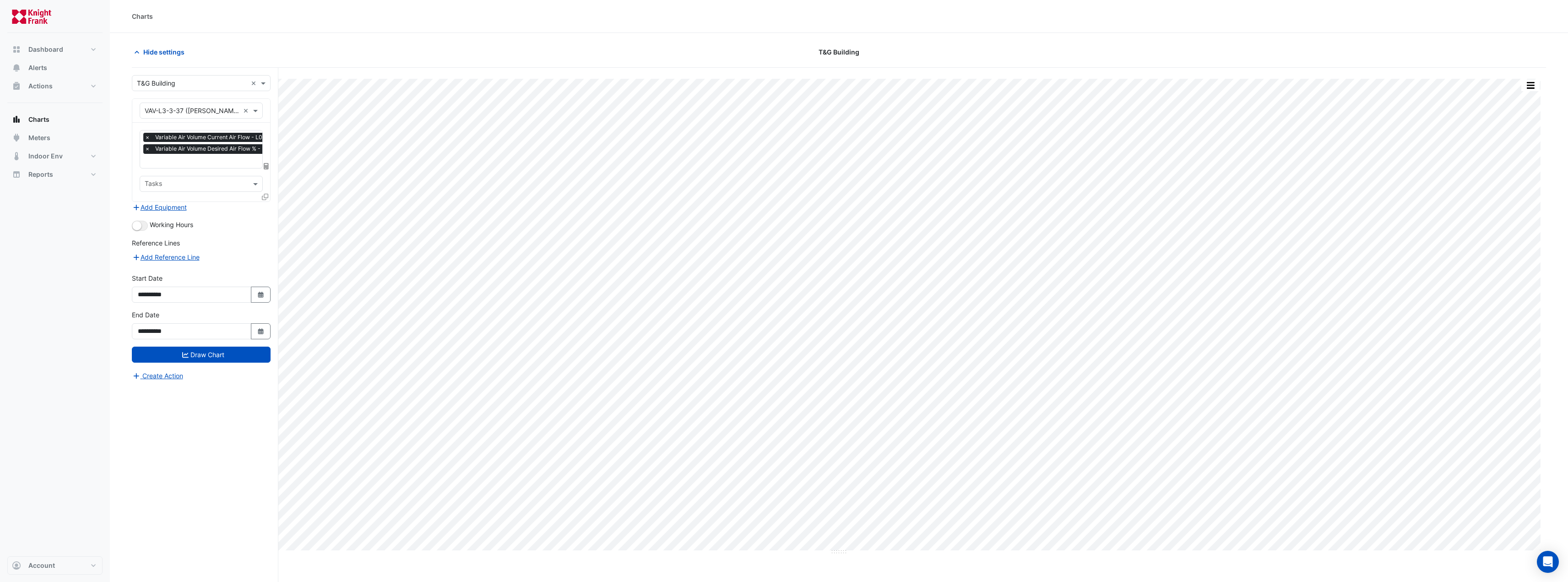
click at [146, 150] on span "×" at bounding box center [147, 149] width 8 height 9
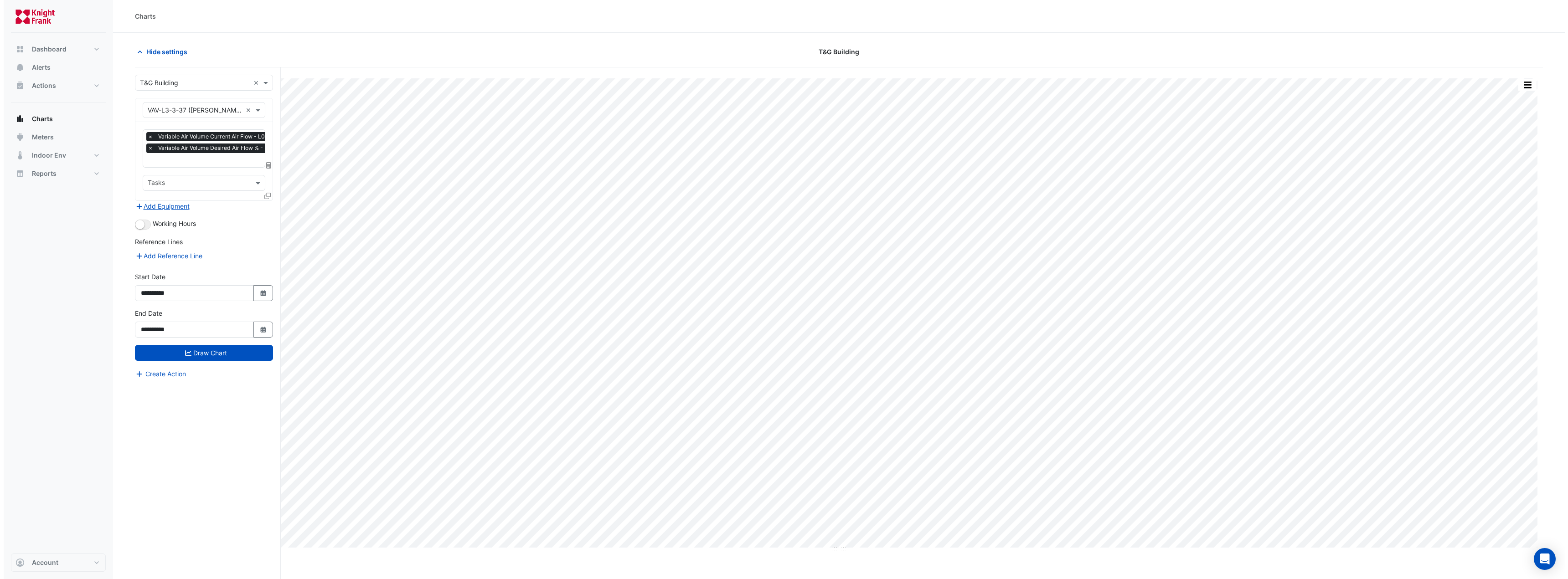
scroll to position [0, 4]
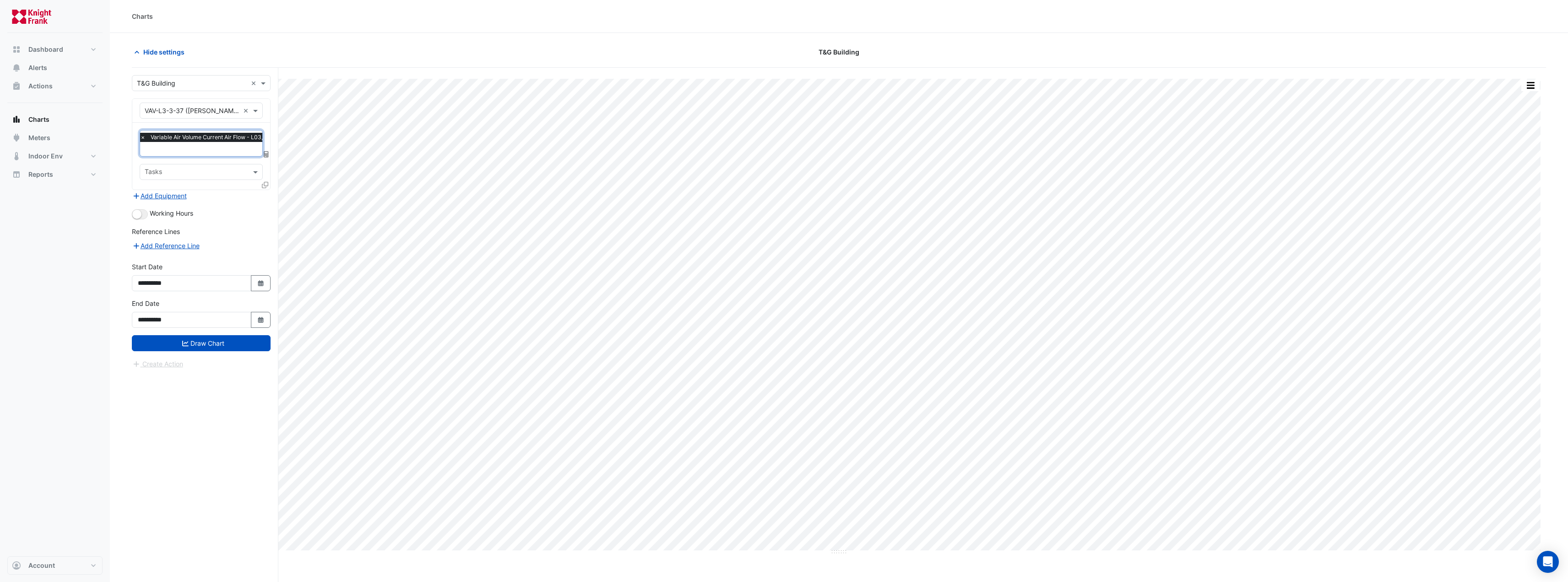
click at [154, 152] on input "text" at bounding box center [232, 150] width 185 height 10
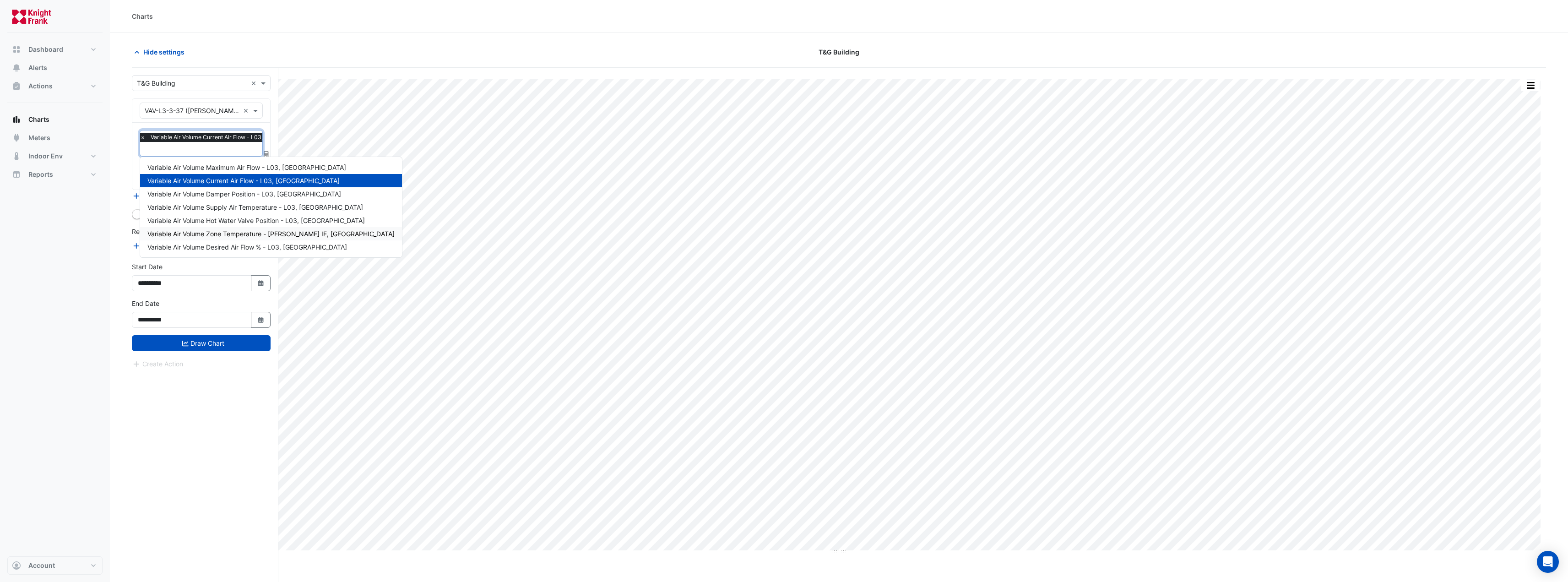
click at [194, 487] on div "**********" at bounding box center [205, 342] width 147 height 549
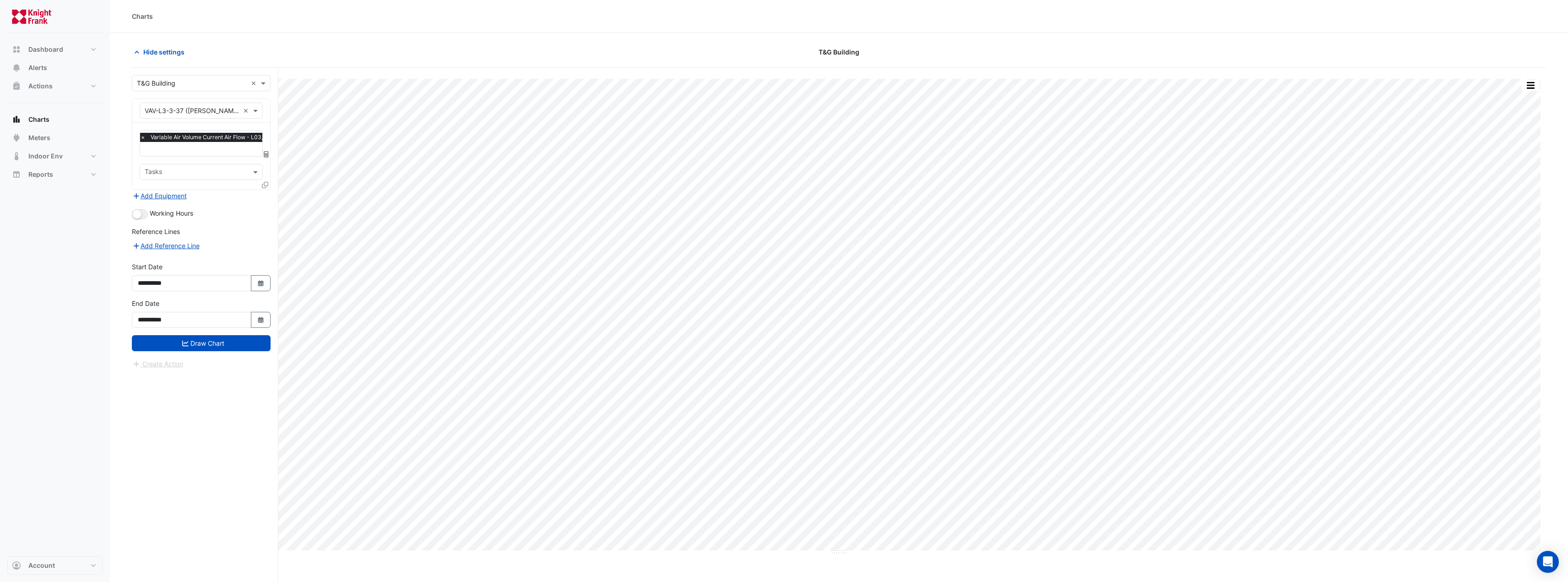
click at [267, 182] on icon at bounding box center [265, 185] width 6 height 6
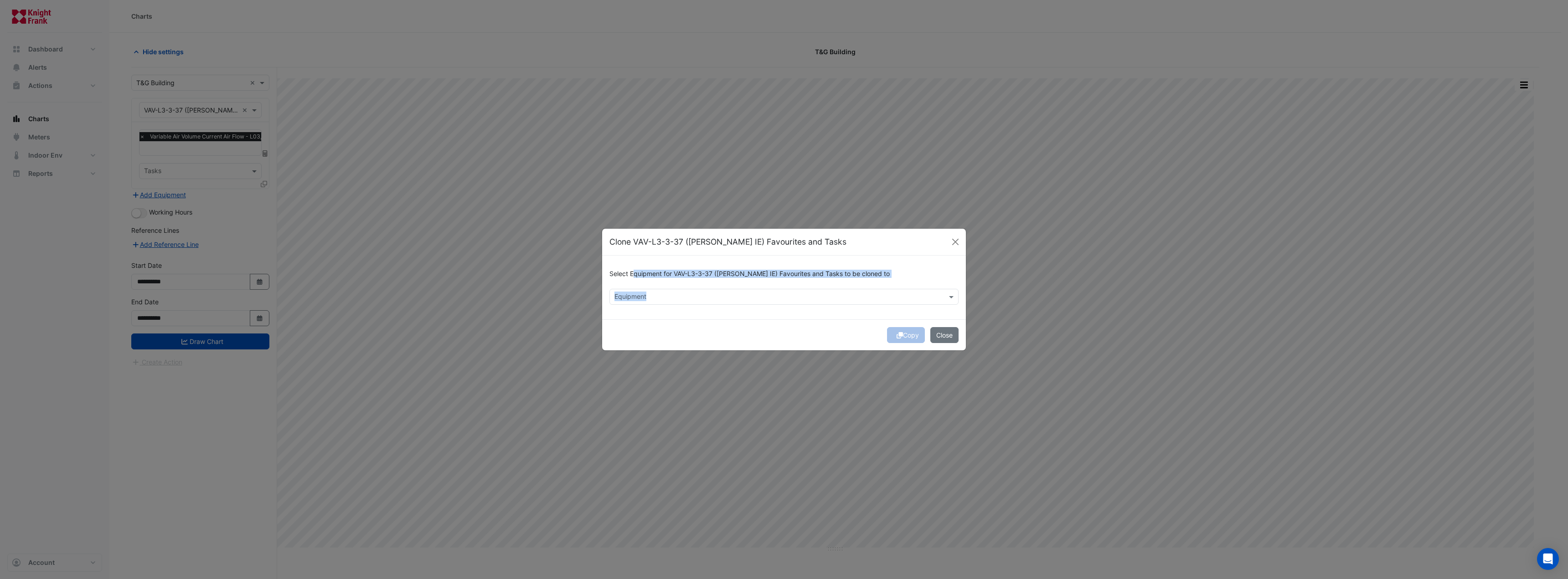
drag, startPoint x: 632, startPoint y: 288, endPoint x: 638, endPoint y: 294, distance: 8.5
click at [637, 293] on div "Select Equipment for VAV-L3-3-37 ([PERSON_NAME] IE) Favourites and Tasks to be …" at bounding box center [784, 287] width 364 height 64
click at [639, 296] on input "text" at bounding box center [779, 298] width 329 height 10
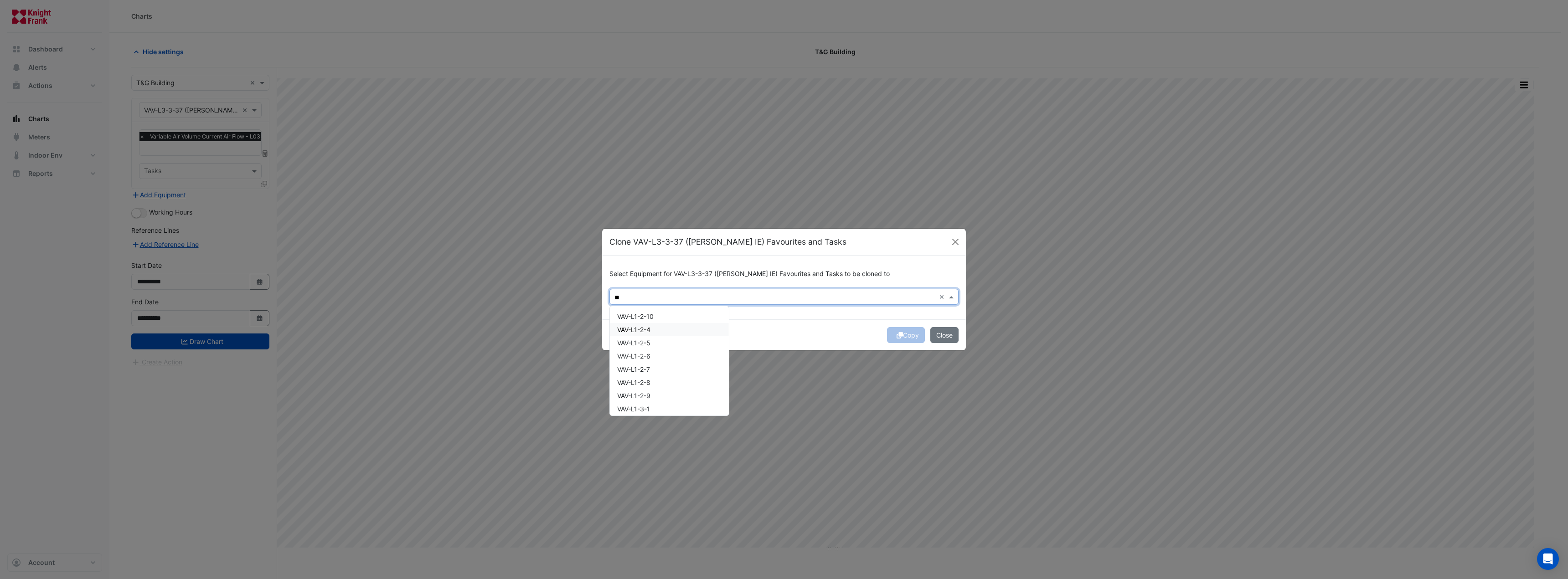
type input "*"
click at [669, 371] on span "VAV-L5-1-4 ([PERSON_NAME] IE)" at bounding box center [667, 369] width 99 height 8
click at [665, 410] on span "VAV-L7-2-I1 ([PERSON_NAME] IE)" at bounding box center [667, 410] width 100 height 8
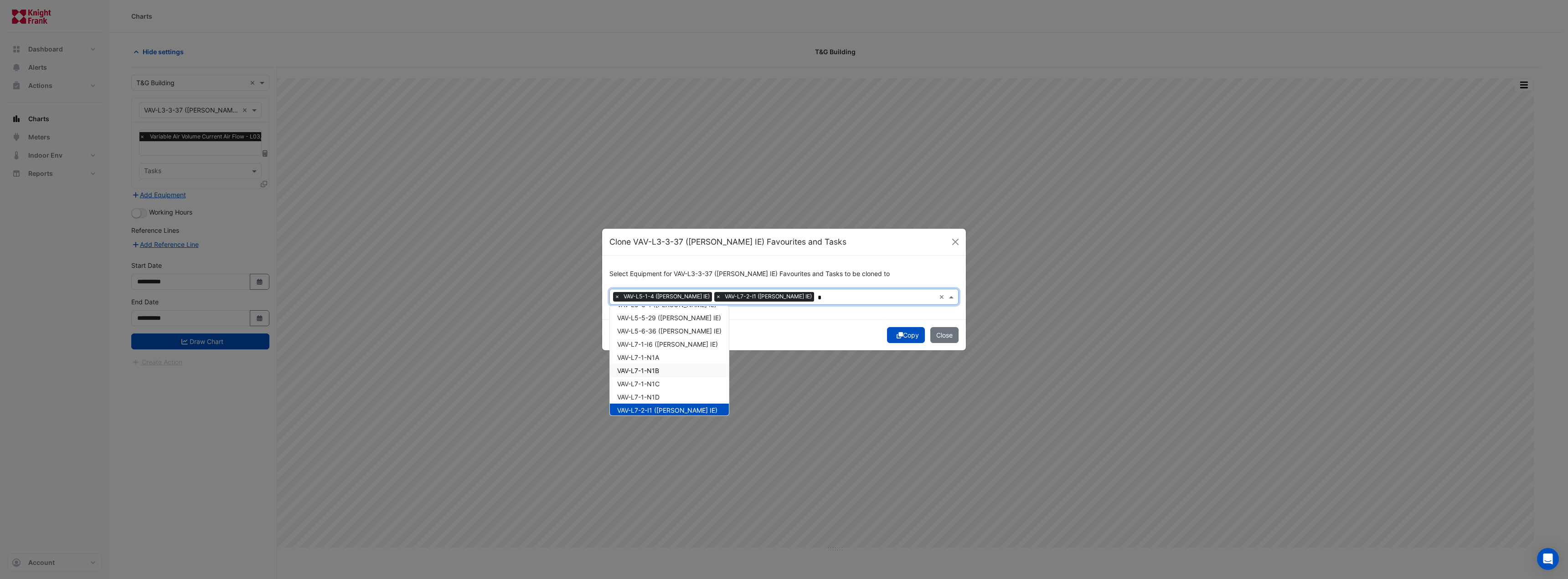
type input "*"
click at [775, 348] on div "Copy Close" at bounding box center [784, 335] width 364 height 31
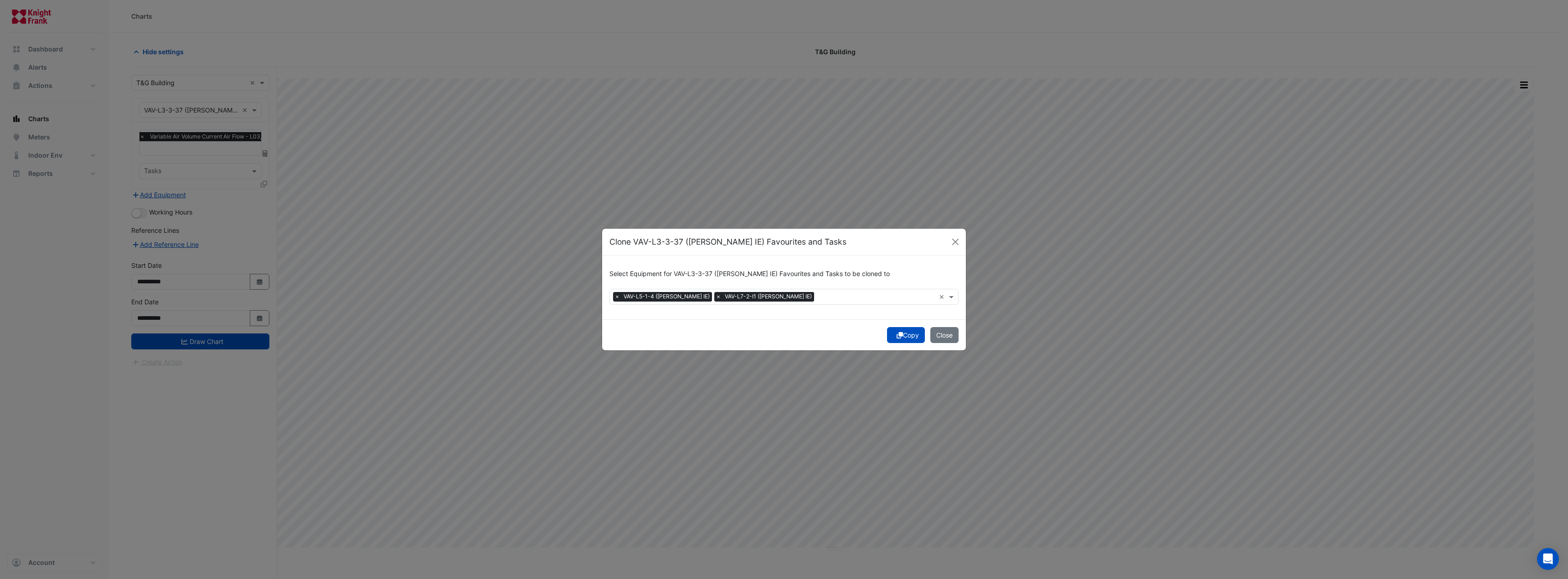
click at [901, 335] on button "Copy" at bounding box center [906, 335] width 38 height 16
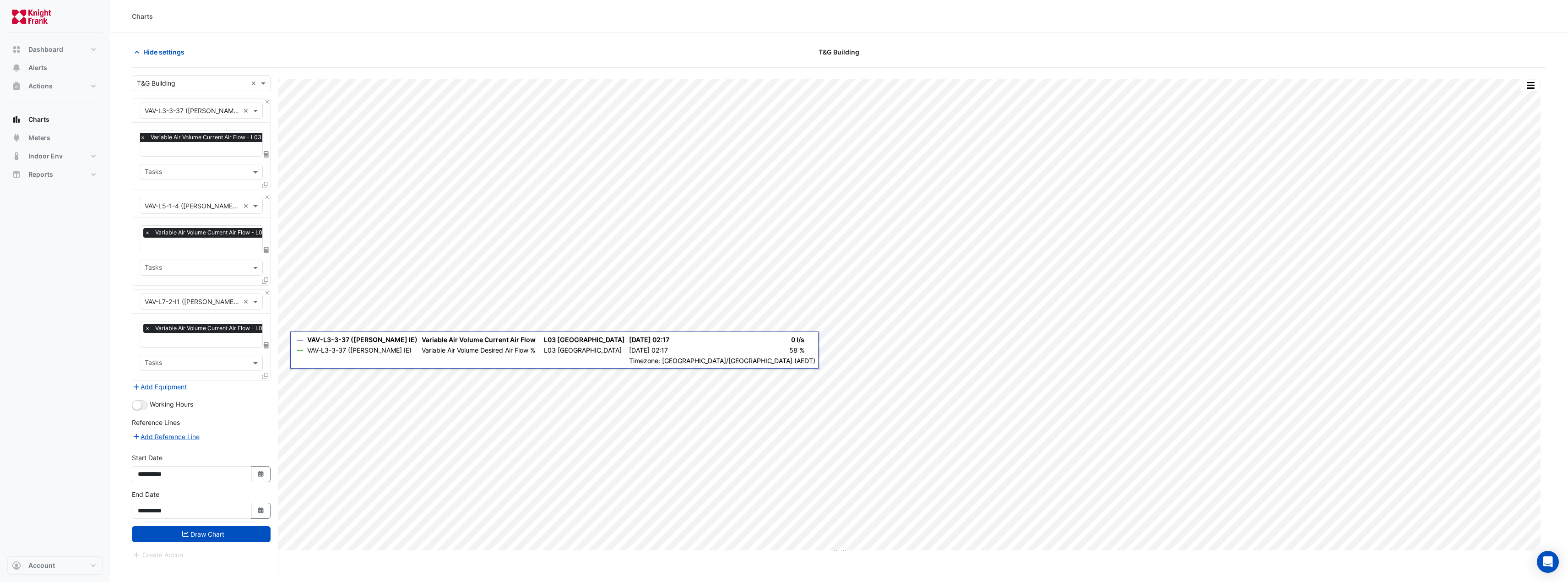
click at [267, 373] on icon at bounding box center [265, 376] width 6 height 6
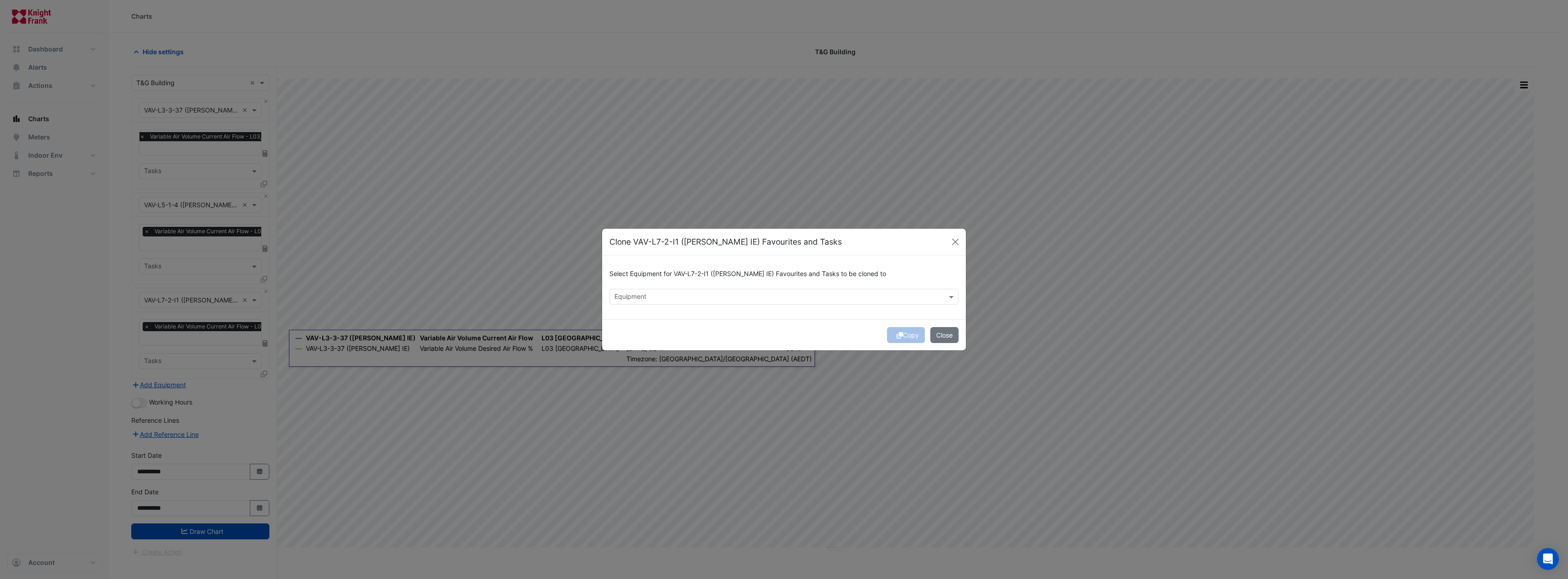
click at [679, 299] on input "text" at bounding box center [779, 298] width 329 height 10
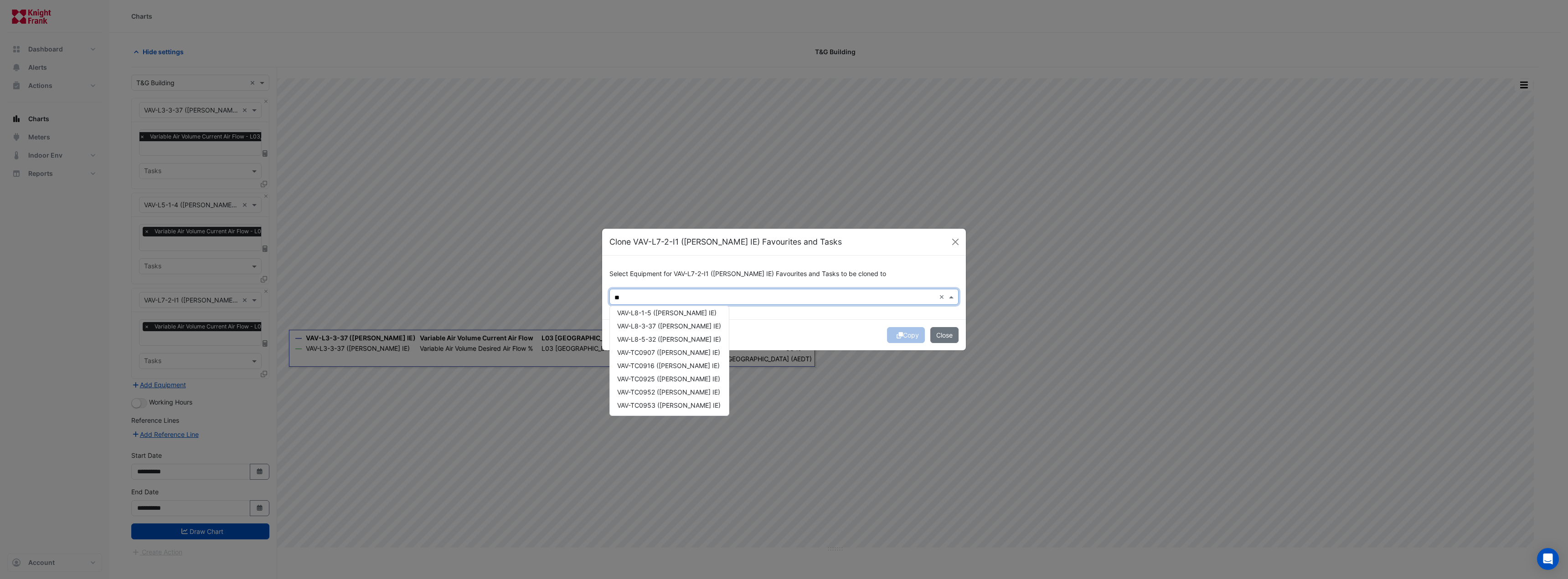
scroll to position [189, 0]
click at [682, 352] on span "VAV-TC0907 ([PERSON_NAME] IE)" at bounding box center [668, 352] width 103 height 8
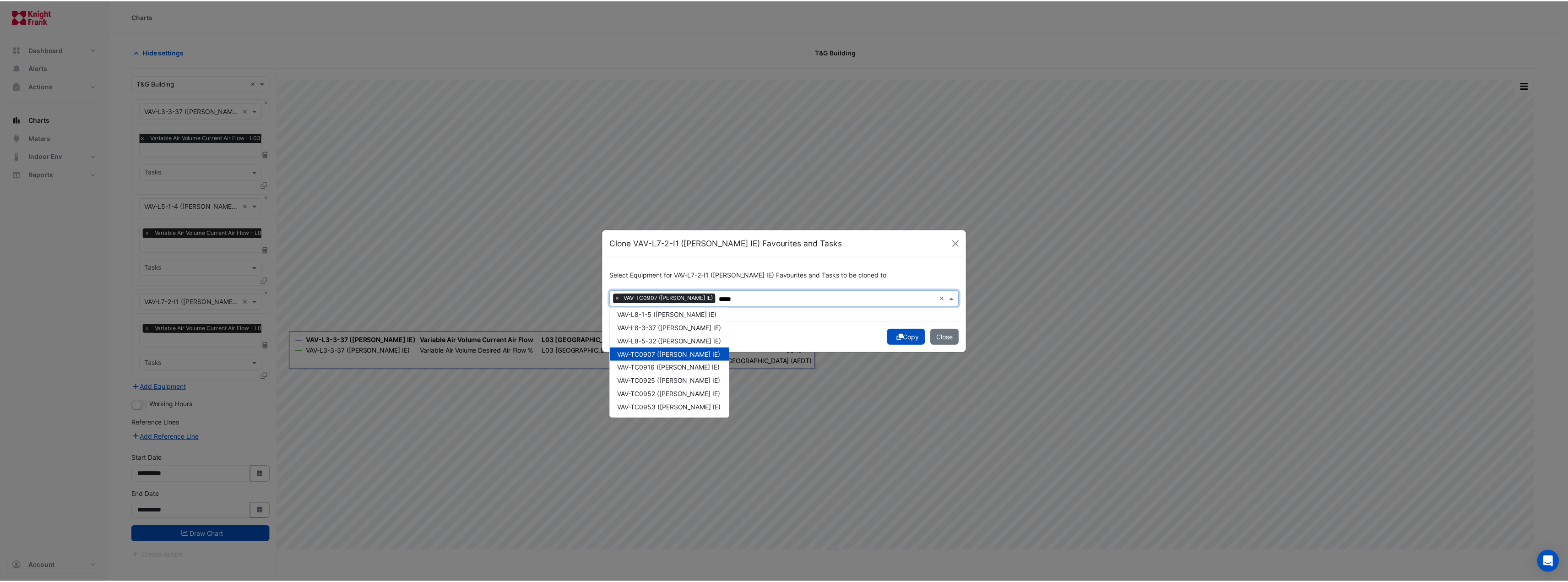
scroll to position [144, 0]
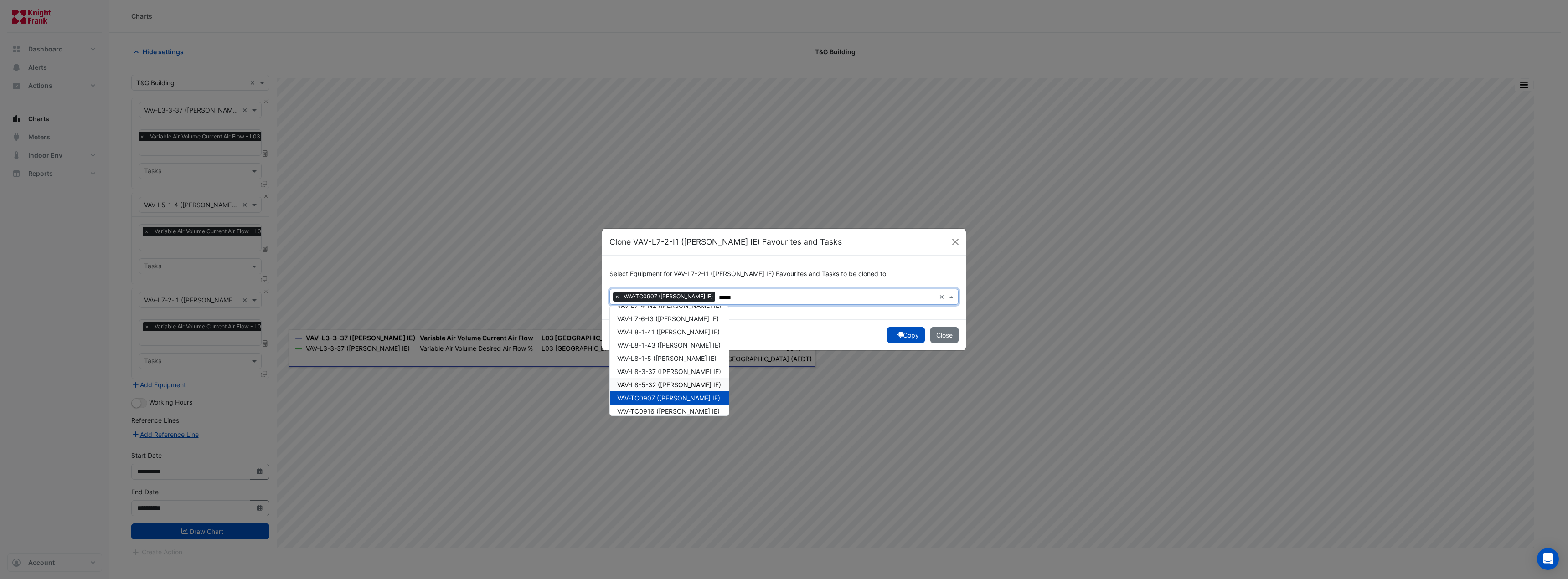
click at [670, 386] on span "VAV-L8-5-32 ([PERSON_NAME] IE)" at bounding box center [669, 384] width 104 height 8
click at [674, 320] on span "VAV-L7-6-I3 ([PERSON_NAME] IE)" at bounding box center [668, 318] width 102 height 8
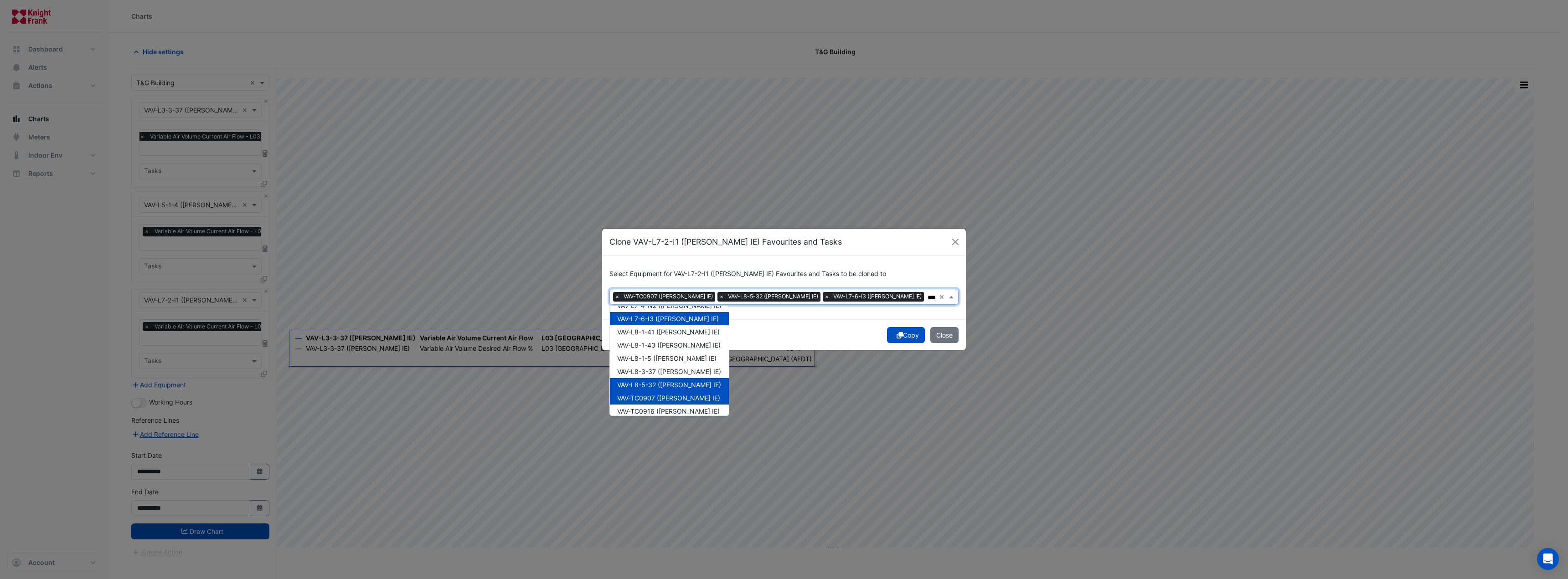
type input "*****"
click at [859, 320] on form "Select Equipment for VAV-L7-2-I1 ([PERSON_NAME] IE) Favourites and Tasks to be …" at bounding box center [784, 303] width 364 height 95
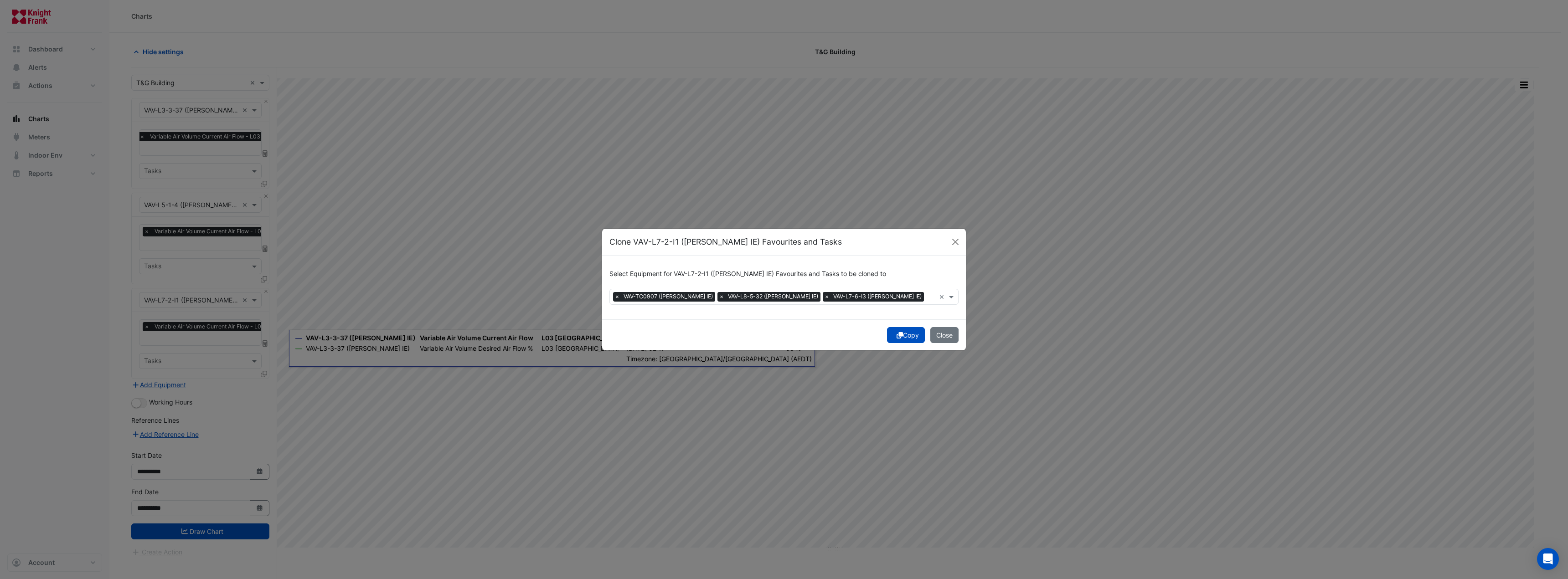
click at [912, 335] on button "Copy" at bounding box center [906, 335] width 38 height 16
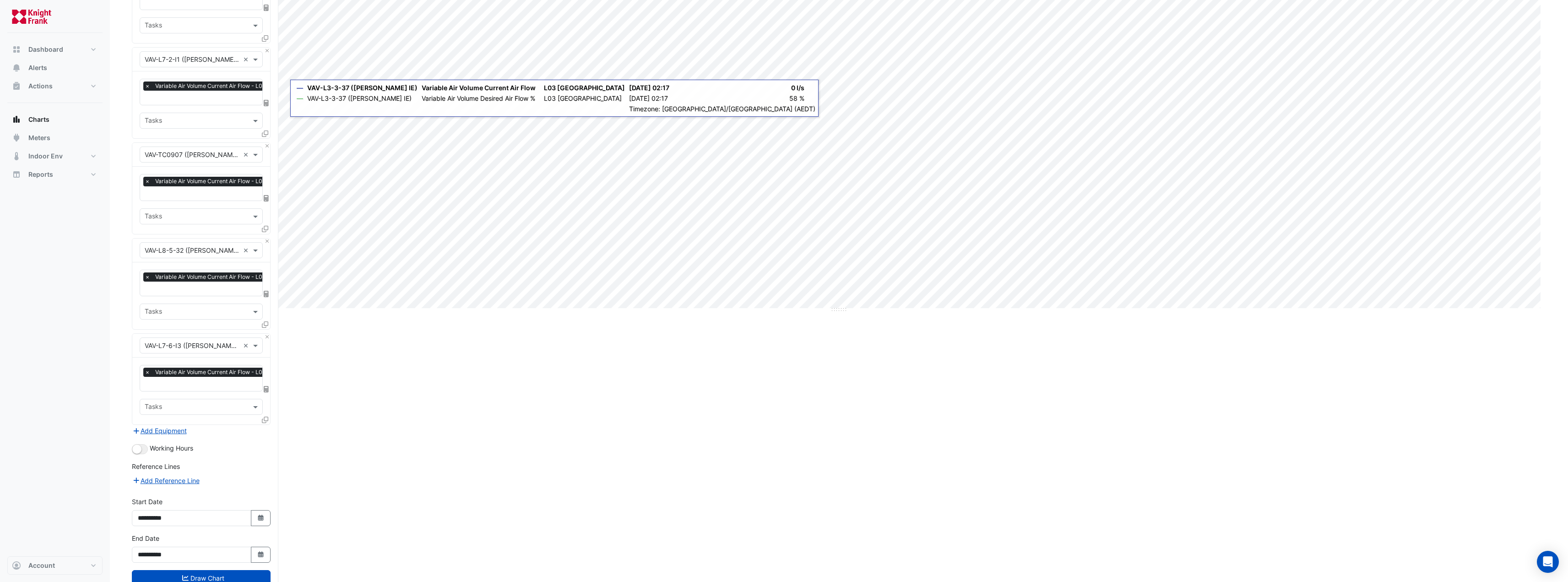
scroll to position [266, 0]
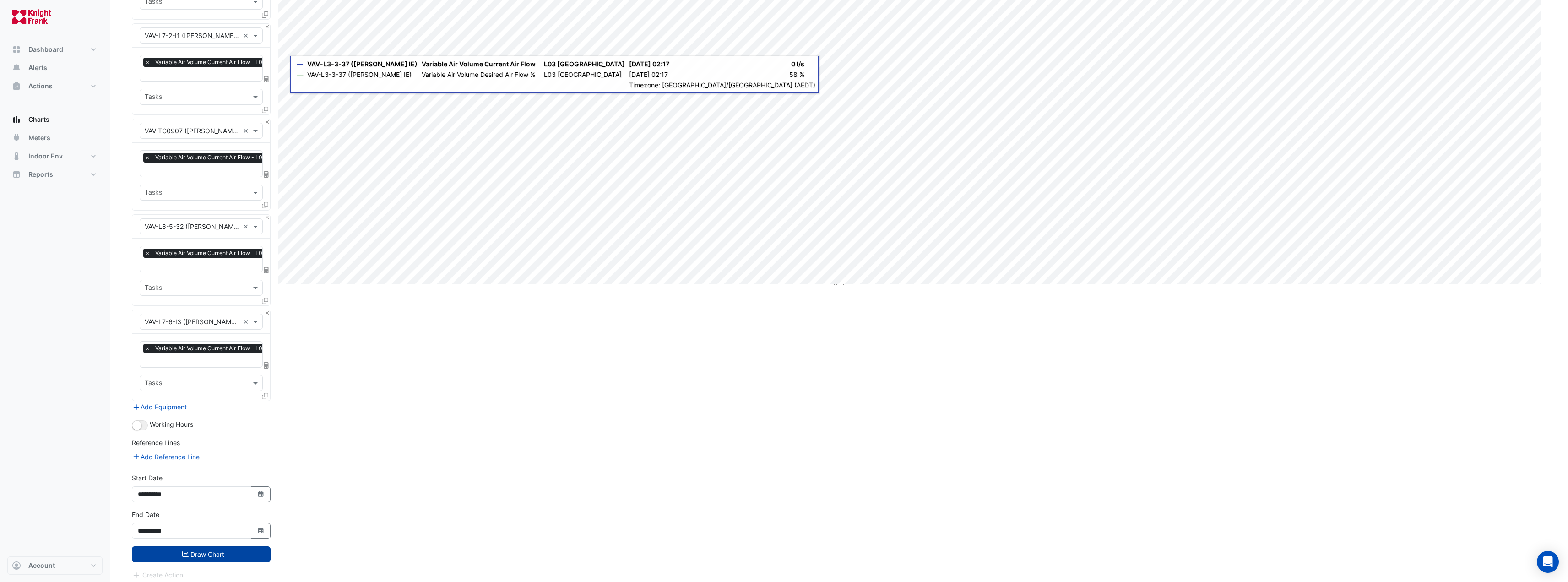
click at [193, 549] on button "Draw Chart" at bounding box center [201, 554] width 139 height 16
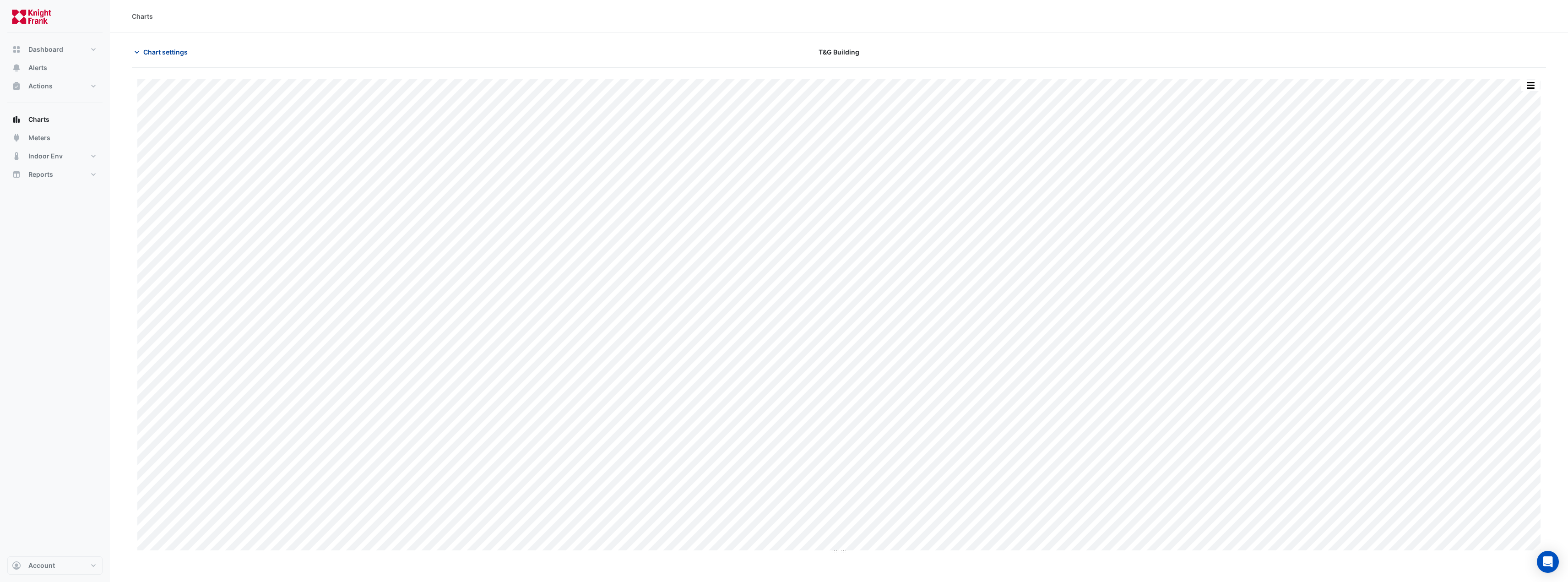
click at [138, 53] on icon "button" at bounding box center [136, 52] width 4 height 2
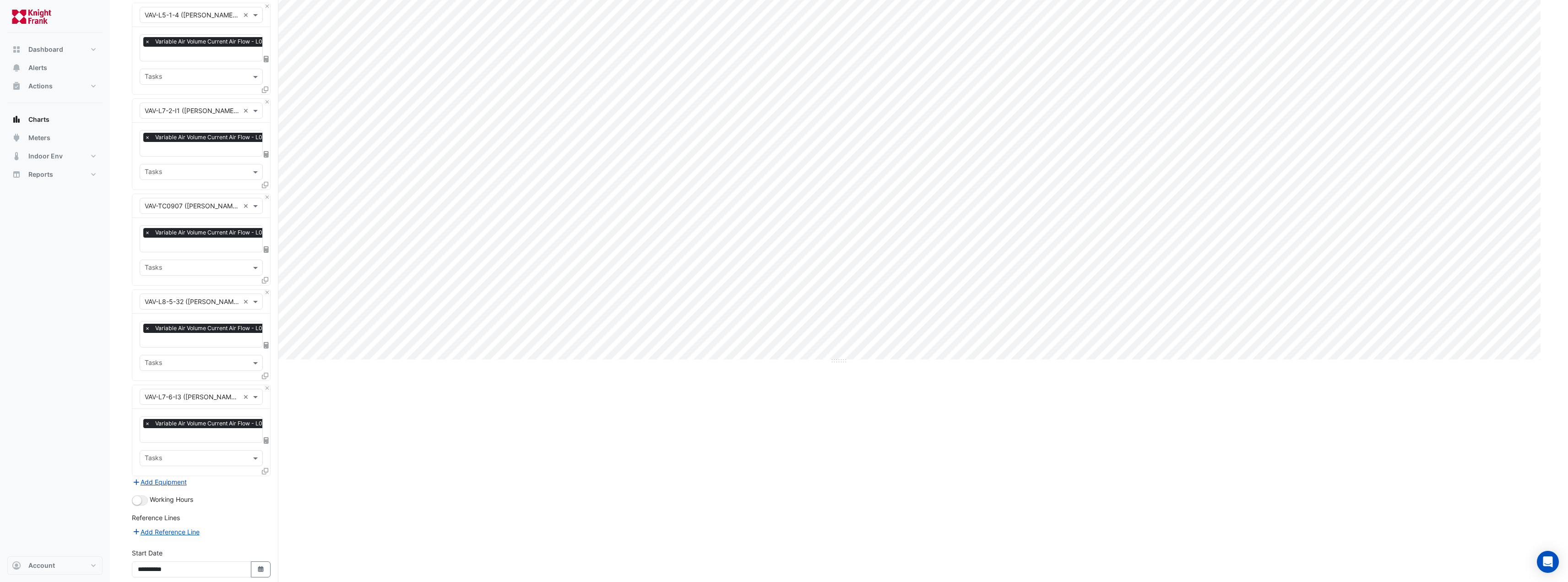
scroll to position [138, 0]
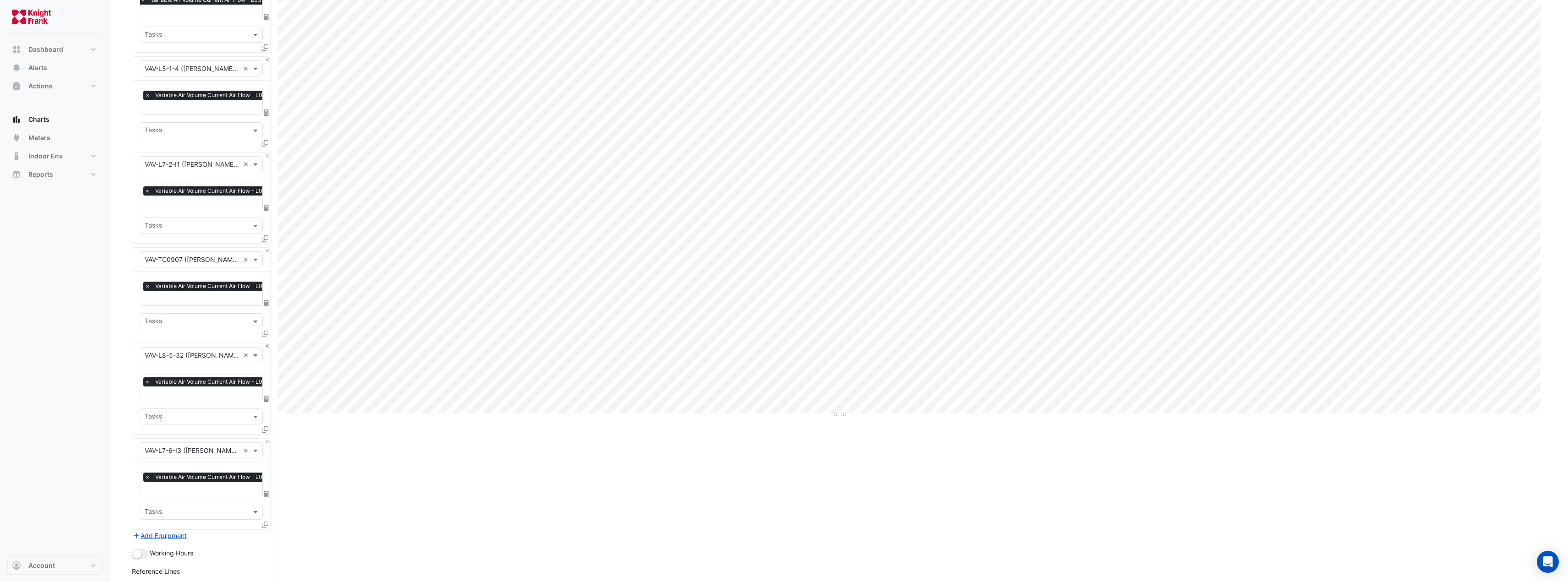
click at [237, 255] on input "text" at bounding box center [192, 260] width 95 height 10
click at [216, 302] on span "VAV-TC0916 ([PERSON_NAME] IE)" at bounding box center [199, 300] width 103 height 8
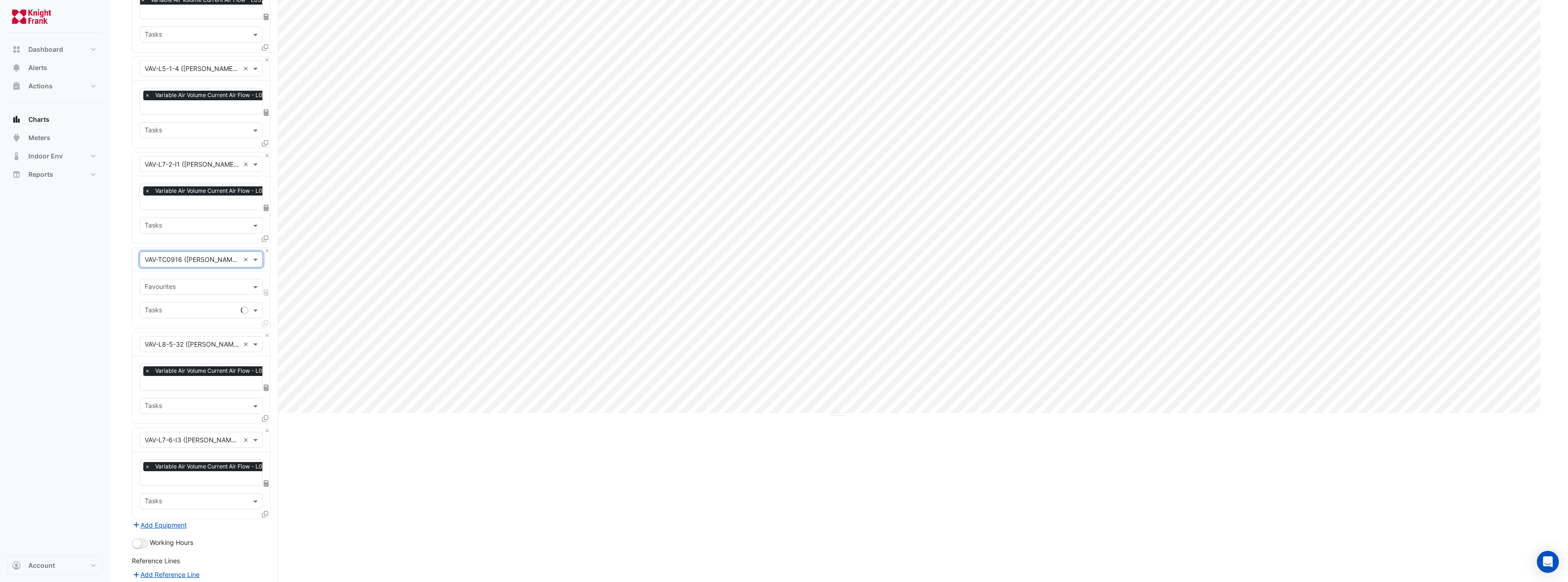
scroll to position [256, 0]
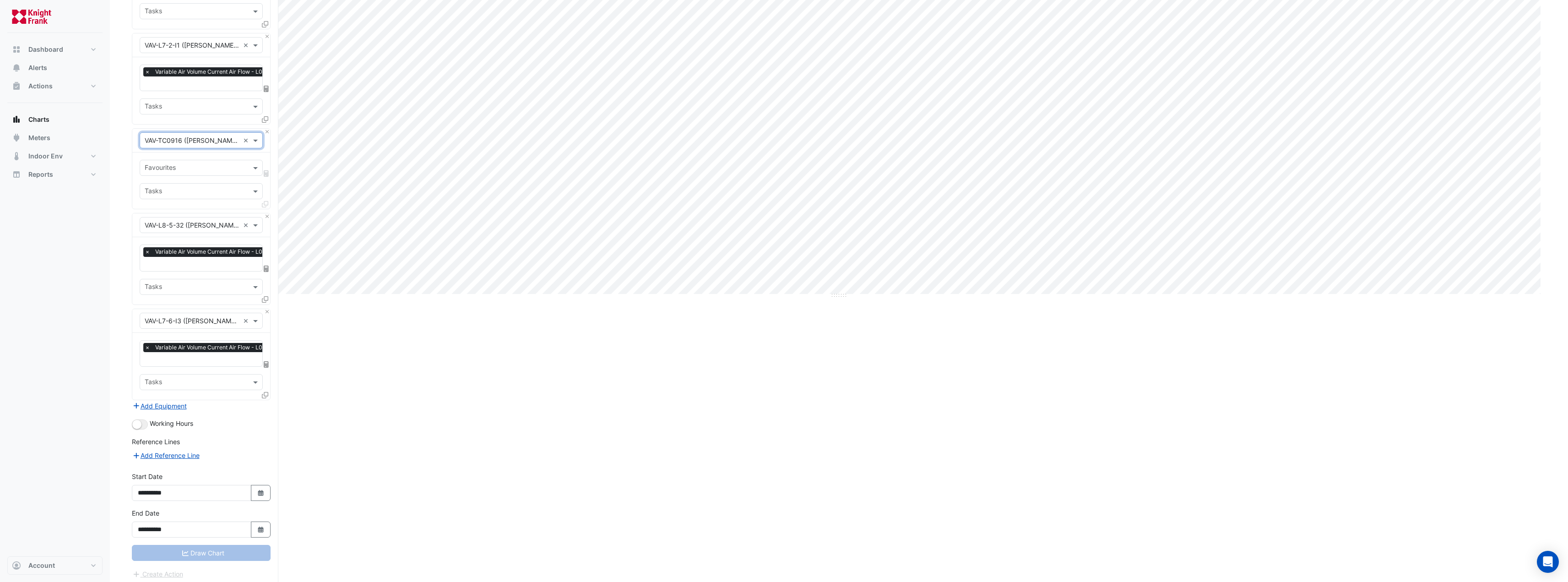
click at [329, 544] on div "Split by Equip Split All Print Save as JPEG Save as PNG Pivot Data Table Export…" at bounding box center [839, 199] width 1414 height 775
click at [199, 164] on input "text" at bounding box center [196, 169] width 103 height 10
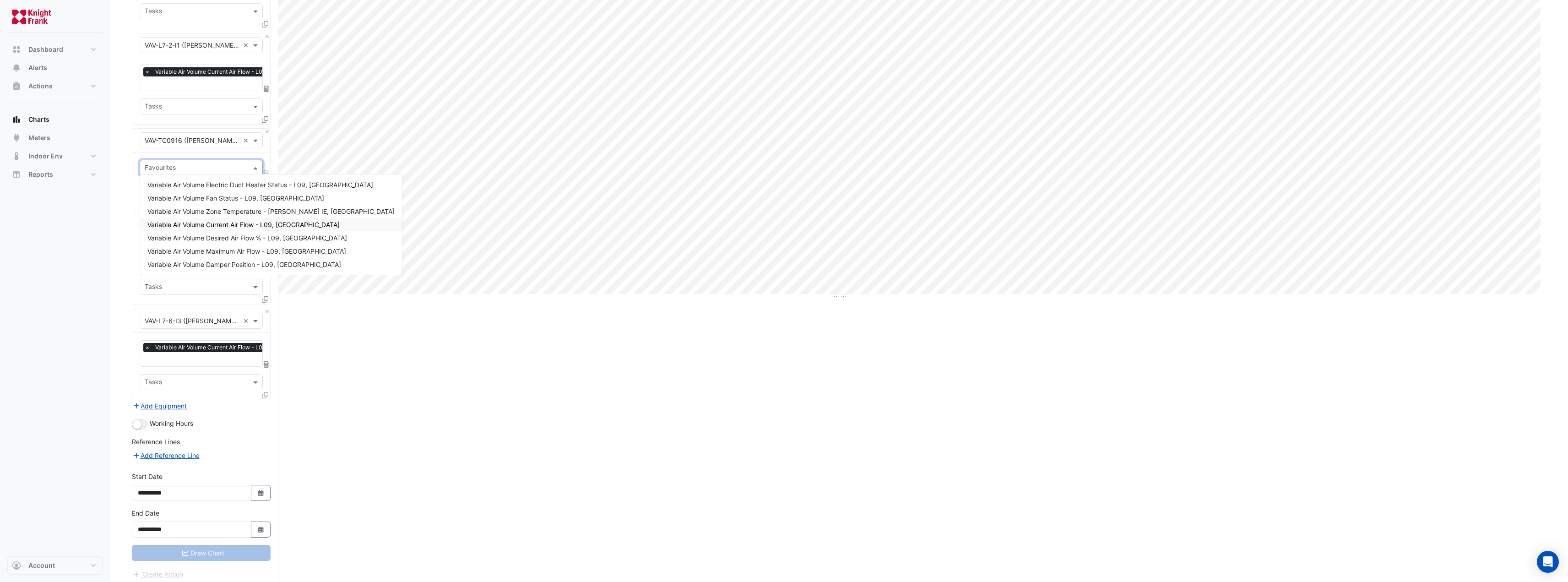
click at [228, 222] on span "Variable Air Volume Current Air Flow - L09, [GEOGRAPHIC_DATA]" at bounding box center [243, 224] width 193 height 8
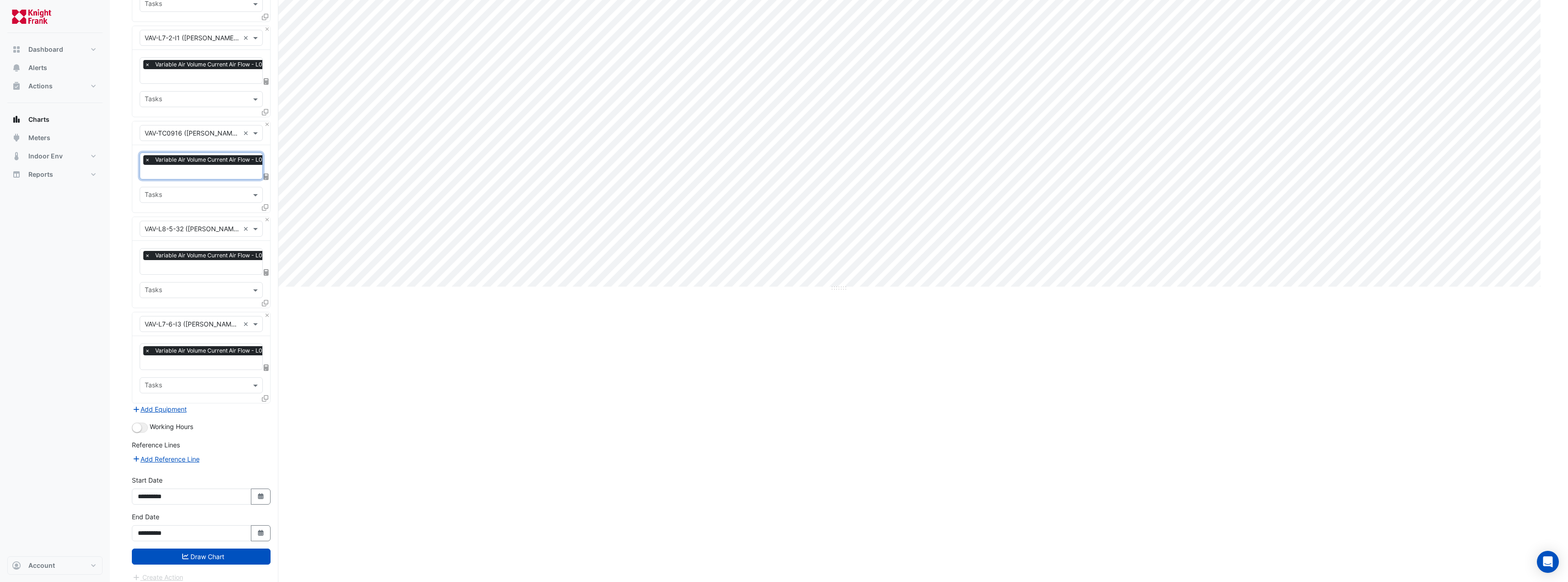
scroll to position [266, 0]
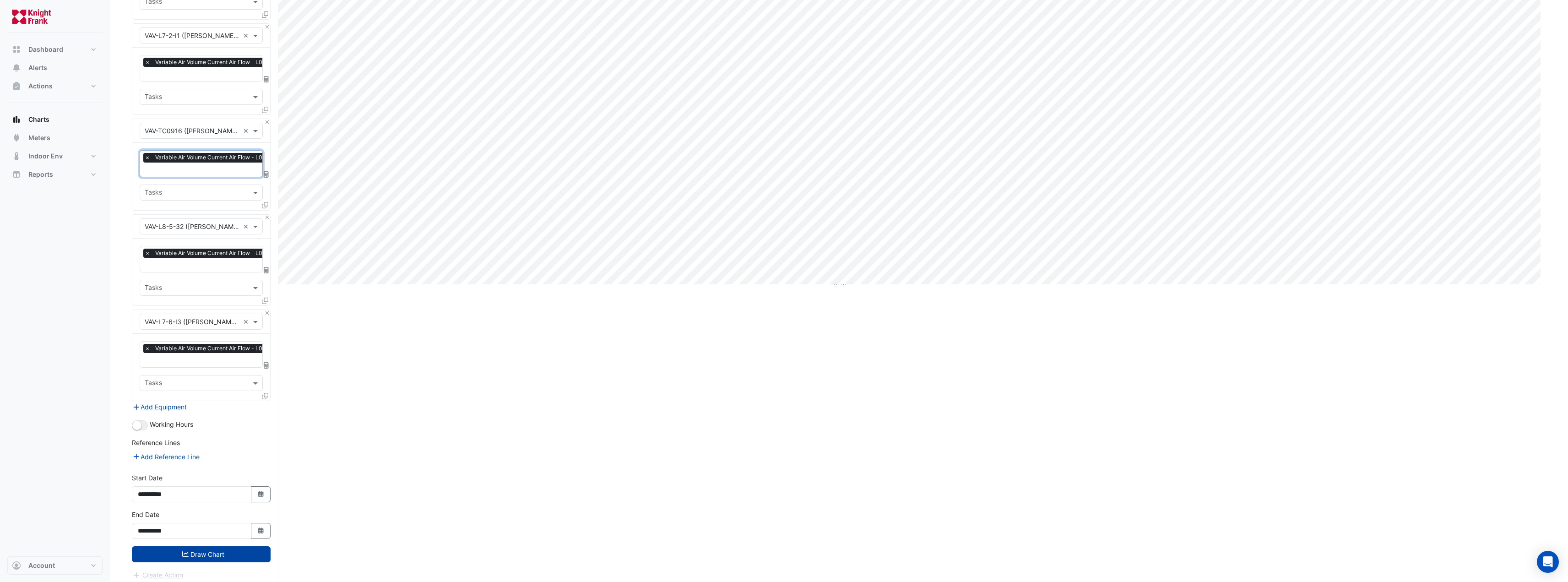
click at [196, 548] on button "Draw Chart" at bounding box center [201, 554] width 139 height 16
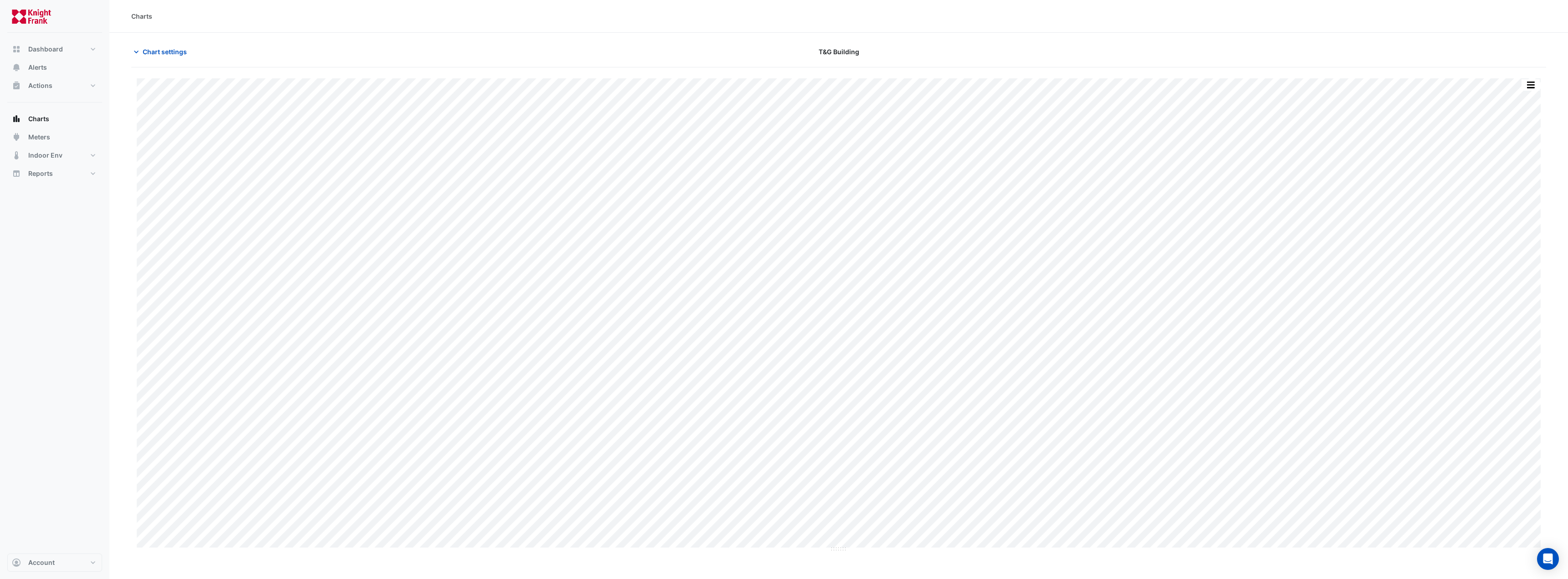
click at [183, 43] on section "Chart settings [GEOGRAPHIC_DATA] Split by Equip Split All Print Save as JPEG Sa…" at bounding box center [839, 293] width 1458 height 519
click at [180, 52] on span "Chart settings" at bounding box center [164, 52] width 44 height 10
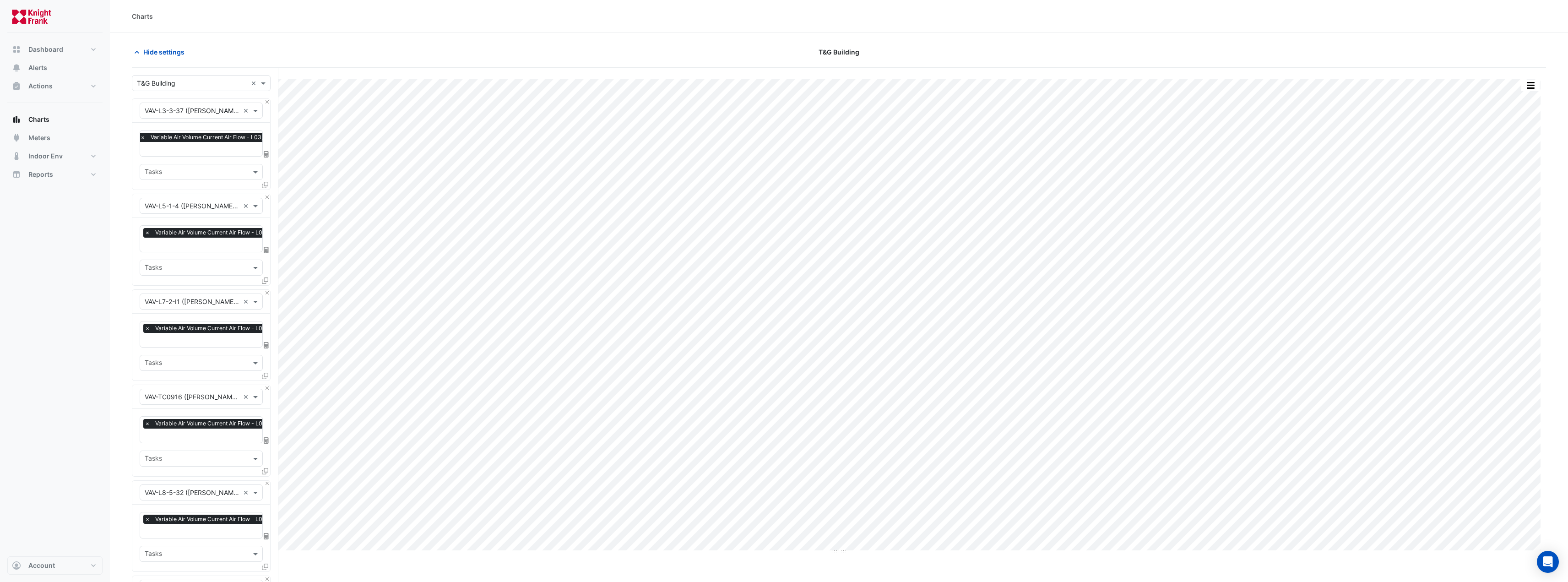
click at [206, 149] on input "text" at bounding box center [232, 150] width 185 height 10
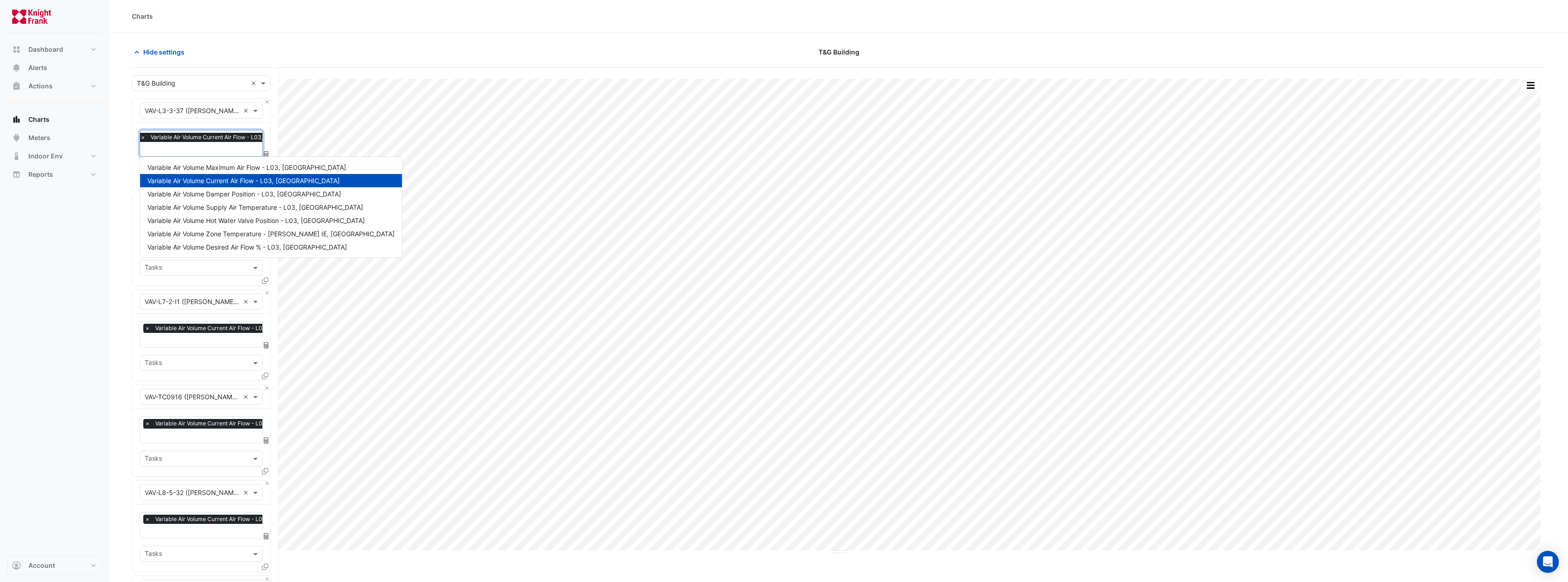
click at [318, 70] on div "Split by Equip Split All Print Save as JPEG Save as PNG Pivot Data Table Export…" at bounding box center [839, 460] width 1414 height 786
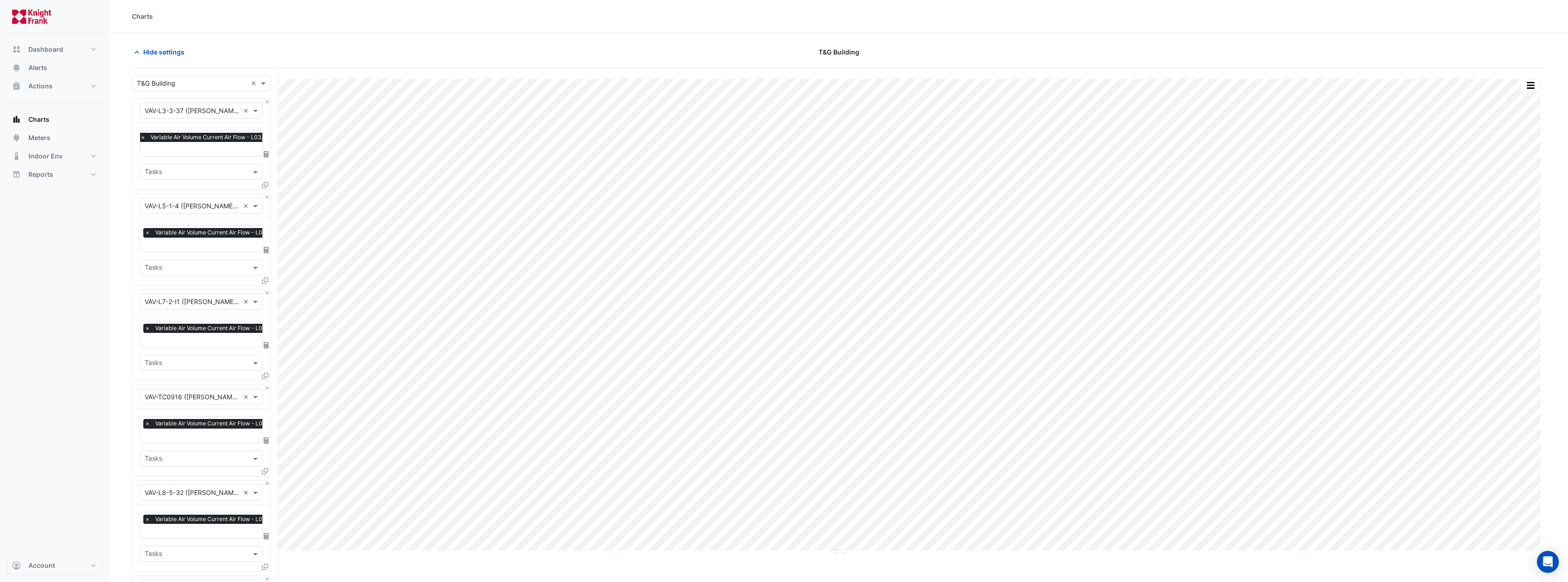
click at [1532, 81] on button "button" at bounding box center [1530, 85] width 18 height 12
click at [1512, 152] on div "Save as JPEG" at bounding box center [1512, 149] width 55 height 15
click at [609, 61] on div "Hide settings [GEOGRAPHIC_DATA]" at bounding box center [839, 56] width 1414 height 24
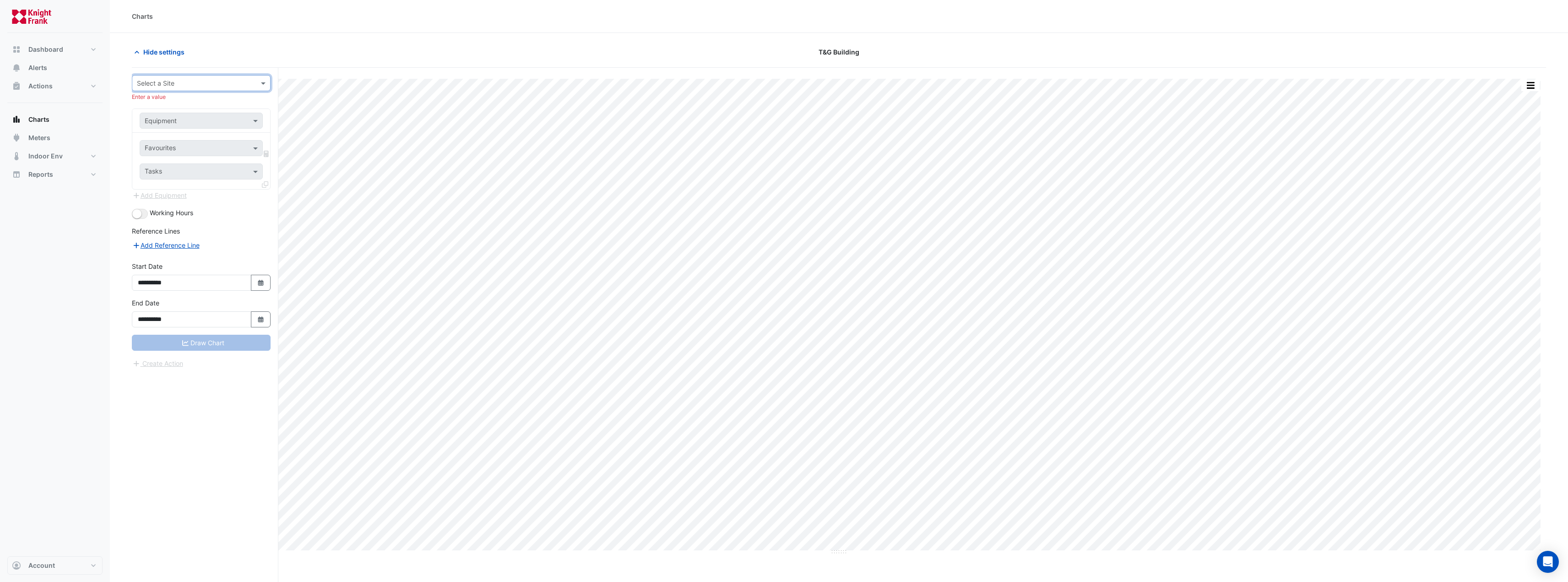
click at [252, 84] on div at bounding box center [201, 83] width 138 height 10
click at [171, 192] on span "T&G Building" at bounding box center [158, 192] width 39 height 8
click at [183, 111] on input "text" at bounding box center [192, 111] width 95 height 10
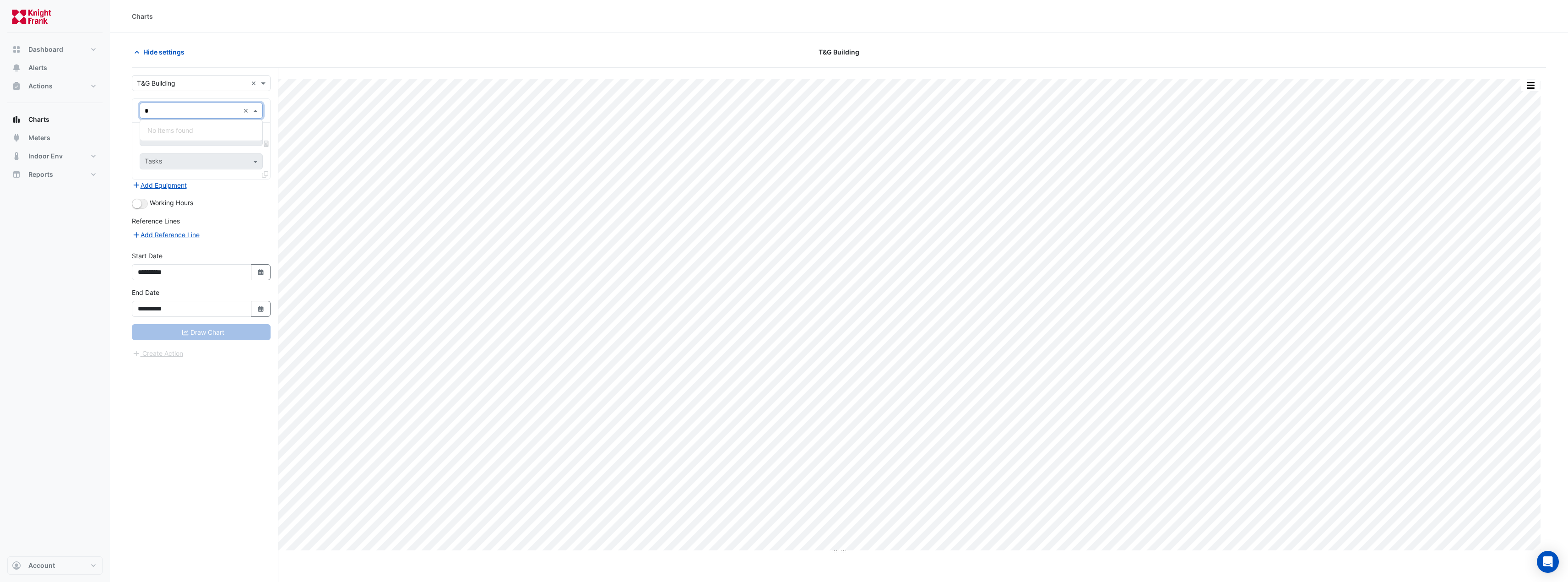
scroll to position [0, 0]
type input "*"
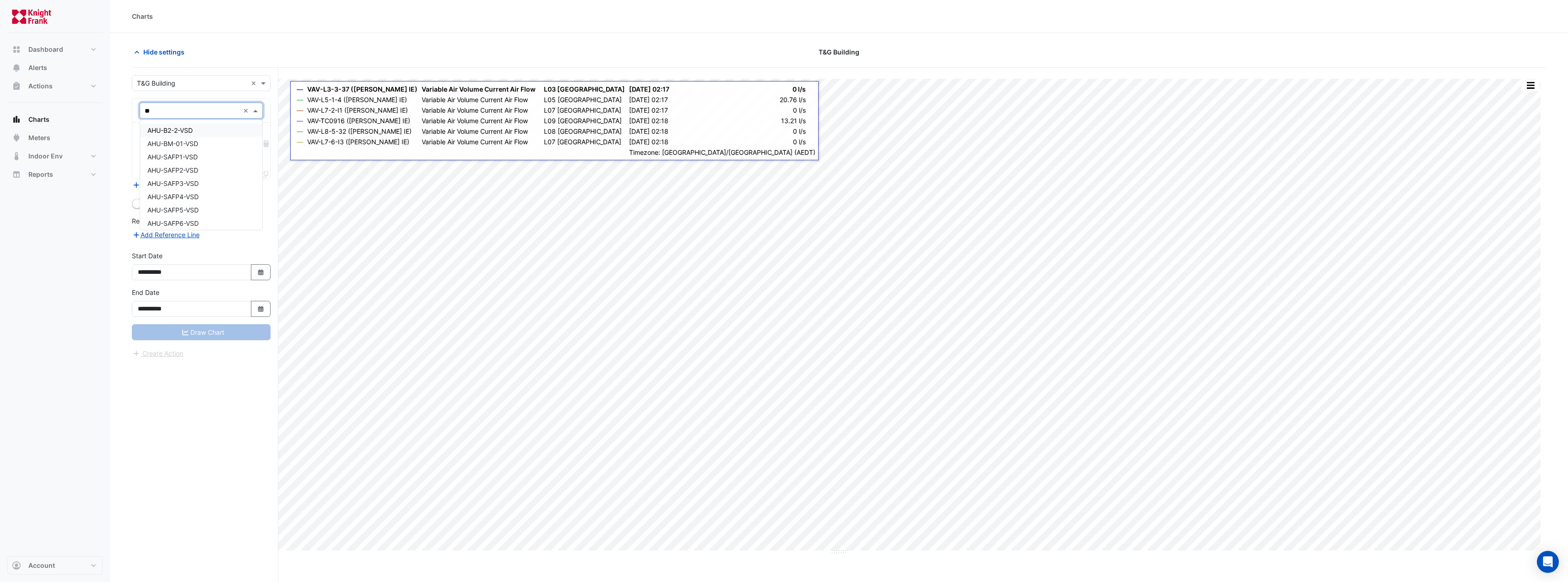
type input "*"
type input "******"
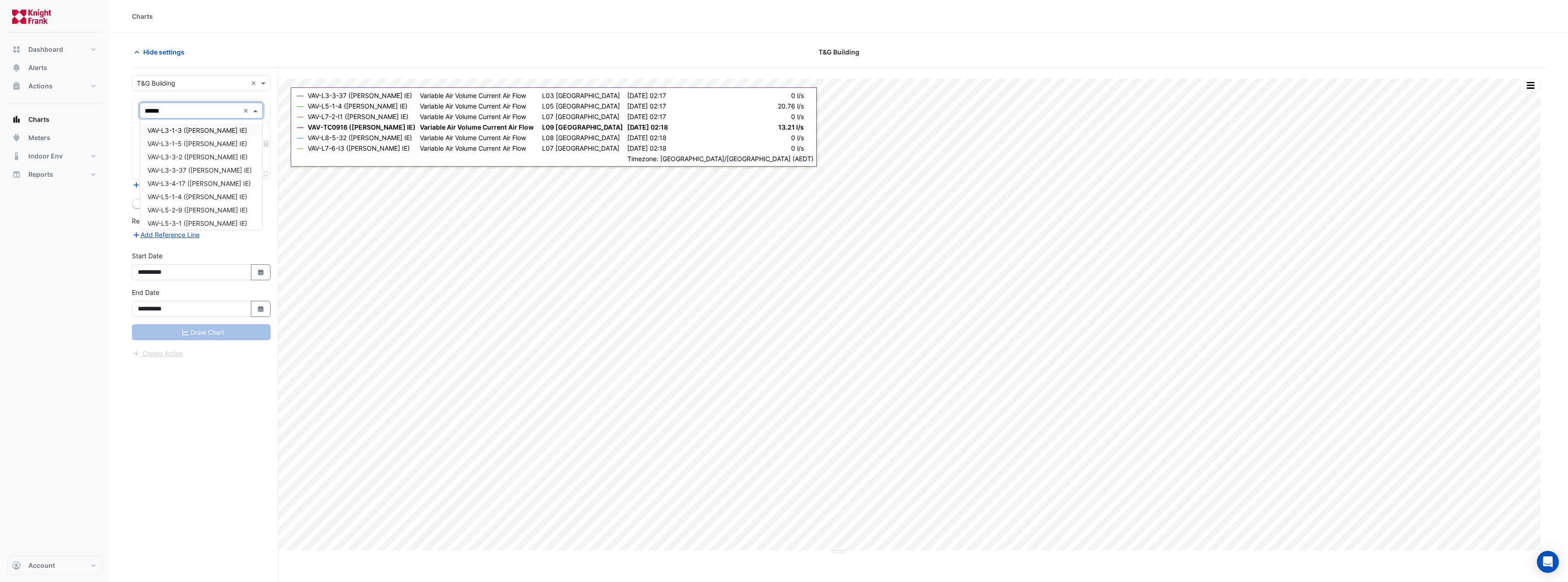
click at [197, 132] on span "VAV-L3-1-3 ([PERSON_NAME] IE)" at bounding box center [197, 130] width 100 height 8
click at [193, 134] on input "text" at bounding box center [196, 139] width 103 height 10
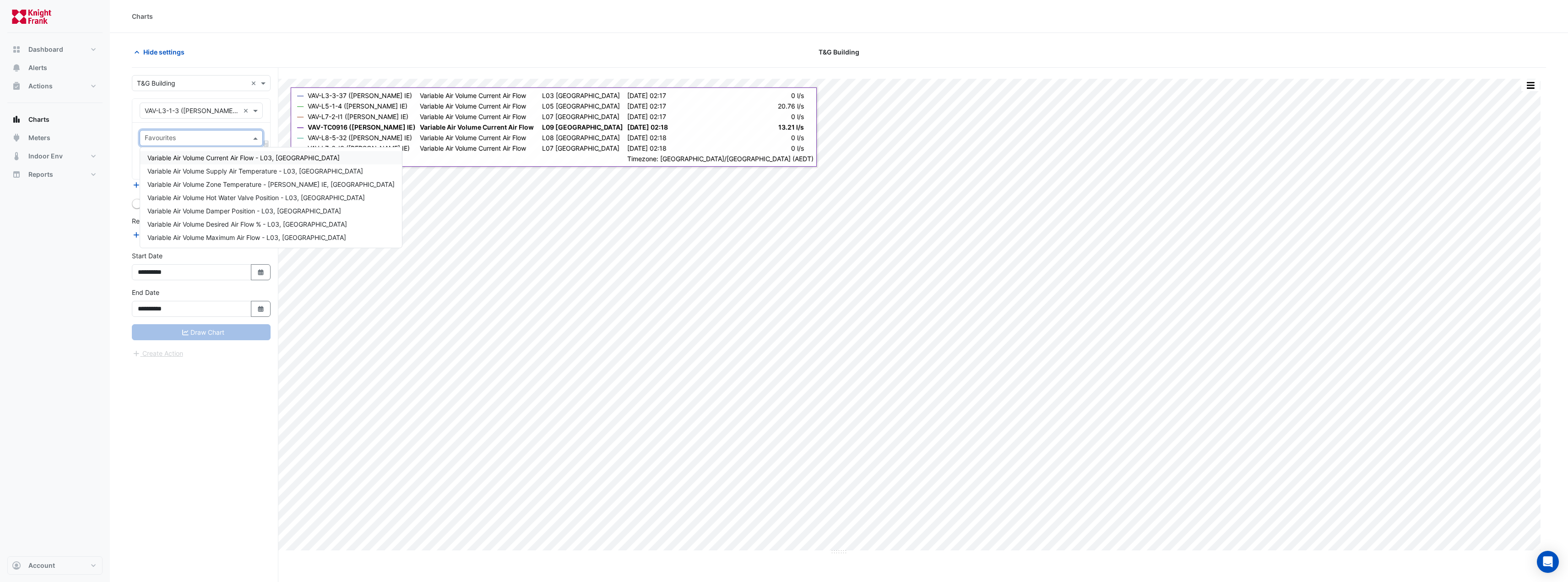
click at [203, 108] on input "text" at bounding box center [192, 111] width 95 height 10
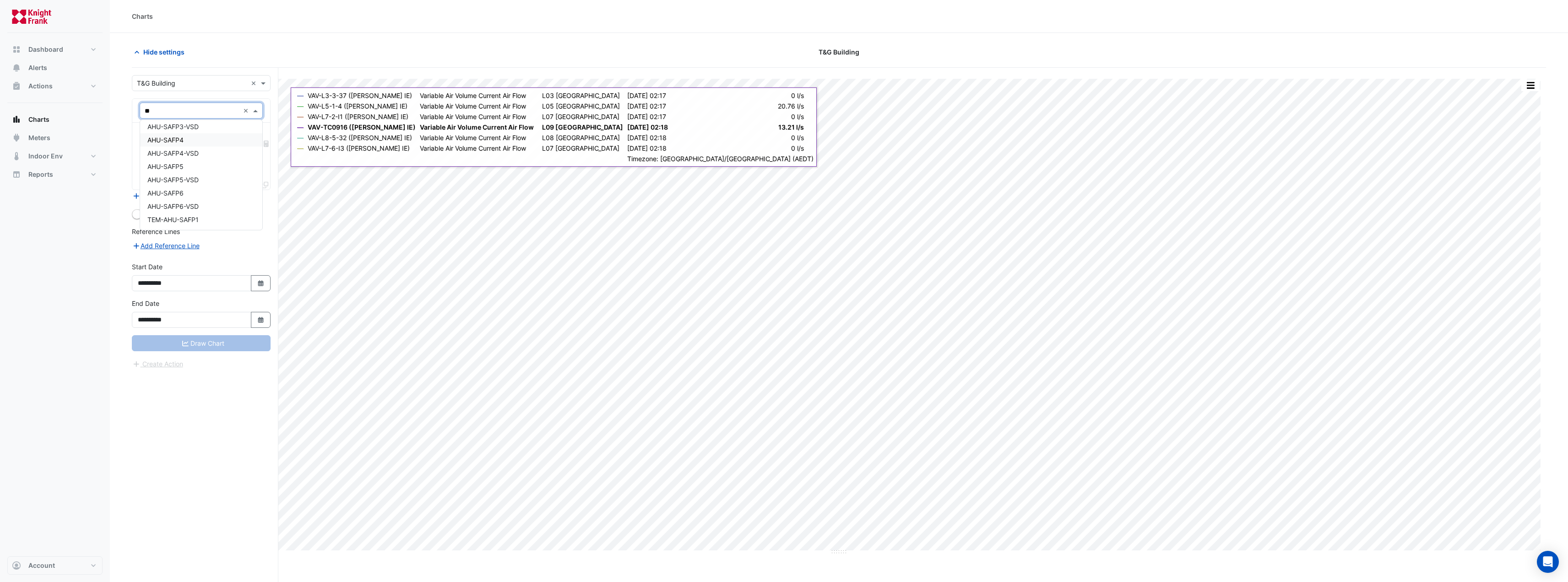
type input "***"
click at [193, 149] on div "AHU-SAFP1" at bounding box center [201, 152] width 122 height 13
click at [189, 139] on input "text" at bounding box center [196, 139] width 103 height 10
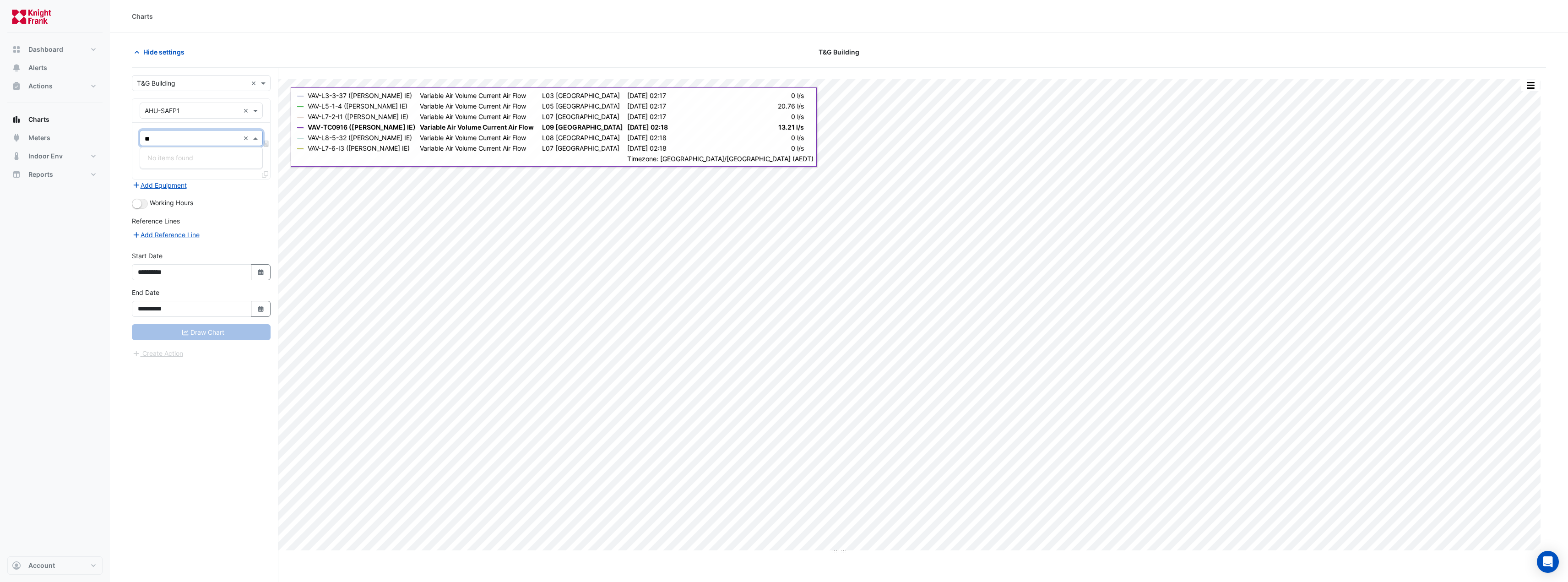
type input "*"
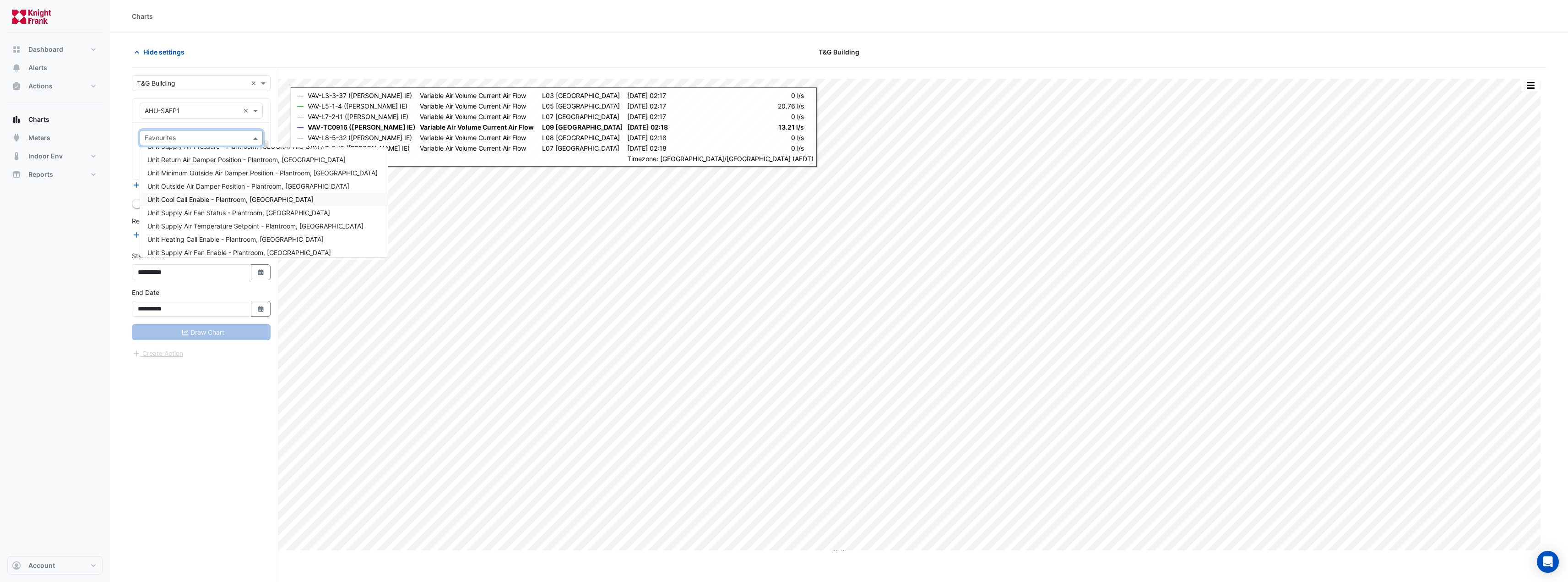
scroll to position [46, 0]
click at [160, 439] on div "**********" at bounding box center [205, 342] width 147 height 549
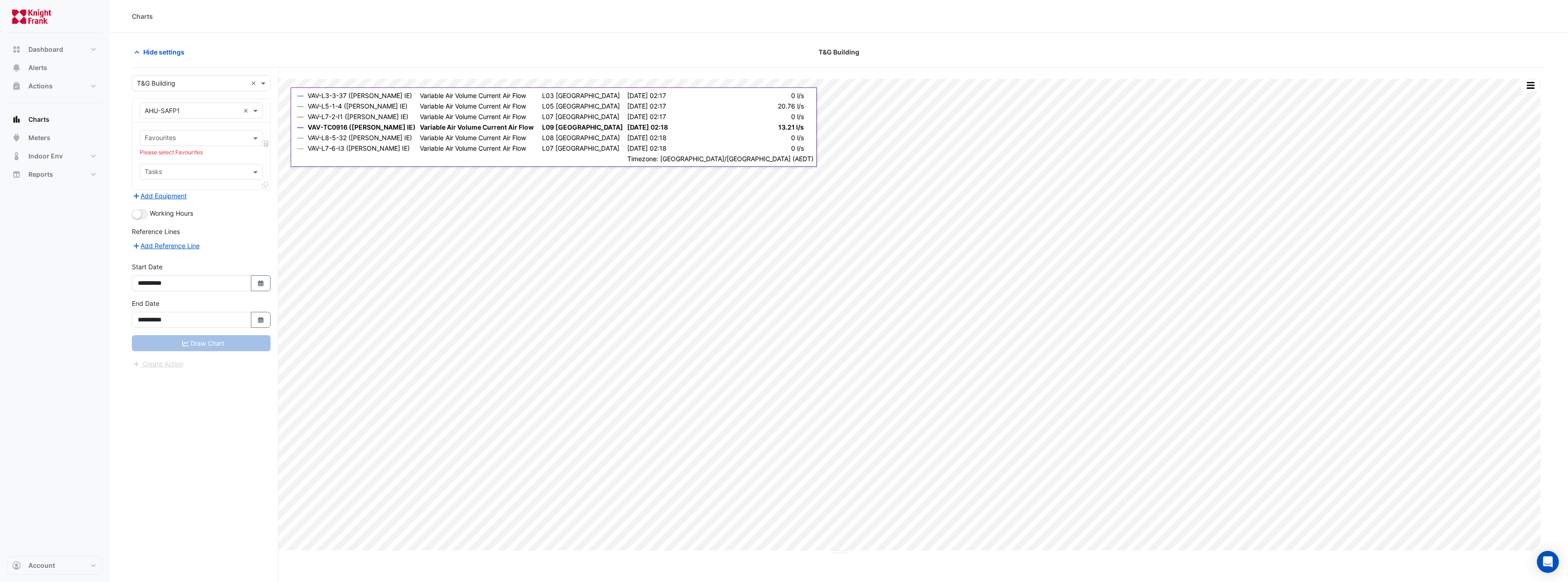
click at [163, 438] on div "**********" at bounding box center [205, 342] width 147 height 549
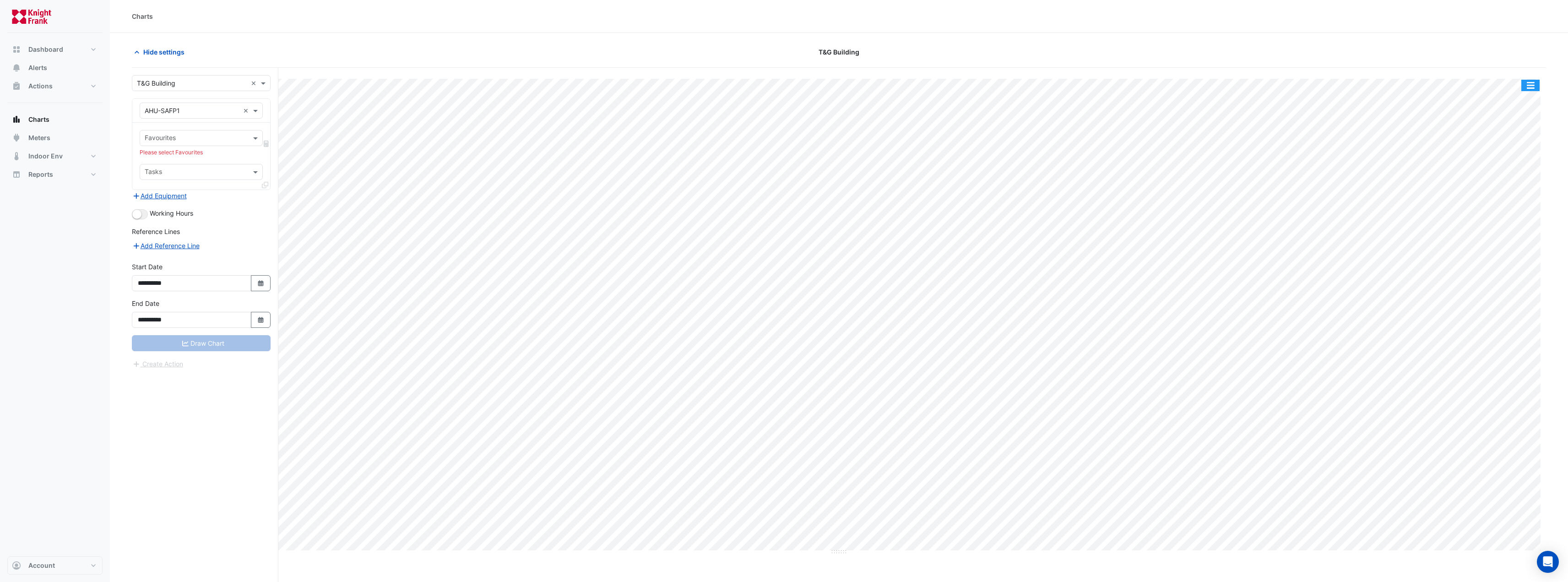
click at [1532, 87] on button "button" at bounding box center [1530, 85] width 18 height 12
click at [1516, 224] on div "Export CSV - Pivot" at bounding box center [1512, 228] width 55 height 22
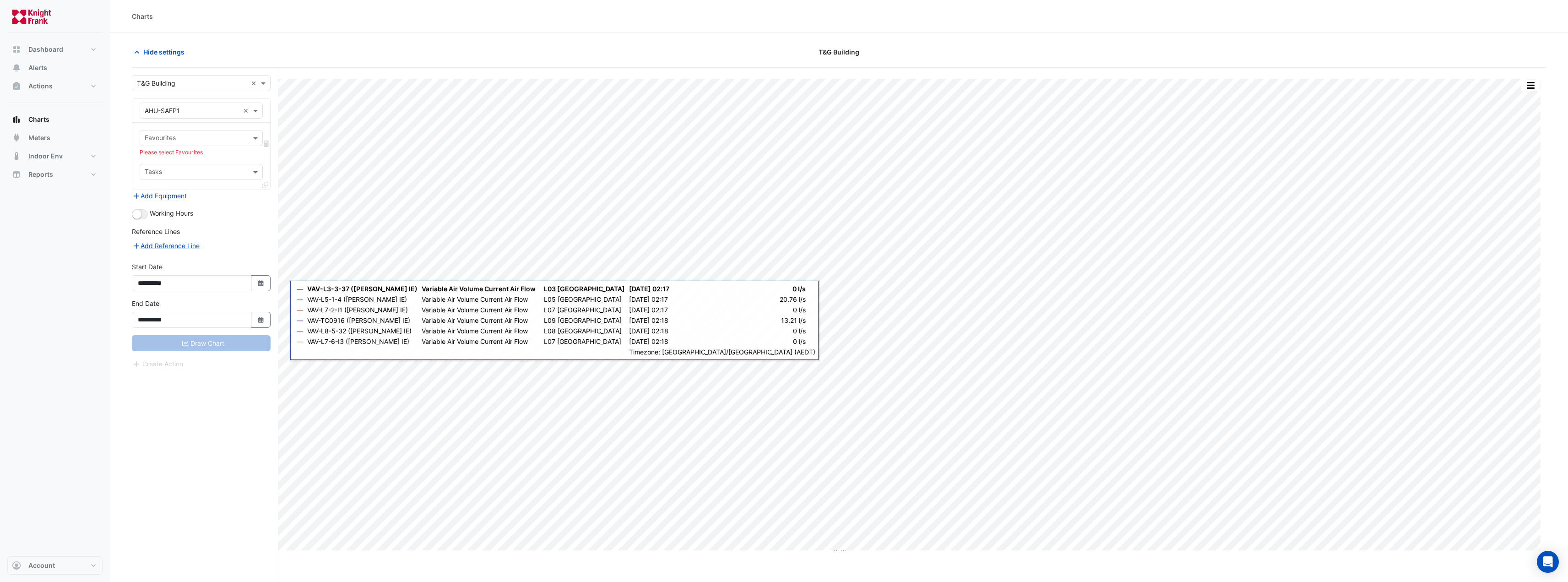
click at [203, 405] on div "**********" at bounding box center [205, 342] width 147 height 549
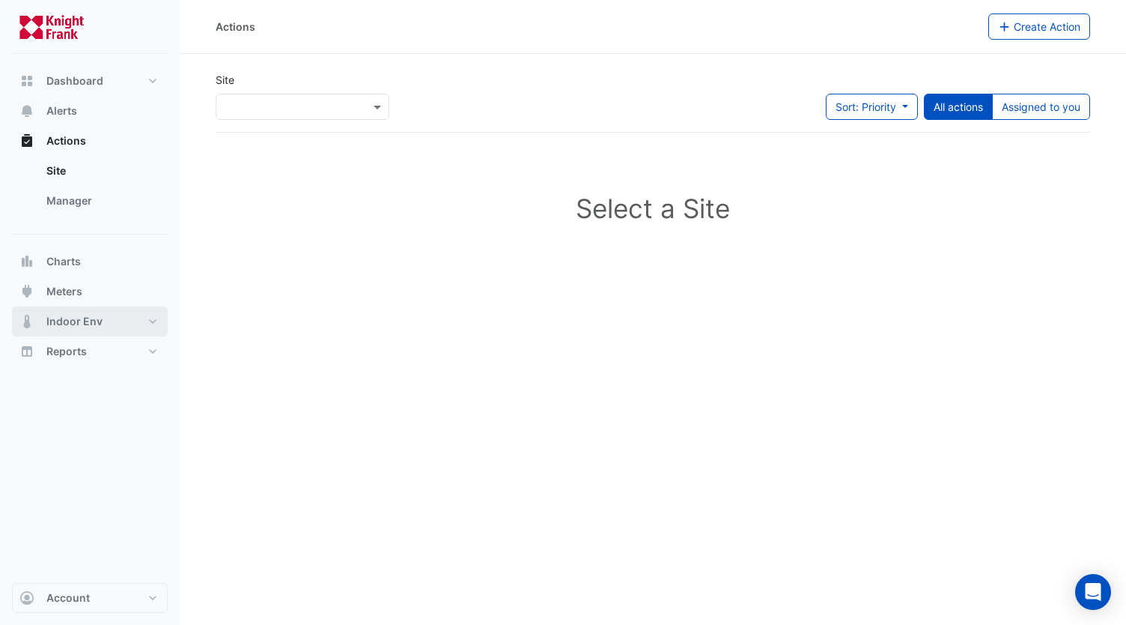
click at [84, 310] on button "Indoor Env" at bounding box center [90, 321] width 156 height 30
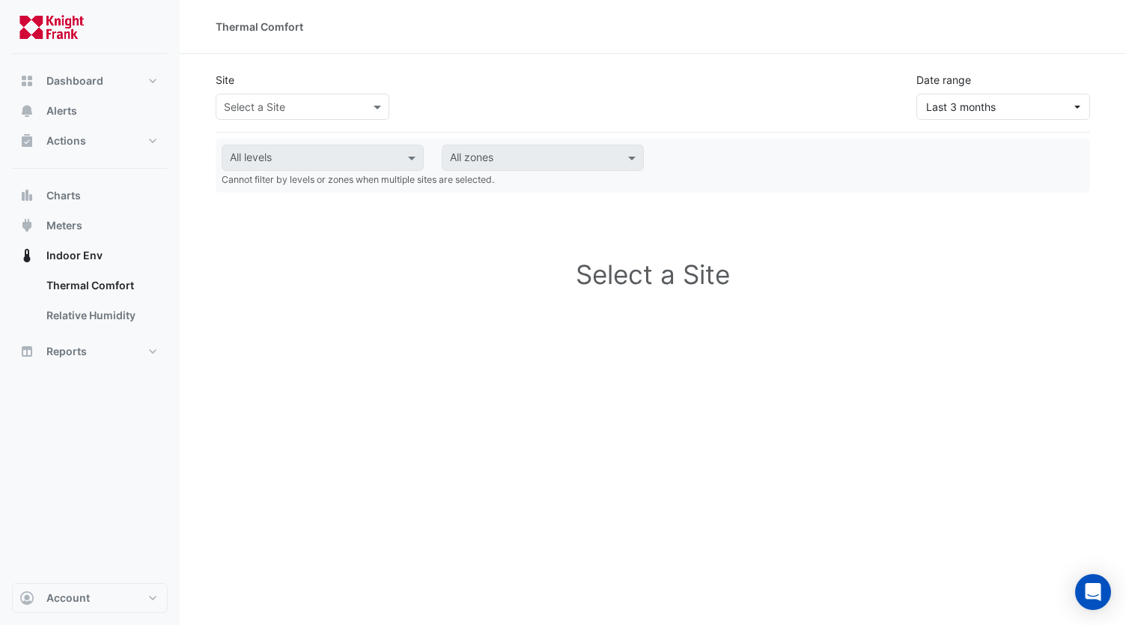
click at [318, 100] on input "text" at bounding box center [287, 108] width 127 height 16
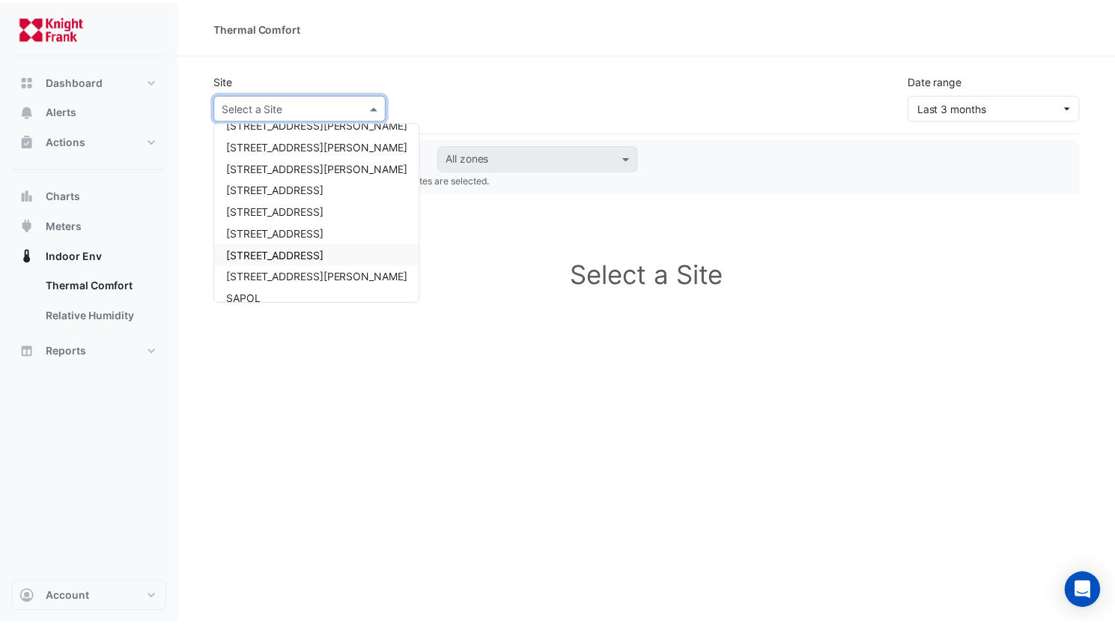
scroll to position [93, 0]
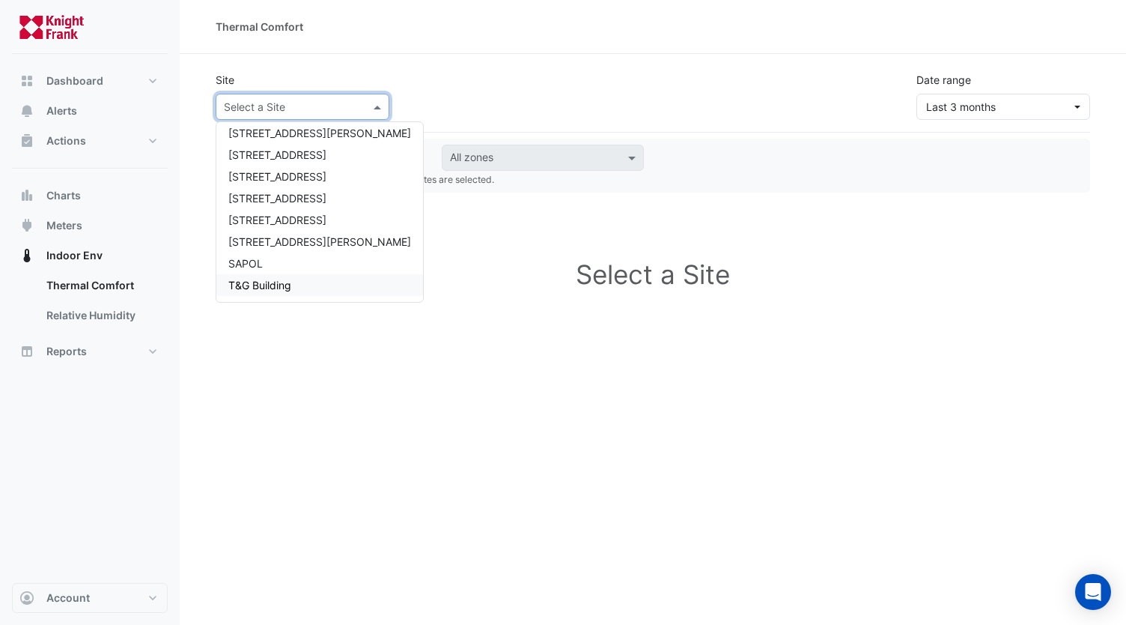
click at [271, 291] on span "T&G Building" at bounding box center [259, 285] width 63 height 13
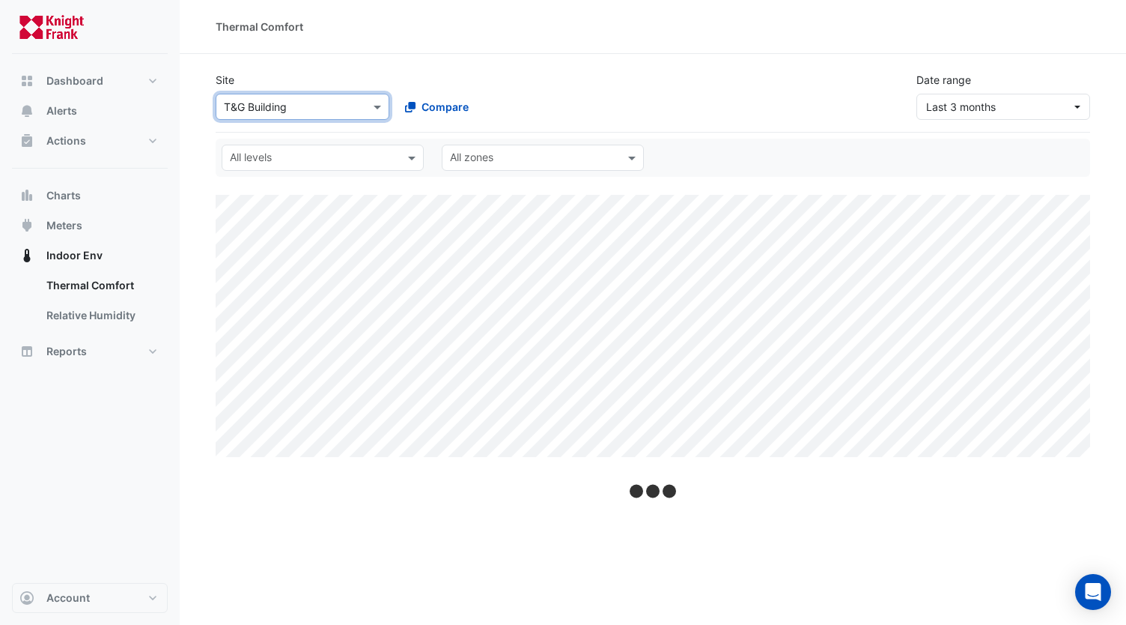
click at [299, 154] on input "text" at bounding box center [314, 159] width 168 height 16
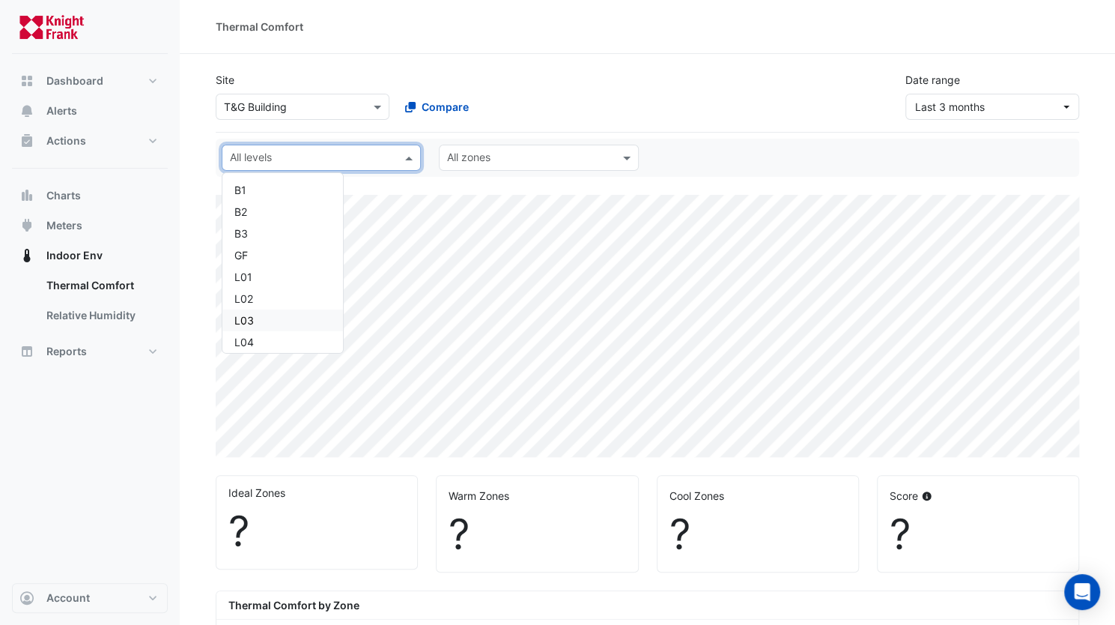
select select "***"
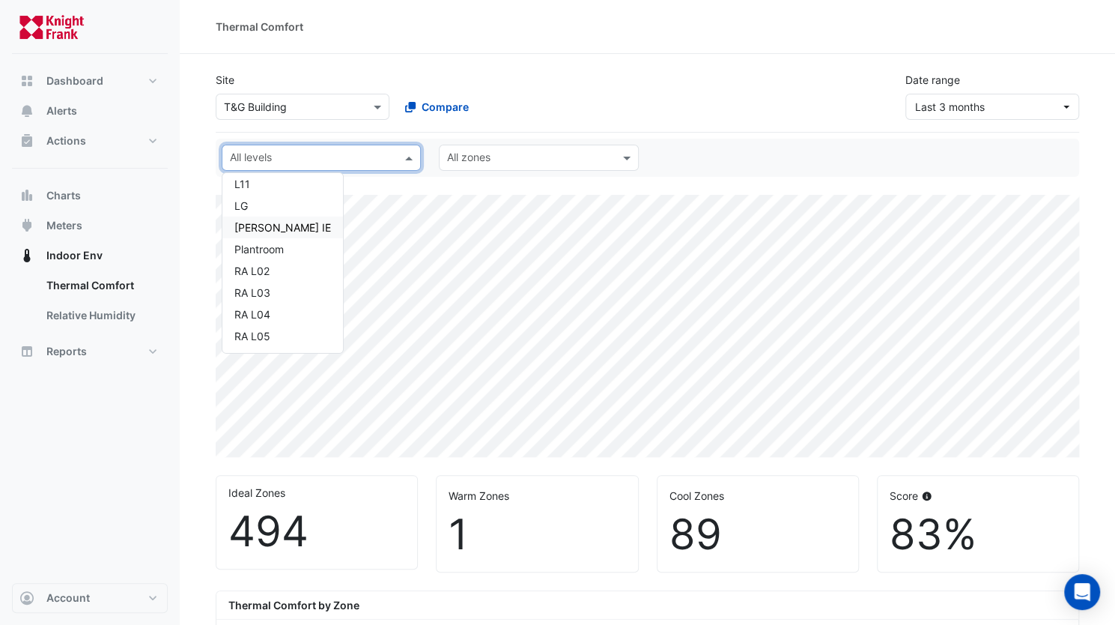
click at [268, 231] on div "NABERS IE" at bounding box center [282, 227] width 97 height 16
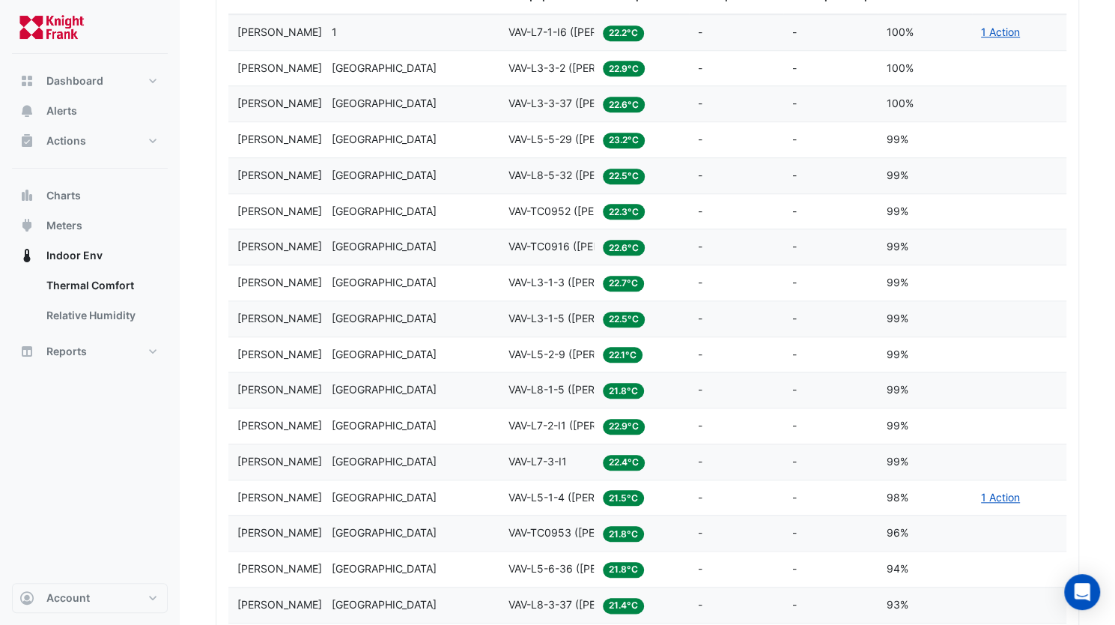
scroll to position [674, 0]
